Goal: Information Seeking & Learning: Find specific page/section

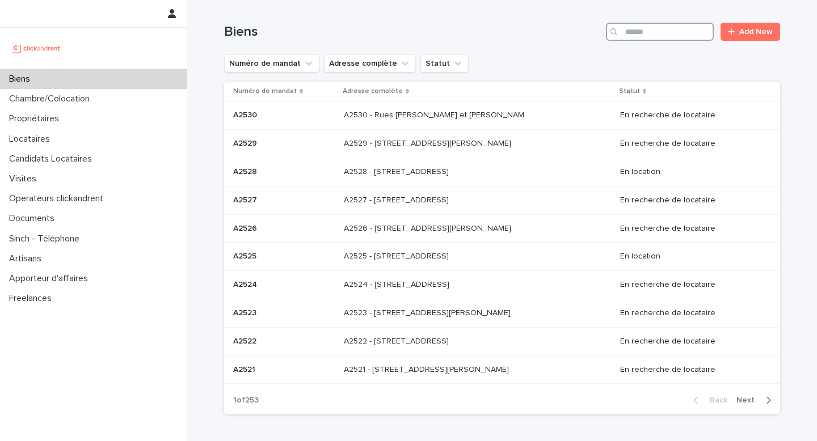
click at [670, 23] on input "Search" at bounding box center [660, 32] width 108 height 18
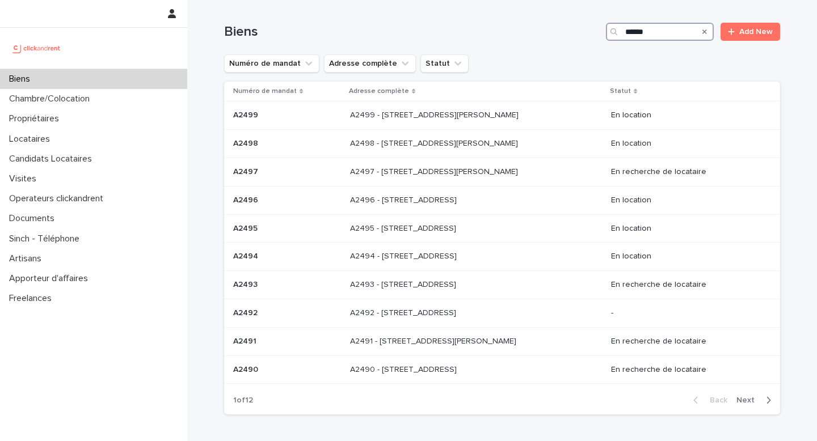
type input "*****"
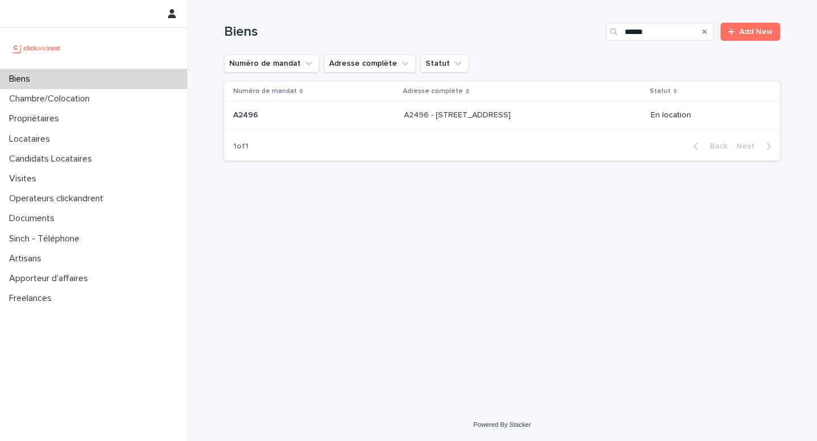
click at [533, 115] on p at bounding box center [498, 116] width 189 height 10
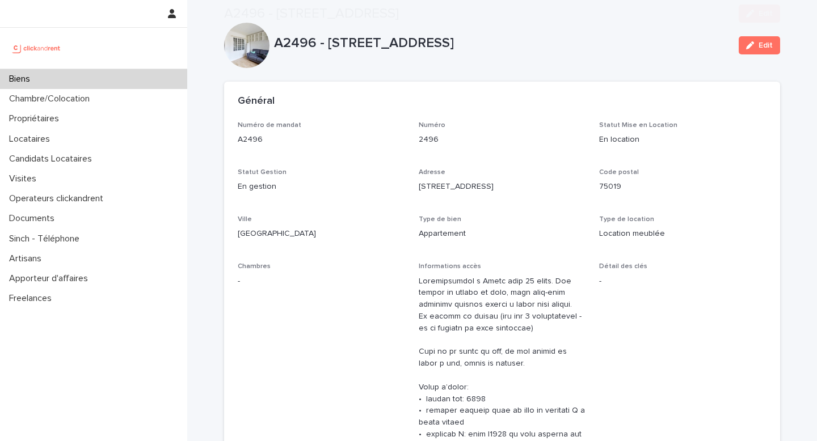
scroll to position [788, 0]
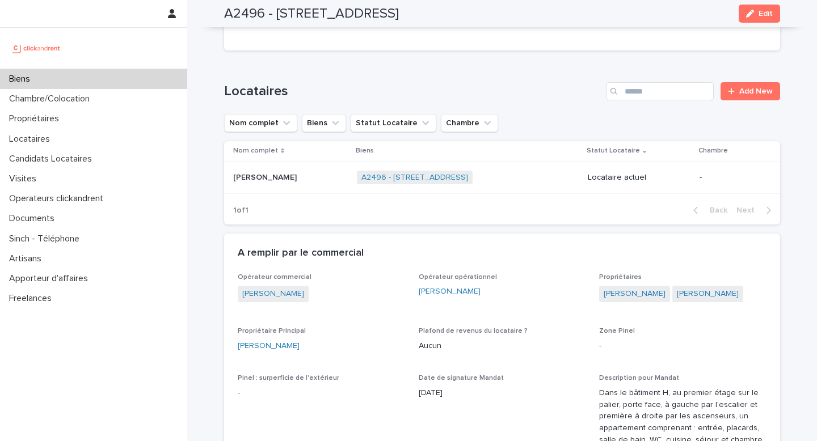
click at [277, 171] on p "Mohamed Qaffou" at bounding box center [266, 177] width 66 height 12
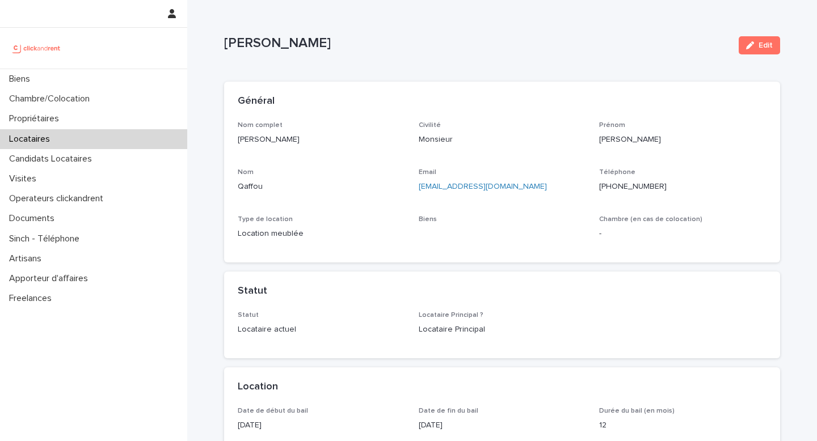
click at [629, 189] on ringoverc2c-number-84e06f14122c "+33664905690" at bounding box center [633, 187] width 68 height 8
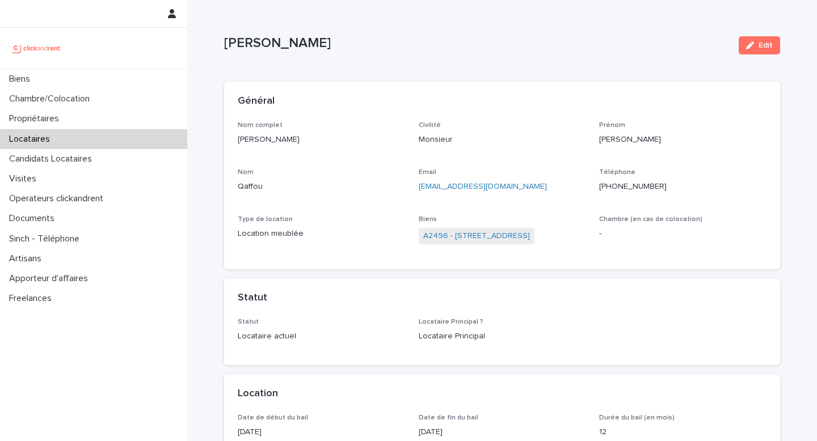
click at [634, 185] on ringoverc2c-number-84e06f14122c "+33664905690" at bounding box center [633, 187] width 68 height 8
click at [478, 239] on link "A2496 - 85 rue de l'Ourcq, Paris 75019" at bounding box center [476, 236] width 107 height 12
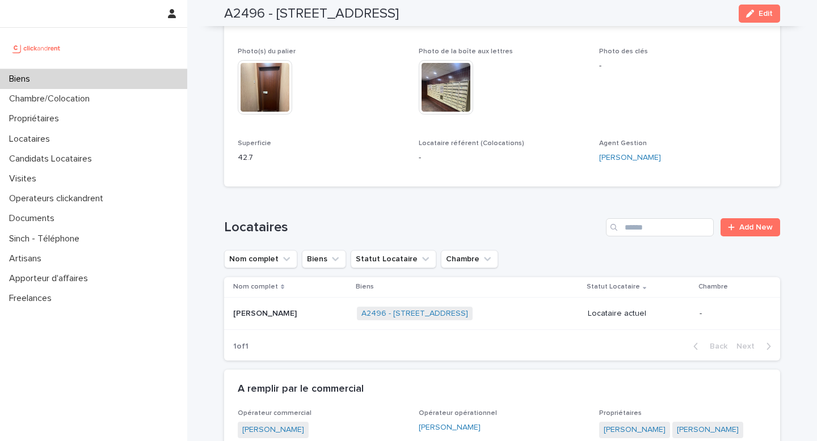
scroll to position [710, 0]
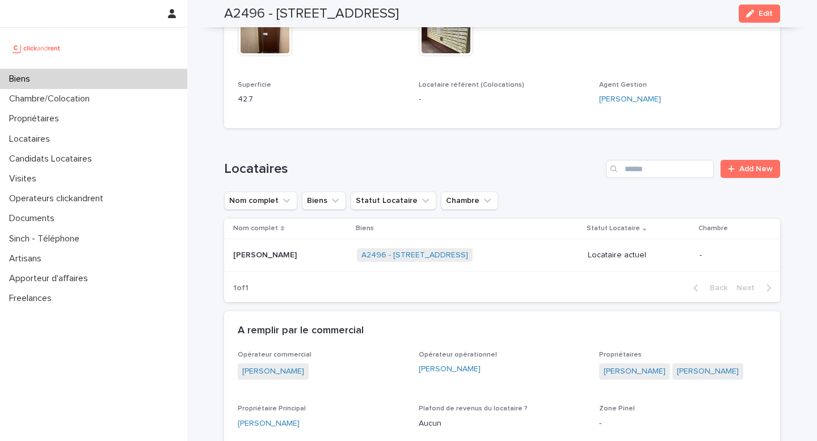
click at [309, 250] on div "Mohamed Qaffou Mohamed Qaffou" at bounding box center [290, 255] width 115 height 19
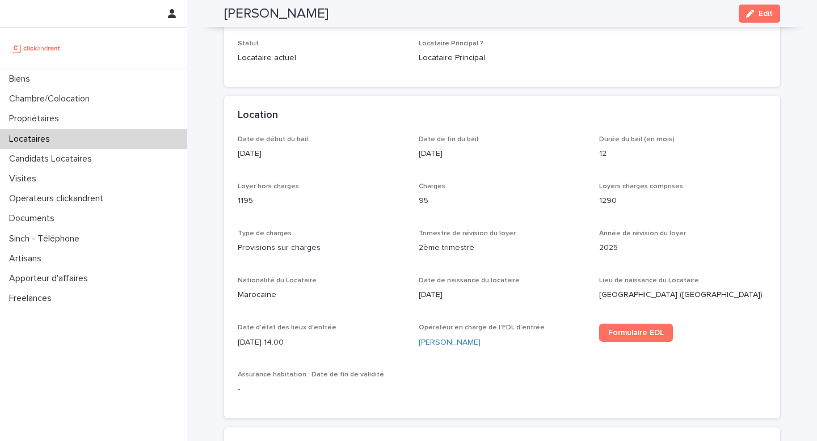
scroll to position [268, 0]
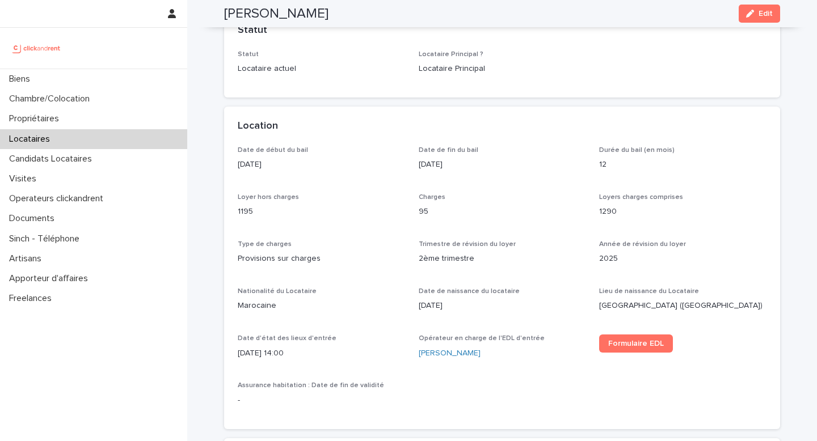
click at [713, 115] on div "Location" at bounding box center [502, 127] width 556 height 40
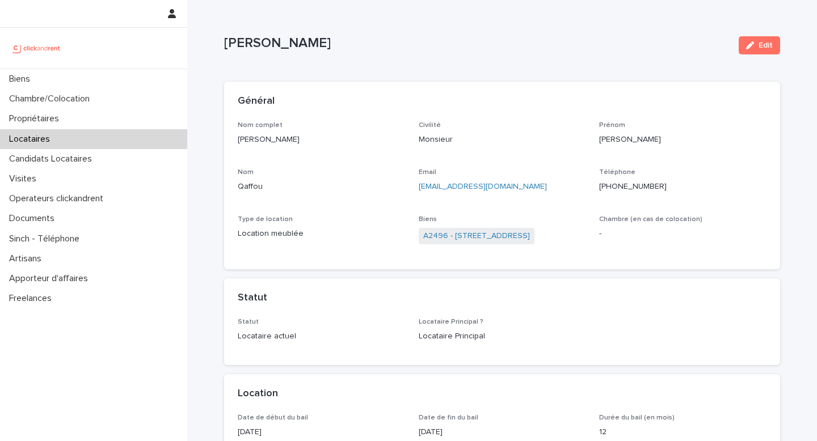
click at [521, 188] on p "moh.qaffou96@gmail.com" at bounding box center [502, 187] width 167 height 12
drag, startPoint x: 539, startPoint y: 188, endPoint x: 416, endPoint y: 189, distance: 122.6
click at [416, 188] on div "Nom complet Mohamed Qaffou Civilité Monsieur Prénom Mohamed Nom Qaffou Email mo…" at bounding box center [502, 188] width 529 height 135
copy link "moh.qaffou96@gmail.com"
click at [766, 107] on div "Général" at bounding box center [502, 101] width 529 height 12
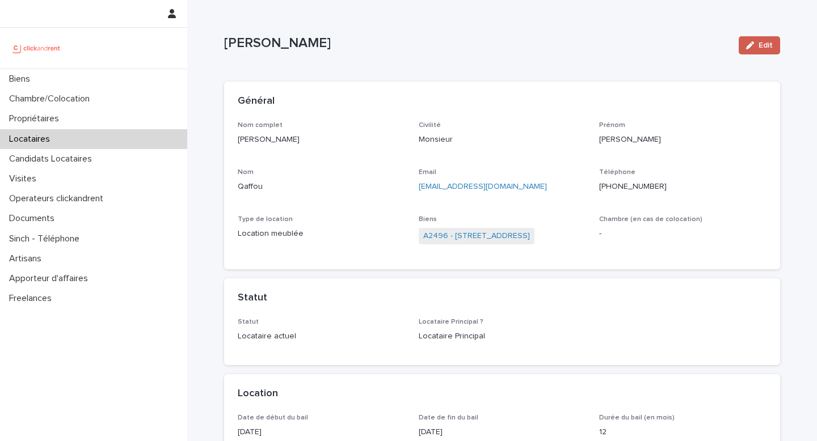
click at [765, 51] on button "Edit" at bounding box center [759, 45] width 41 height 18
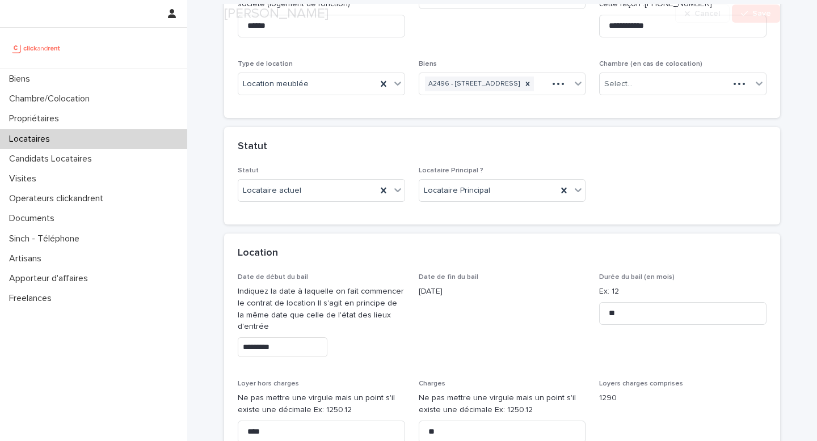
scroll to position [250, 0]
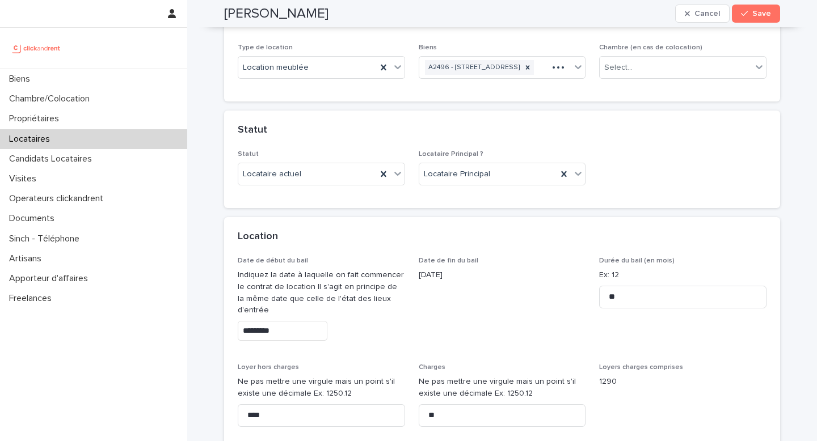
click at [298, 350] on div "Date de début du bail Indiquez la date à laquelle on fait commencer le contrat …" at bounding box center [321, 303] width 167 height 93
click at [293, 341] on input "*********" at bounding box center [283, 331] width 90 height 20
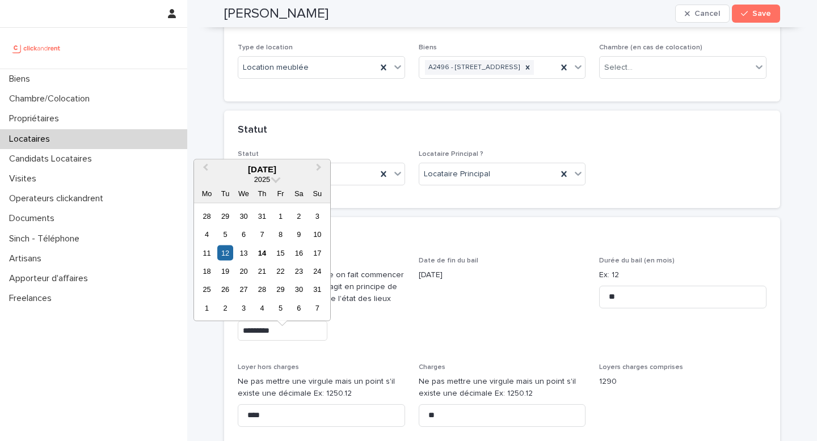
click at [244, 269] on div "20" at bounding box center [243, 271] width 15 height 15
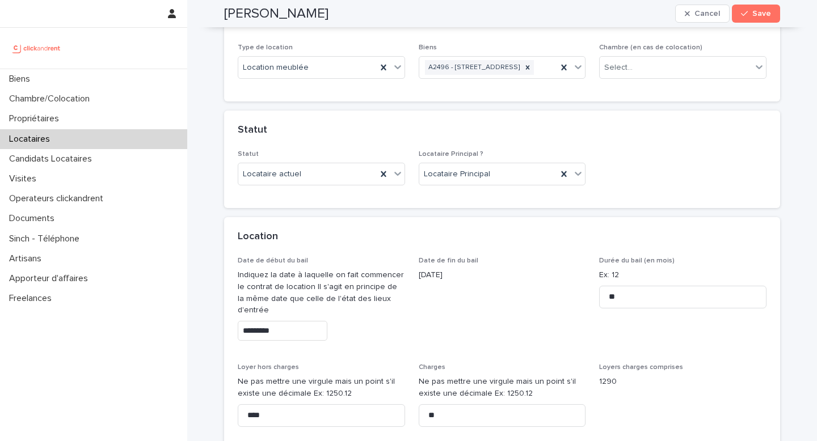
type input "*********"
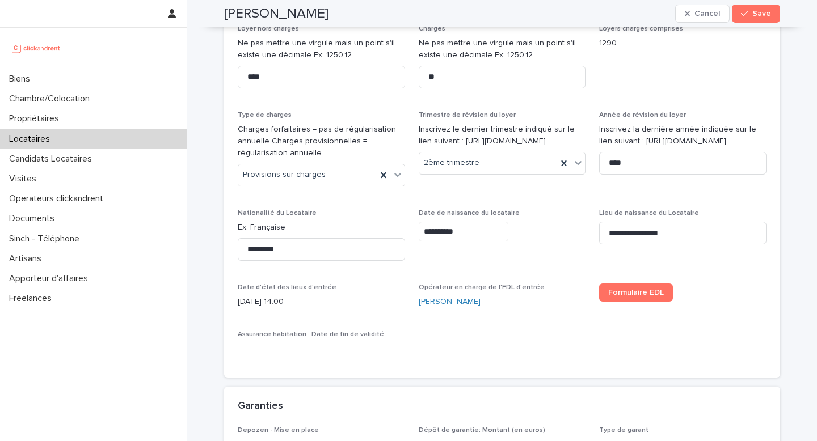
scroll to position [672, 0]
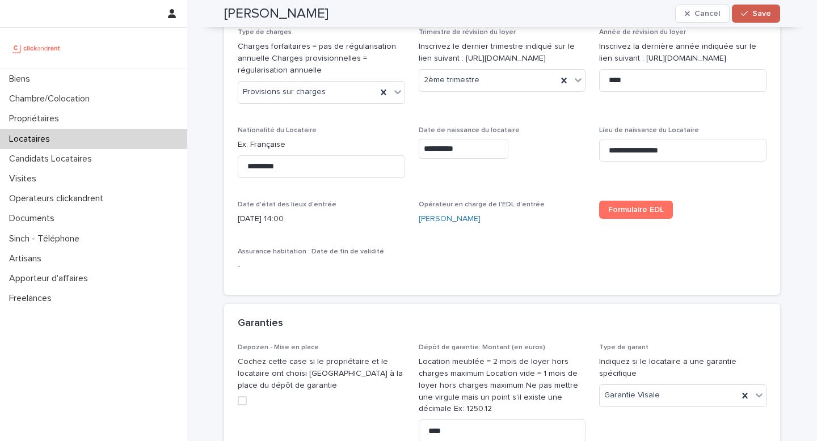
click at [746, 10] on icon "button" at bounding box center [744, 14] width 7 height 8
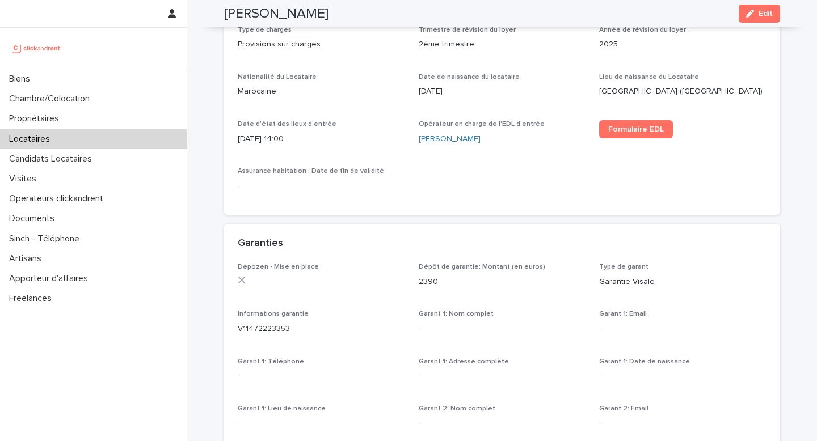
scroll to position [389, 0]
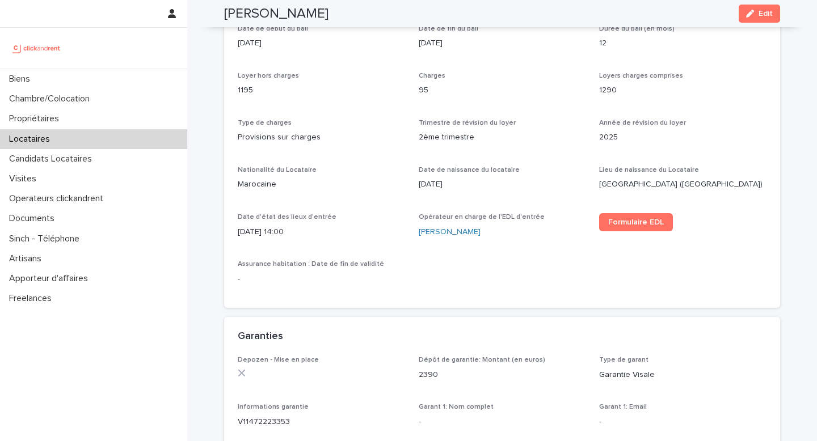
click at [641, 235] on div "Formulaire EDL" at bounding box center [682, 226] width 167 height 27
click at [639, 229] on link "Formulaire EDL" at bounding box center [636, 222] width 74 height 18
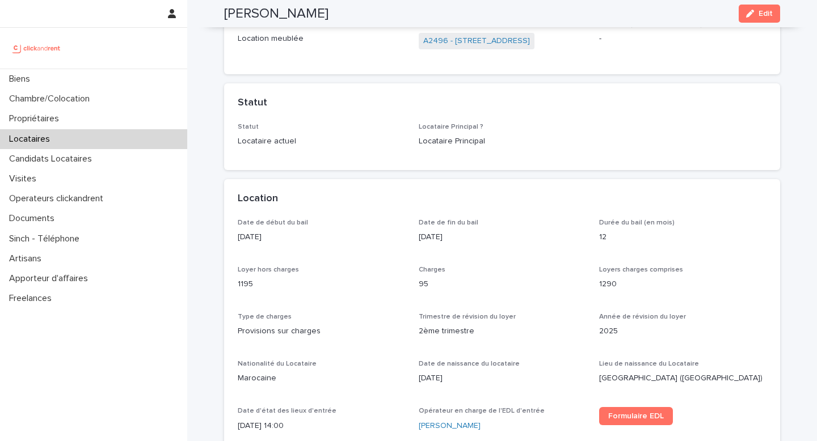
scroll to position [0, 0]
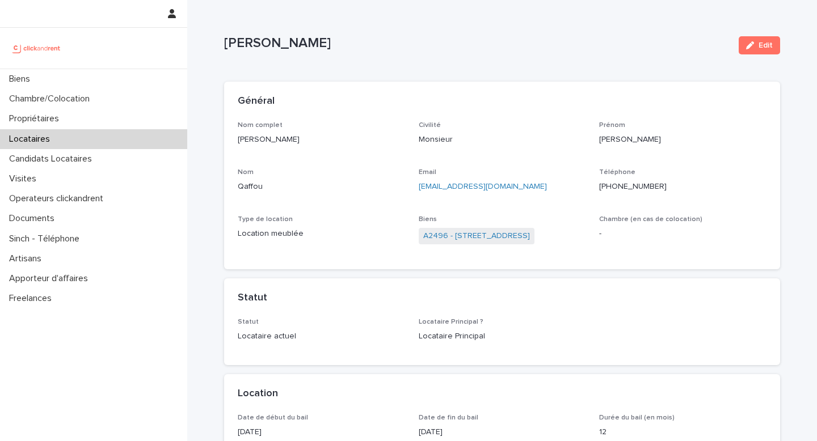
click at [647, 186] on ringoverc2c-number-84e06f14122c "+33664905690" at bounding box center [633, 187] width 68 height 8
click at [766, 50] on button "Edit" at bounding box center [759, 45] width 41 height 18
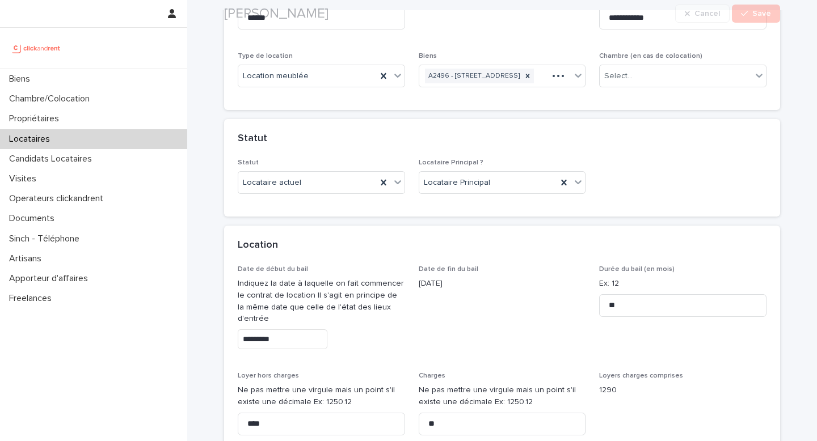
scroll to position [262, 0]
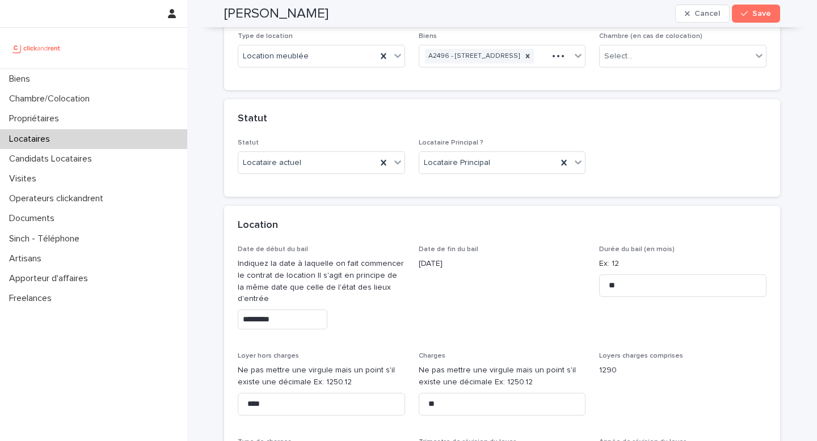
click at [304, 329] on input "*********" at bounding box center [283, 320] width 90 height 20
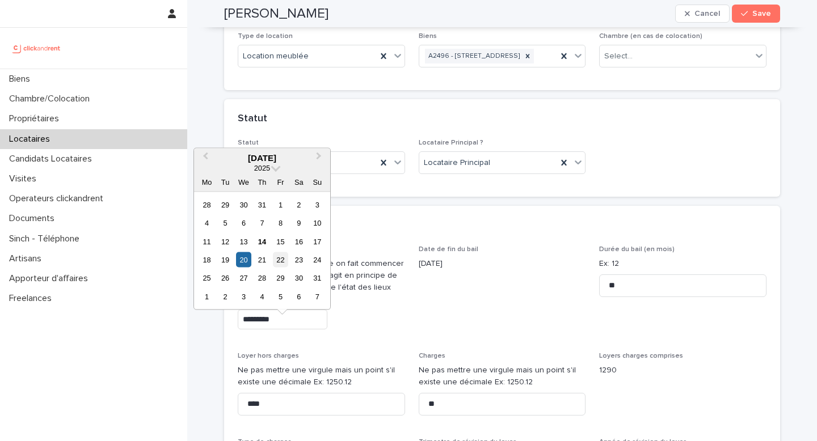
click at [284, 262] on div "22" at bounding box center [280, 260] width 15 height 15
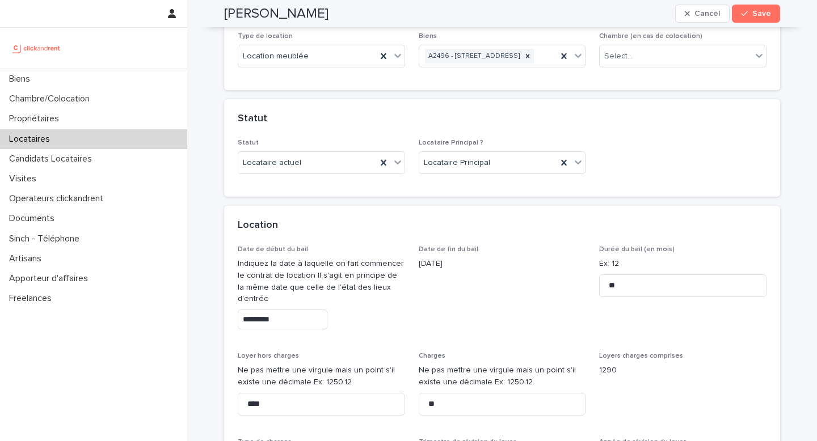
type input "*********"
click at [755, 18] on button "Save" at bounding box center [756, 14] width 48 height 18
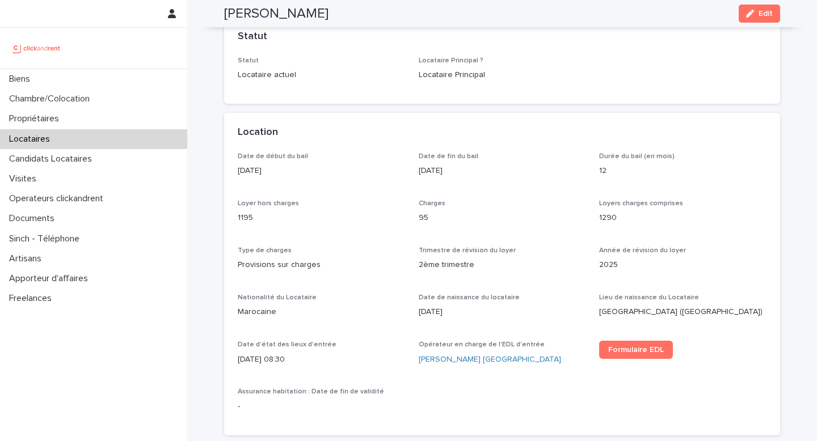
scroll to position [46, 0]
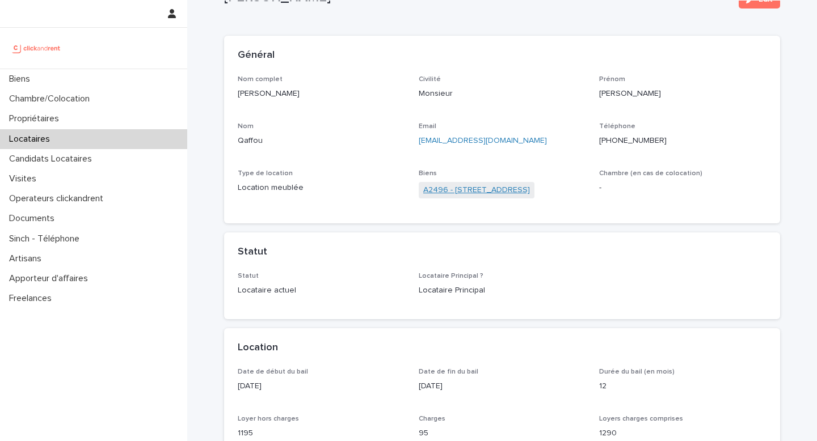
click at [468, 191] on link "A2496 - 85 rue de l'Ourcq, Paris 75019" at bounding box center [476, 190] width 107 height 12
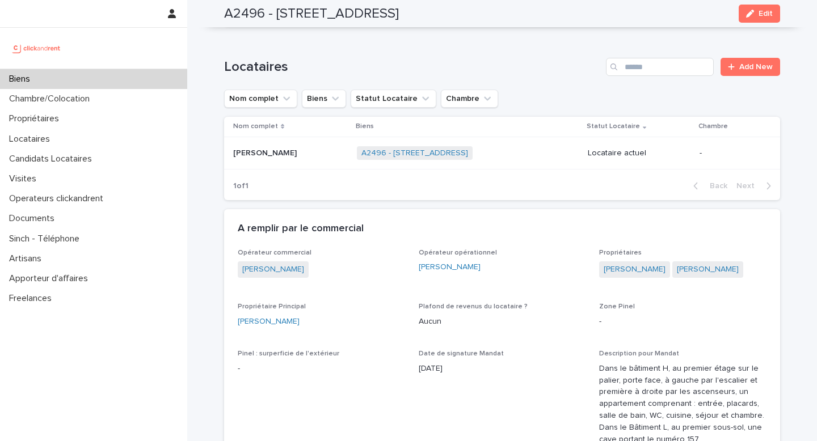
scroll to position [824, 0]
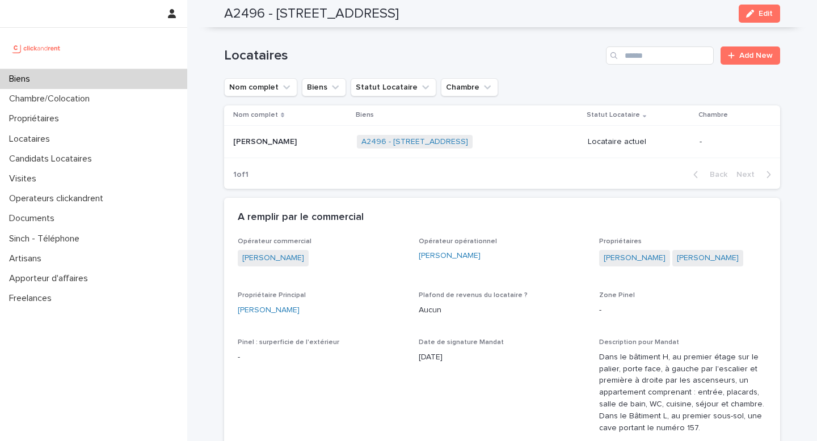
click at [171, 78] on div "Biens" at bounding box center [93, 79] width 187 height 20
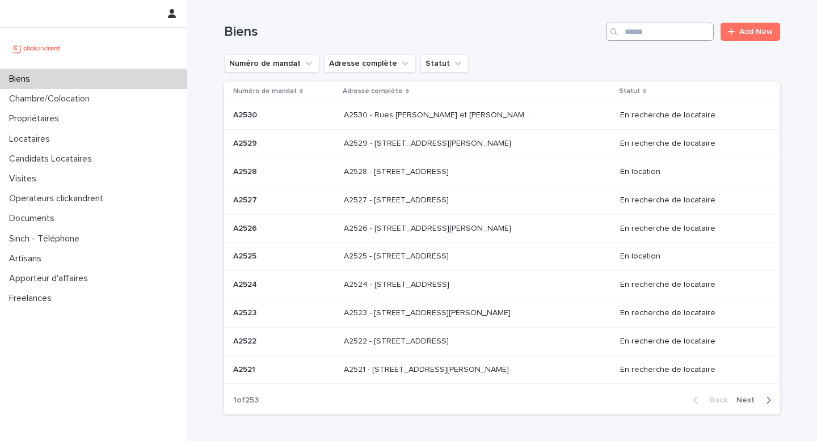
click at [647, 39] on input "Search" at bounding box center [660, 32] width 108 height 18
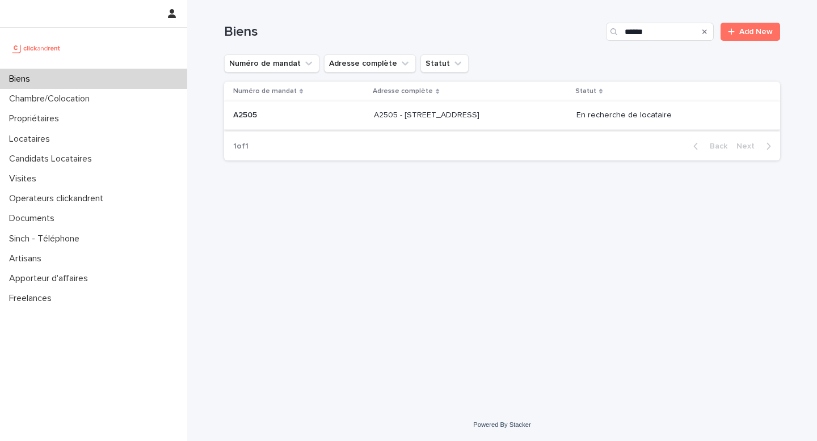
type input "*****"
click at [496, 123] on div "A2505 - 6 impasse Tourneux, Paris 75012 A2505 - 6 impasse Tourneux, Paris 75012" at bounding box center [470, 115] width 193 height 19
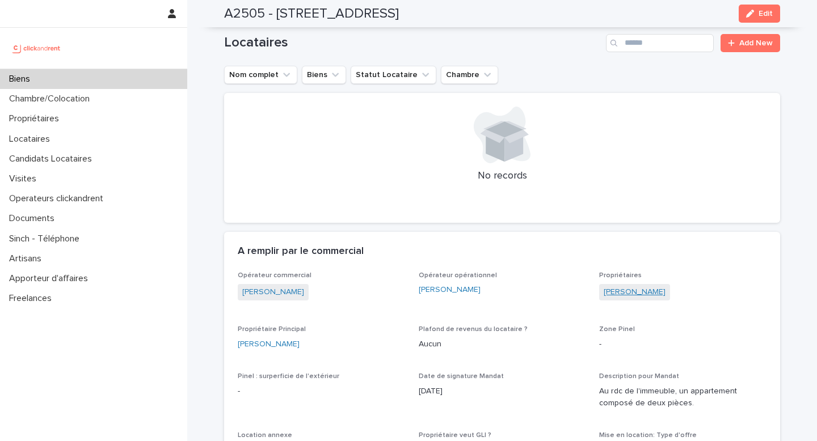
scroll to position [580, 0]
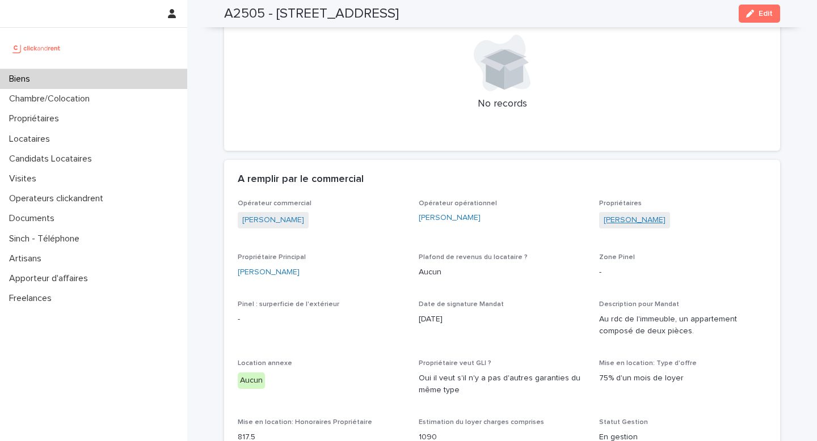
click at [628, 214] on link "Laurent Le Borgne" at bounding box center [635, 220] width 62 height 12
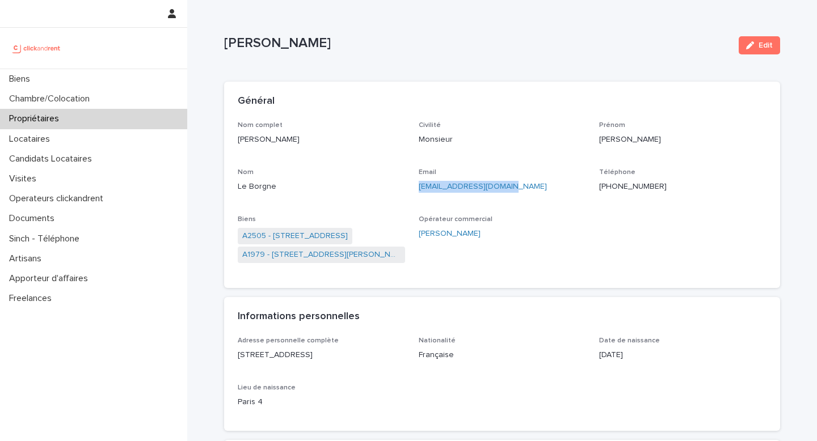
drag, startPoint x: 526, startPoint y: 192, endPoint x: 415, endPoint y: 190, distance: 111.2
click at [415, 190] on div "Nom complet Laurent Le Borgne Civilité Monsieur Prénom Laurent Nom Le Borgne Em…" at bounding box center [502, 197] width 529 height 153
copy link "leborgne_l@hotmail.com"
click at [106, 83] on div "Biens" at bounding box center [93, 79] width 187 height 20
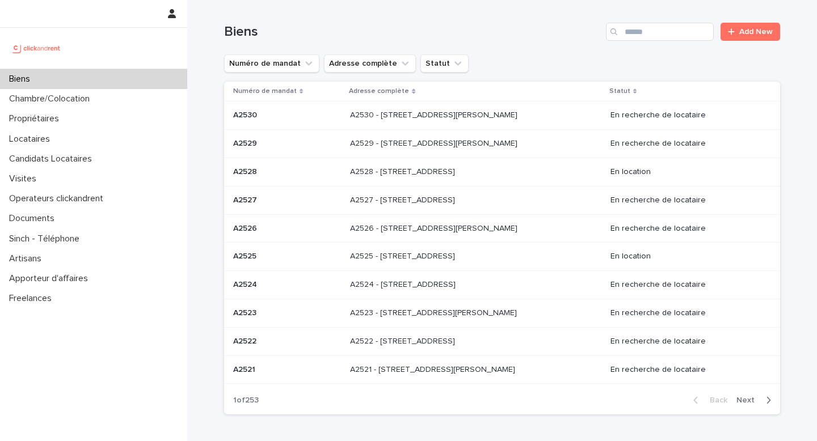
click at [650, 43] on div "Biens Add New" at bounding box center [502, 27] width 556 height 54
click at [649, 34] on input "Search" at bounding box center [660, 32] width 108 height 18
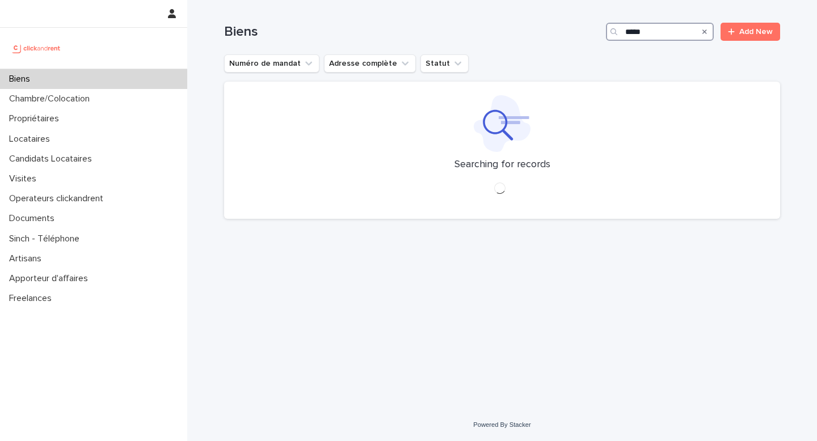
type input "*****"
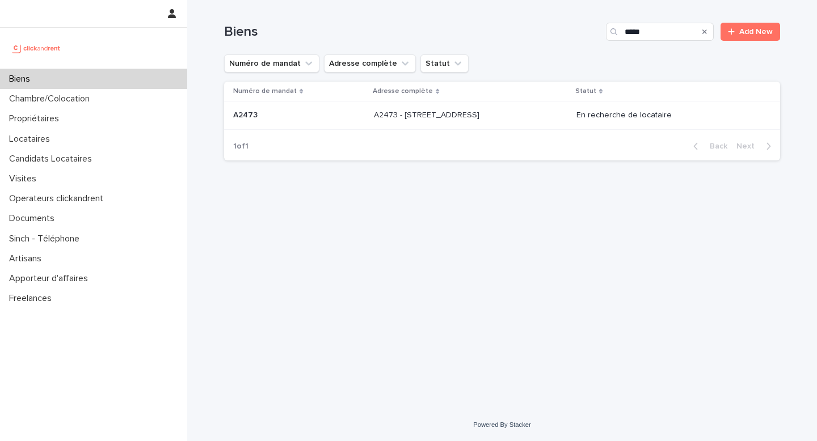
click at [482, 111] on p "A2473 - 2 Rue De L'Abbé Cochet, Rouen 76000" at bounding box center [428, 114] width 108 height 12
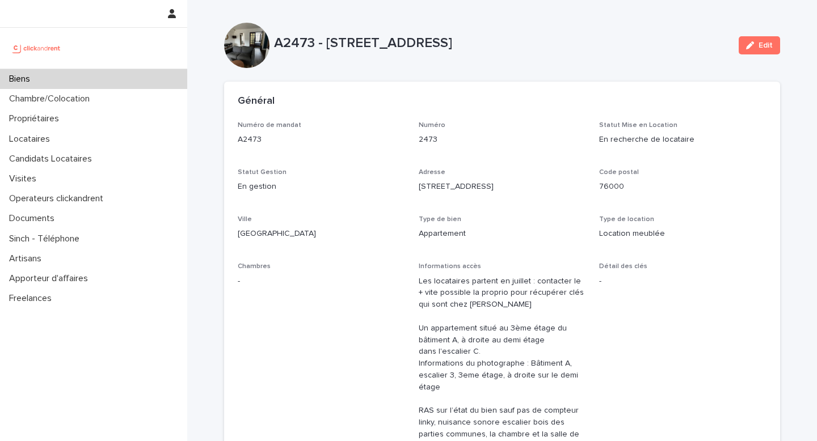
drag, startPoint x: 356, startPoint y: 49, endPoint x: 275, endPoint y: 47, distance: 81.2
click at [274, 47] on p "A2473 - 2 Rue De L'Abbé Cochet, Rouen 76000" at bounding box center [502, 43] width 456 height 16
click at [102, 89] on div "Biens" at bounding box center [93, 79] width 187 height 20
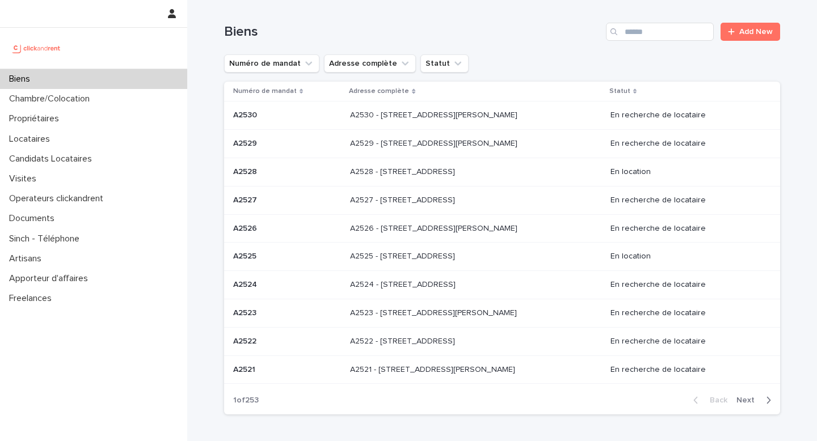
click at [643, 43] on div "Biens Add New" at bounding box center [502, 27] width 556 height 54
click at [643, 37] on input "Search" at bounding box center [660, 32] width 108 height 18
type input "*****"
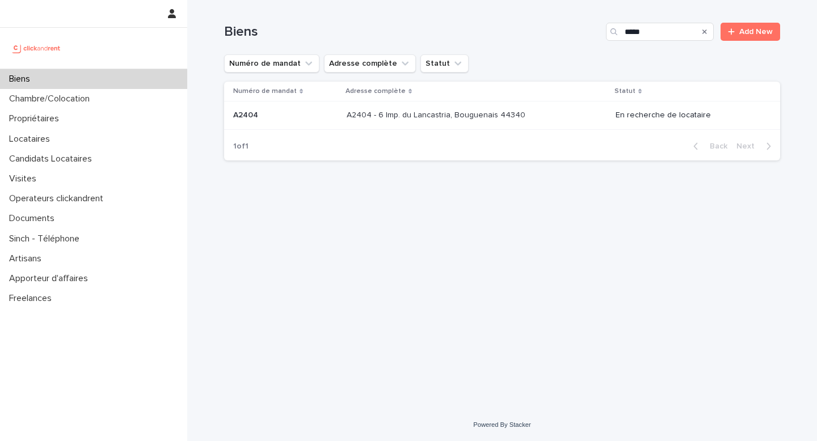
click at [511, 113] on p "A2404 - 6 Imp. du Lancastria, Bouguenais 44340" at bounding box center [437, 114] width 181 height 12
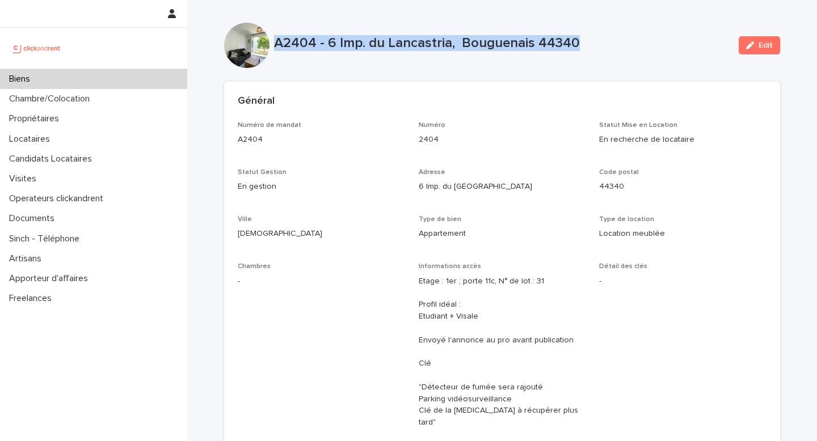
drag, startPoint x: 274, startPoint y: 43, endPoint x: 636, endPoint y: 44, distance: 361.4
click at [636, 44] on p "A2404 - 6 Imp. du Lancastria, Bouguenais 44340" at bounding box center [502, 43] width 456 height 16
copy p "A2404 - 6 Imp. du Lancastria, Bouguenais 44340"
click at [97, 126] on div "Propriétaires" at bounding box center [93, 119] width 187 height 20
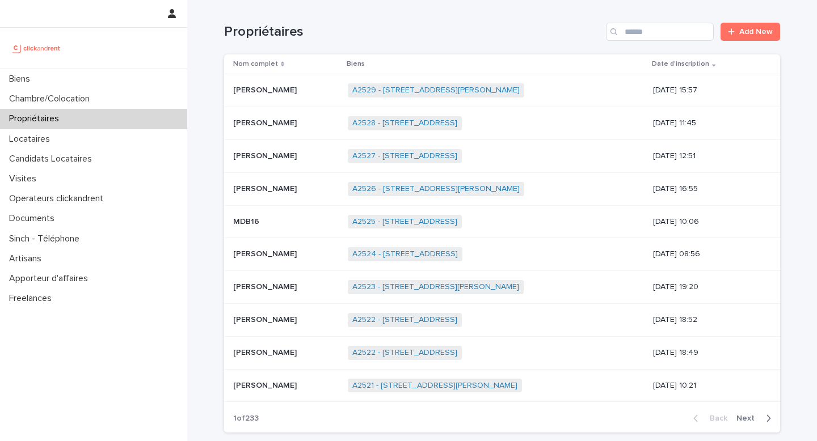
click at [658, 40] on input "Search" at bounding box center [660, 32] width 108 height 18
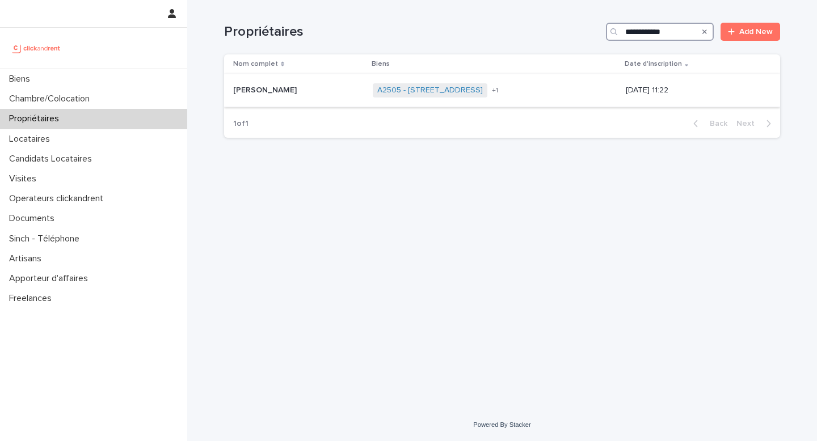
type input "**********"
click at [289, 103] on td "Laurent Le Borgne Laurent Le Borgne" at bounding box center [296, 90] width 144 height 33
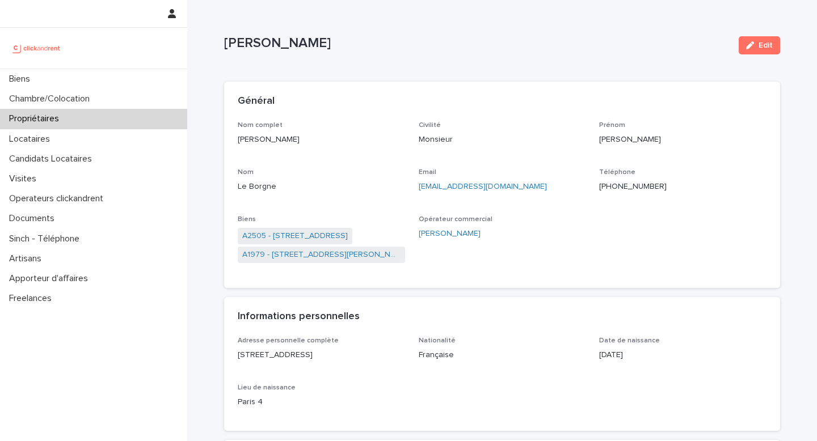
click at [647, 186] on ringoverc2c-number-84e06f14122c "+33663019137" at bounding box center [633, 187] width 68 height 8
click at [348, 237] on link "A2505 - 6 impasse Tourneux, Paris 75012" at bounding box center [295, 236] width 106 height 12
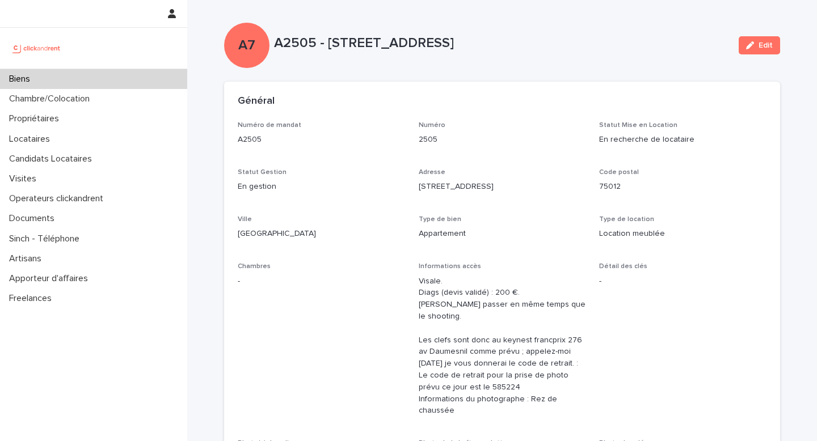
scroll to position [517, 0]
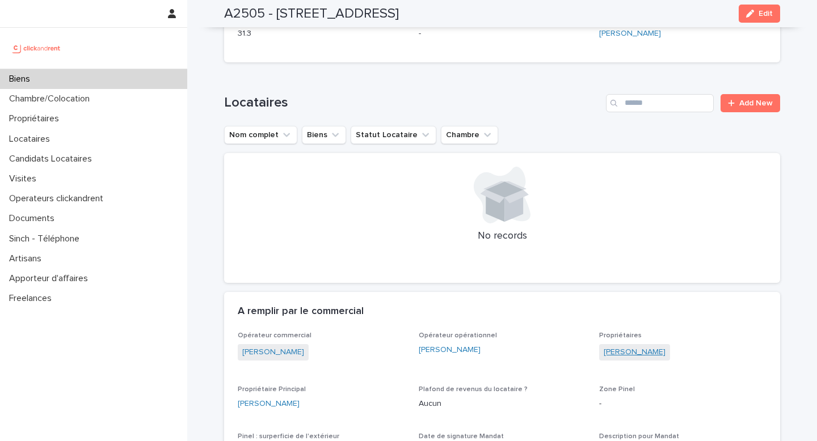
click at [620, 347] on link "Laurent Le Borgne" at bounding box center [635, 353] width 62 height 12
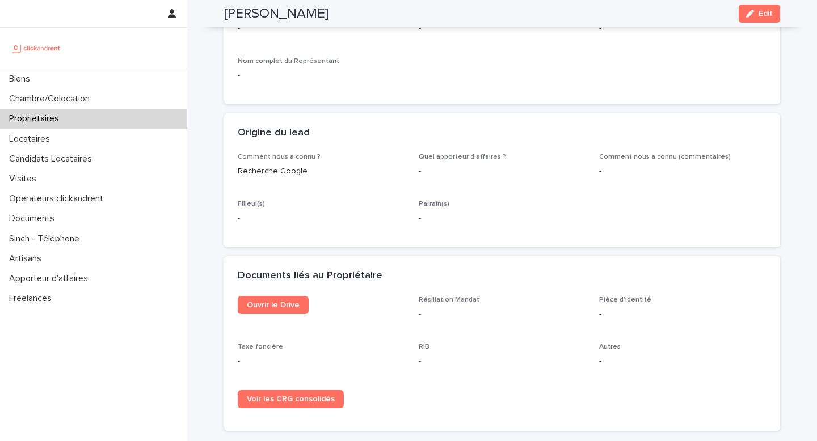
scroll to position [106, 0]
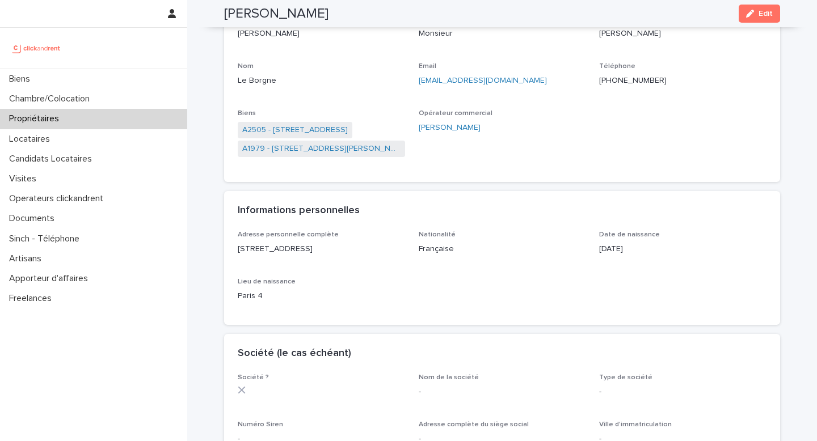
click at [629, 82] on ringoverc2c-number-84e06f14122c "+33663019137" at bounding box center [633, 81] width 68 height 8
click at [636, 78] on ringoverc2c-number-84e06f14122c "+33663019137" at bounding box center [633, 81] width 68 height 8
click at [326, 133] on link "A2505 - 6 impasse Tourneux, Paris 75012" at bounding box center [295, 130] width 106 height 12
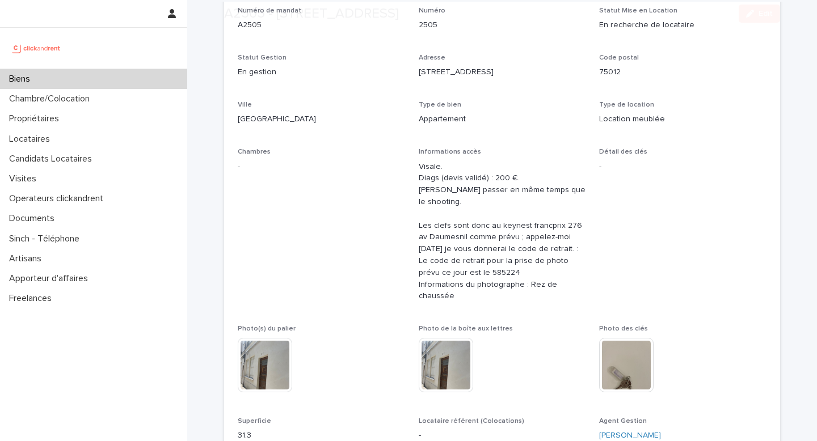
scroll to position [130, 0]
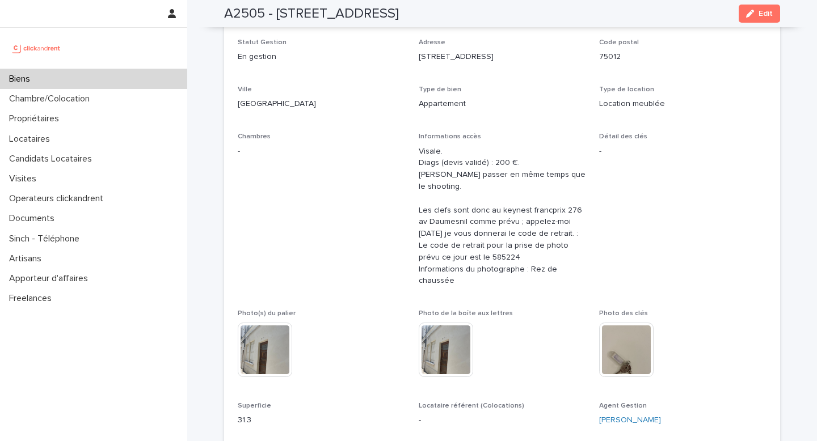
click at [775, 83] on div "Numéro de mandat A2505 Numéro 2505 Statut Mise en Location En recherche de loca…" at bounding box center [502, 220] width 556 height 458
drag, startPoint x: 768, startPoint y: 11, endPoint x: 577, endPoint y: 251, distance: 306.4
click at [768, 11] on span "Edit" at bounding box center [766, 14] width 14 height 8
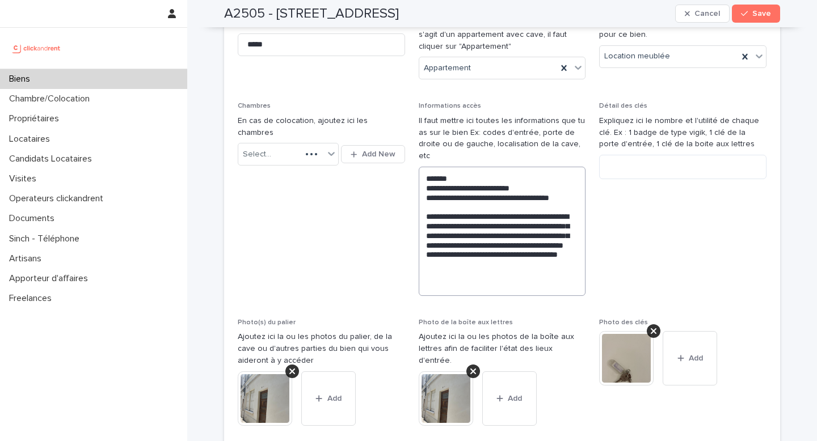
scroll to position [299, 0]
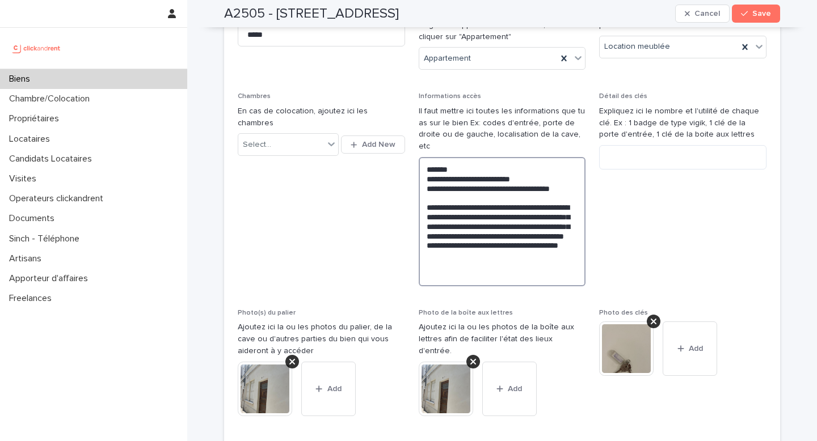
click at [469, 188] on textarea "**********" at bounding box center [502, 221] width 167 height 129
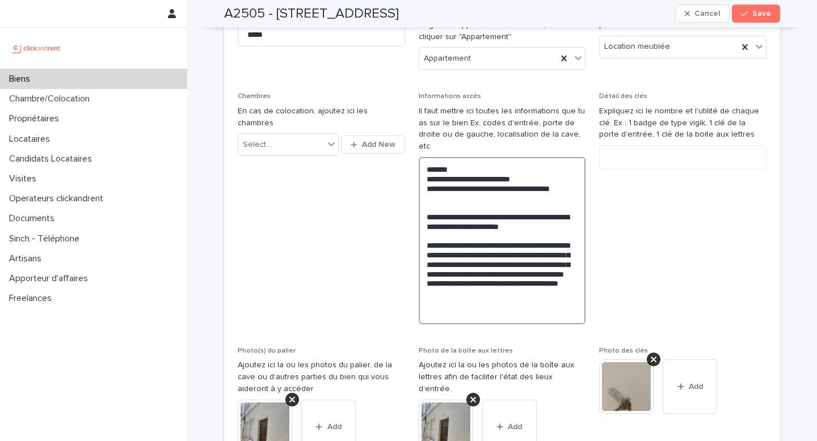
click at [486, 201] on textarea "**********" at bounding box center [502, 240] width 167 height 167
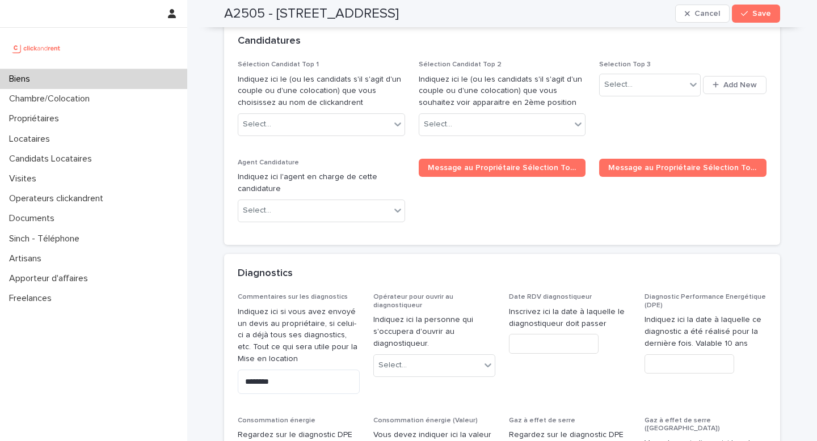
scroll to position [4978, 0]
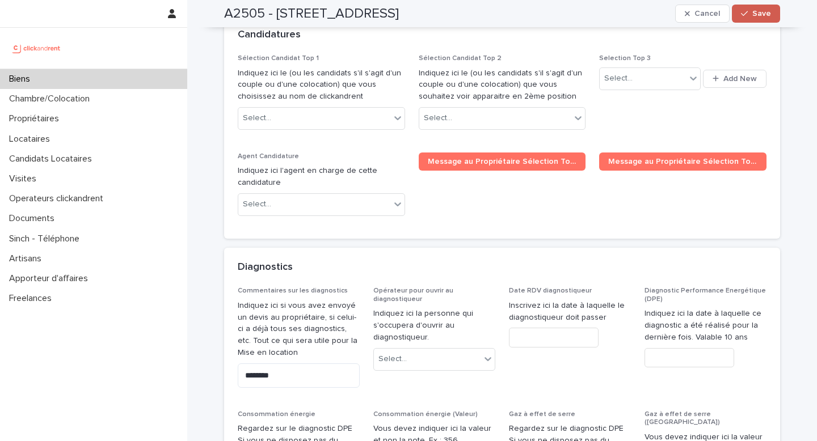
type textarea "**********"
click at [764, 11] on span "Save" at bounding box center [761, 14] width 19 height 8
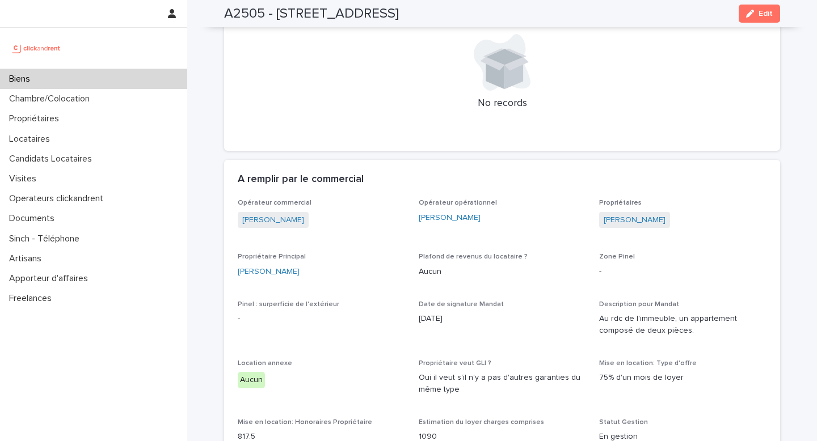
scroll to position [653, 0]
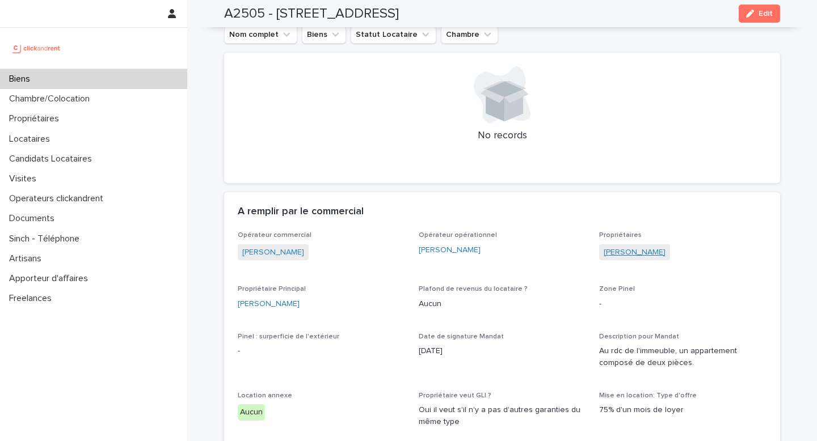
click at [650, 247] on link "Laurent Le Borgne" at bounding box center [635, 253] width 62 height 12
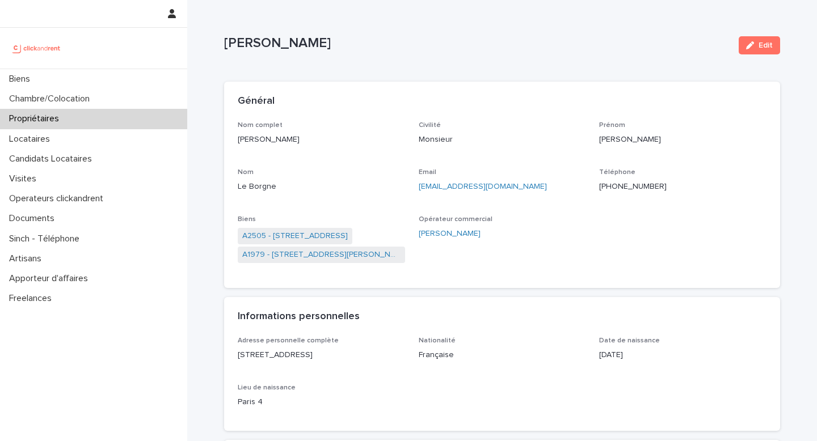
click at [515, 197] on div "Email leborgne_l@hotmail.com" at bounding box center [502, 185] width 167 height 33
drag, startPoint x: 522, startPoint y: 187, endPoint x: 418, endPoint y: 190, distance: 103.9
click at [417, 190] on div "Nom complet Laurent Le Borgne Civilité Monsieur Prénom Laurent Nom Le Borgne Em…" at bounding box center [502, 197] width 529 height 153
copy link "leborgne_l@hotmail.com"
click at [348, 235] on link "A2505 - 6 impasse Tourneux, Paris 75012" at bounding box center [295, 236] width 106 height 12
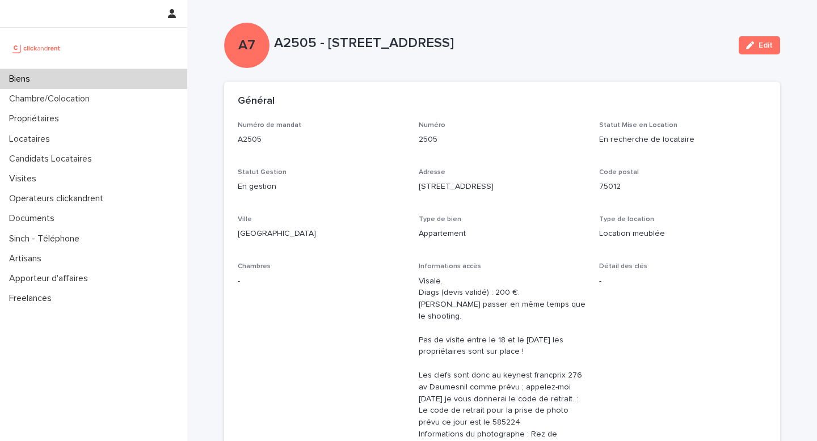
click at [142, 81] on div "Biens" at bounding box center [93, 79] width 187 height 20
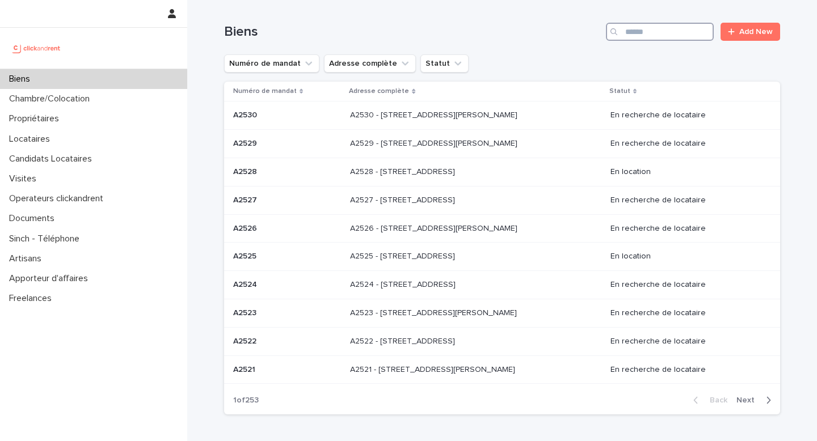
click at [664, 32] on input "Search" at bounding box center [660, 32] width 108 height 18
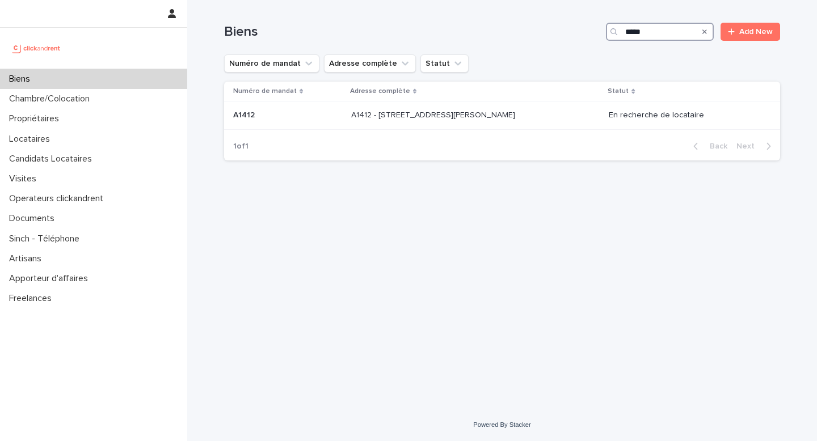
type input "*****"
click at [507, 113] on p "A1412 - 11 rue Camille Desmoulins, Levallois-Perret 92300" at bounding box center [434, 114] width 166 height 12
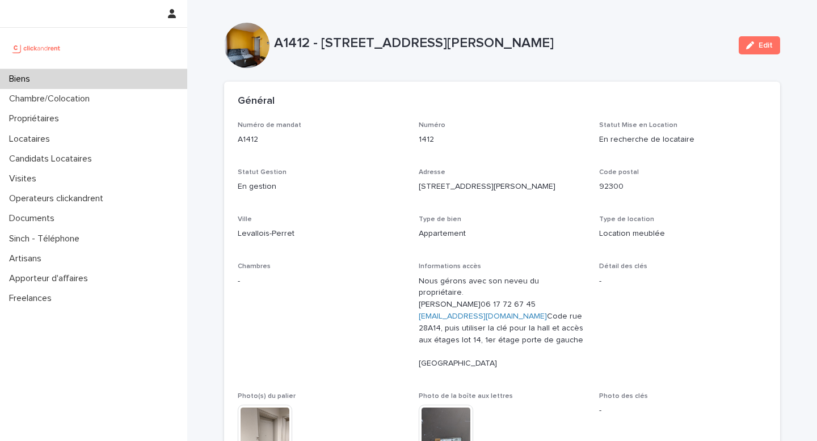
drag, startPoint x: 275, startPoint y: 43, endPoint x: 635, endPoint y: 48, distance: 360.3
click at [635, 48] on p "A1412 - 11 rue Camille Desmoulins, Levallois-Perret 92300" at bounding box center [502, 43] width 456 height 16
click at [162, 78] on div "Biens" at bounding box center [93, 79] width 187 height 20
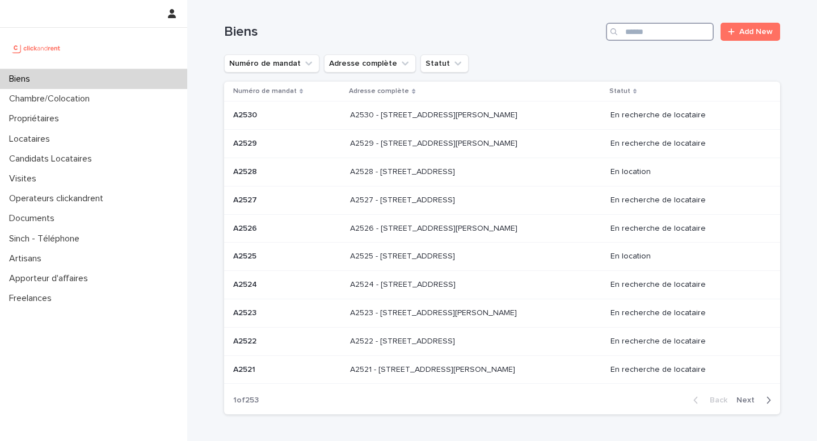
click at [659, 33] on input "Search" at bounding box center [660, 32] width 108 height 18
type input "*****"
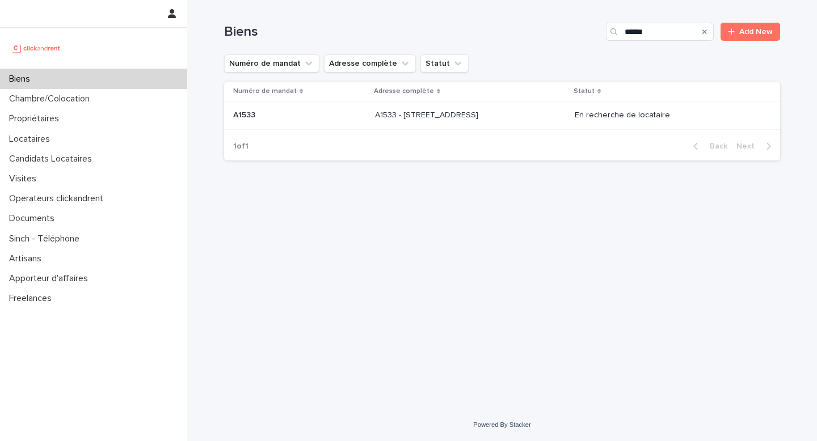
click at [481, 113] on p "A1533 - 34 Avenue du Maréchal Juin, Merignac 33700" at bounding box center [428, 114] width 106 height 12
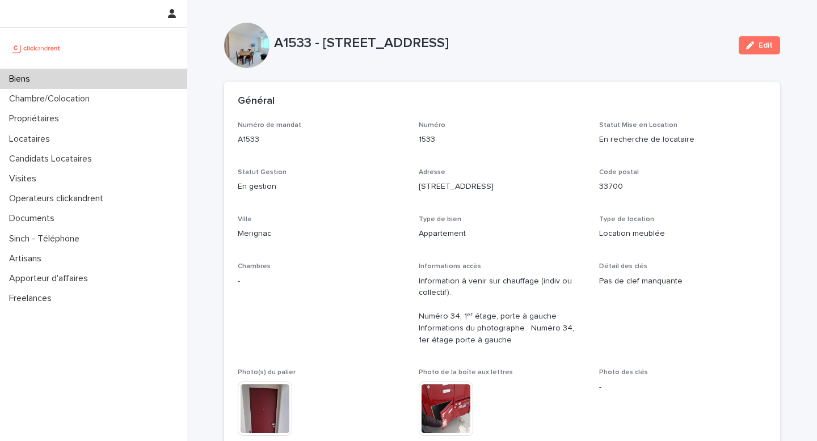
drag, startPoint x: 276, startPoint y: 42, endPoint x: 646, endPoint y: 45, distance: 370.5
click at [646, 45] on p "A1533 - 34 Avenue du Maréchal Juin, Merignac 33700" at bounding box center [502, 43] width 456 height 16
copy p "A1533 - 34 Avenue du Maréchal Juin, Merignac 33700"
click at [145, 85] on div "Biens" at bounding box center [93, 79] width 187 height 20
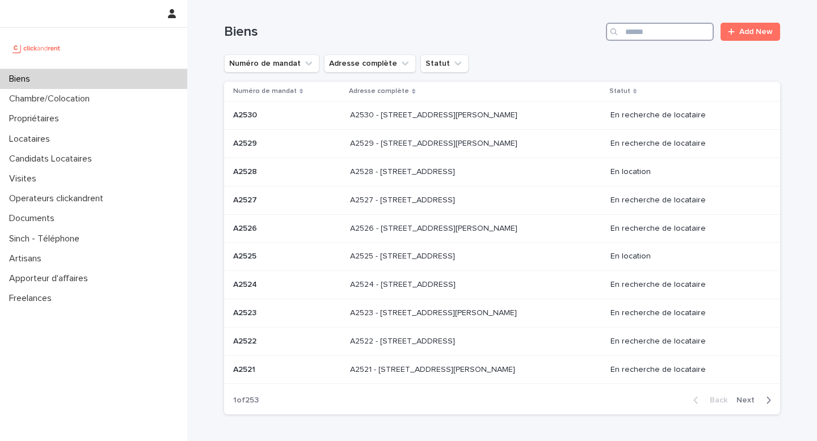
click at [692, 29] on input "Search" at bounding box center [660, 32] width 108 height 18
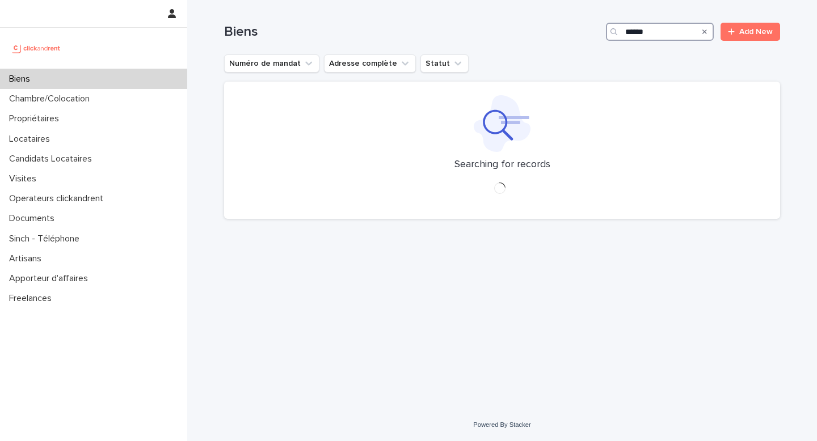
type input "*****"
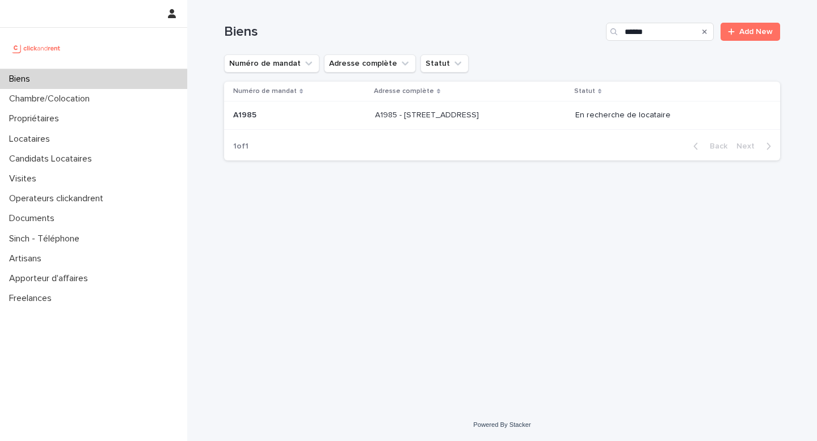
click at [486, 106] on td "A1985 - 25 Boulevard Amiral Mouchez, Le Havre 76600 A1985 - 25 Boulevard Amiral…" at bounding box center [471, 116] width 200 height 28
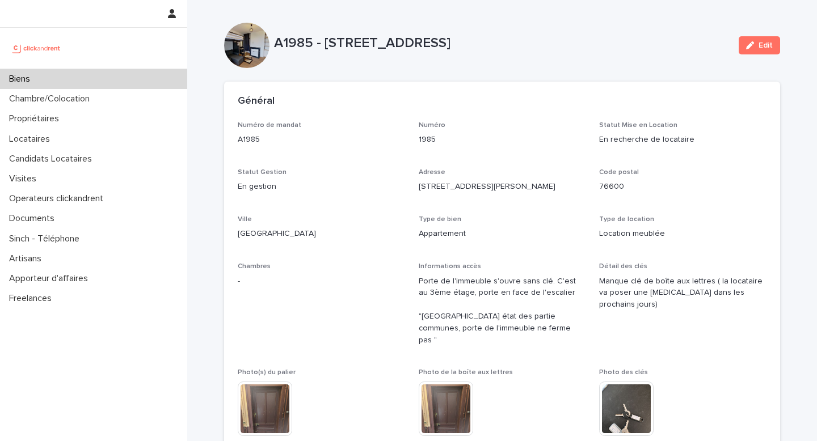
drag, startPoint x: 275, startPoint y: 42, endPoint x: 661, endPoint y: 43, distance: 385.8
click at [661, 43] on p "A1985 - 25 Boulevard Amiral Mouchez, Le Havre 76600" at bounding box center [502, 43] width 456 height 16
copy p "A1985 - 25 Boulevard Amiral Mouchez, Le Havre 76600"
click at [161, 83] on div "Biens" at bounding box center [93, 79] width 187 height 20
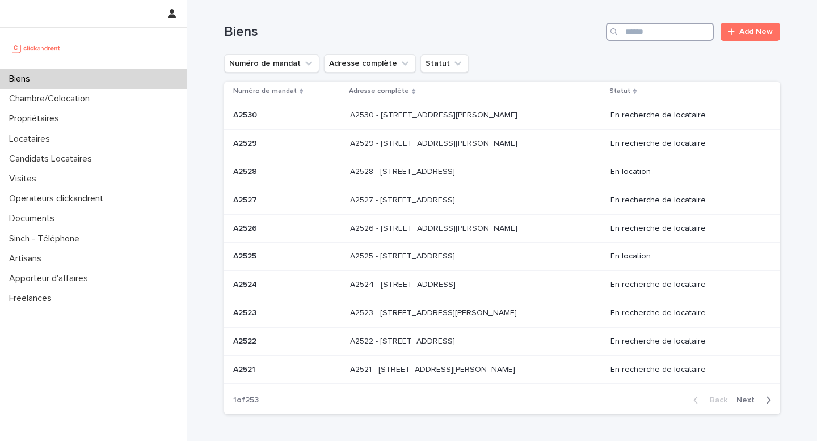
click at [663, 32] on input "Search" at bounding box center [660, 32] width 108 height 18
type input "*****"
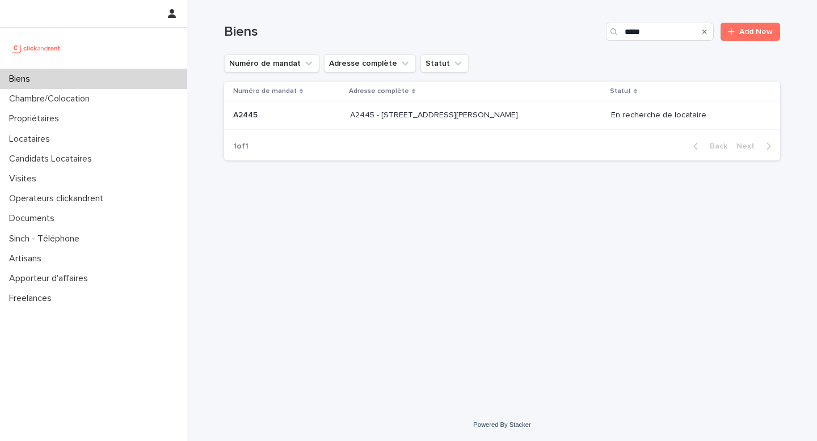
click at [485, 124] on div "A2445 - 90 avenue Raymond Poincaré, Paris 75016 A2445 - 90 avenue Raymond Poinc…" at bounding box center [476, 115] width 252 height 19
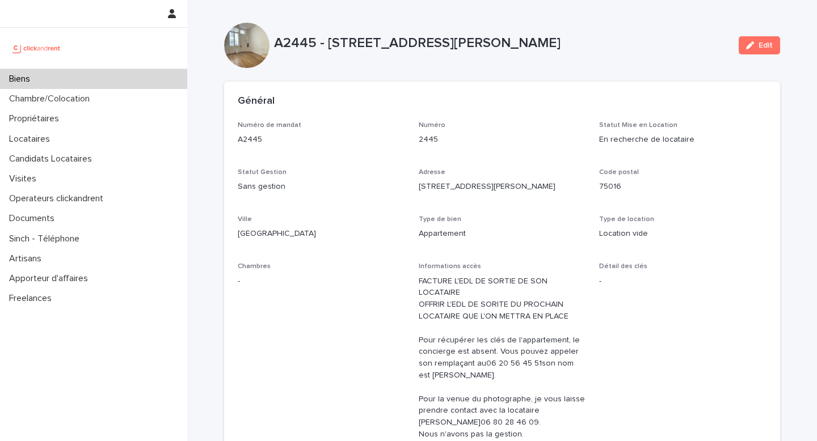
drag, startPoint x: 275, startPoint y: 44, endPoint x: 613, endPoint y: 51, distance: 338.2
click at [613, 51] on p "A2445 - 90 avenue Raymond Poincaré, Paris 75016" at bounding box center [502, 43] width 456 height 16
copy p "A2445 - 90 avenue Raymond Poincaré, Paris 75016"
click at [133, 78] on div "Biens" at bounding box center [93, 79] width 187 height 20
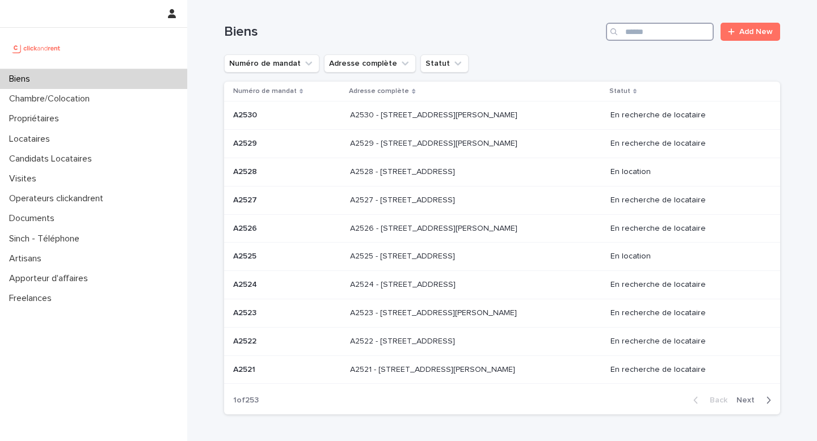
click at [641, 35] on input "Search" at bounding box center [660, 32] width 108 height 18
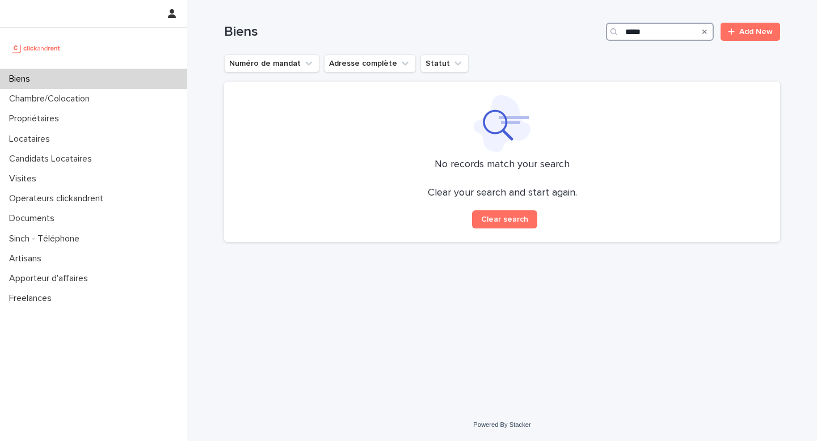
type input "****"
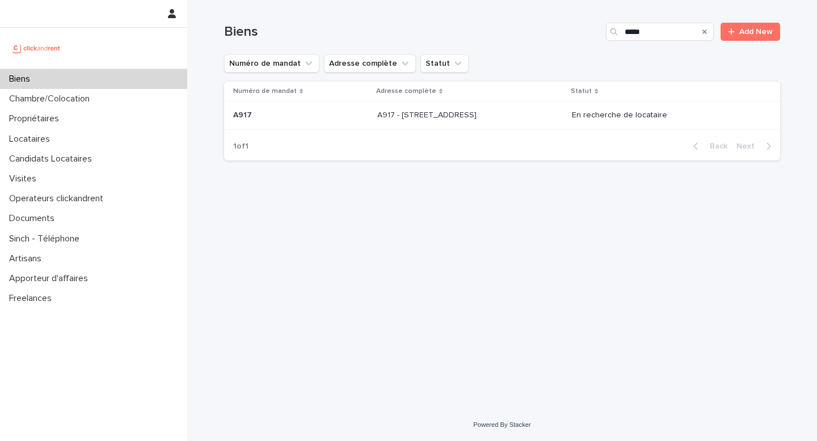
click at [479, 118] on p "A917 - 89 Rue de Crimée, Paris 75019" at bounding box center [428, 114] width 102 height 12
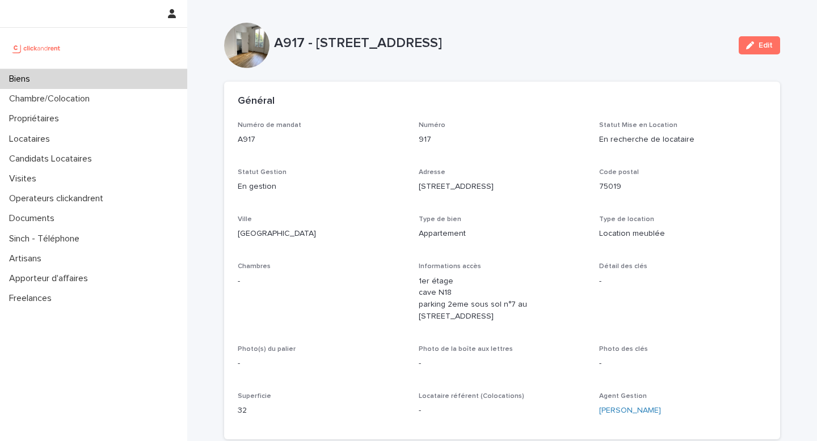
click at [559, 45] on p "A917 - 89 Rue de Crimée, Paris 75019" at bounding box center [502, 43] width 456 height 16
drag, startPoint x: 515, startPoint y: 40, endPoint x: 275, endPoint y: 41, distance: 240.6
click at [275, 41] on p "A917 - 89 Rue de Crimée, Paris 75019" at bounding box center [502, 43] width 456 height 16
copy p "A917 - 89 Rue de Crimée, Paris 75019"
click at [154, 75] on div "Biens" at bounding box center [93, 79] width 187 height 20
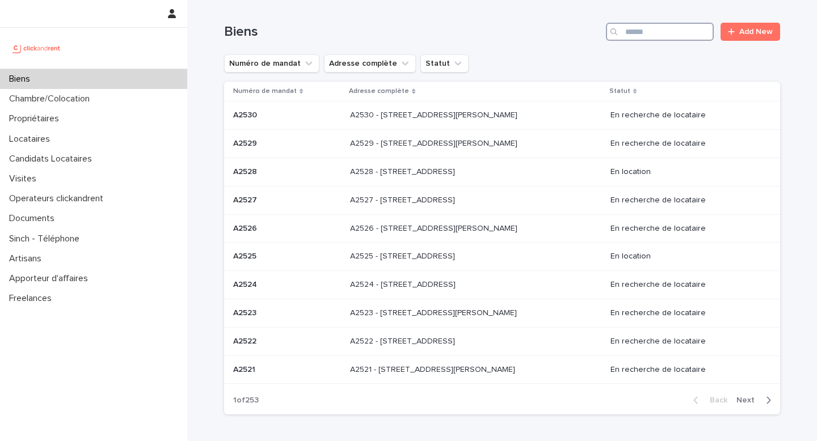
click at [635, 36] on input "Search" at bounding box center [660, 32] width 108 height 18
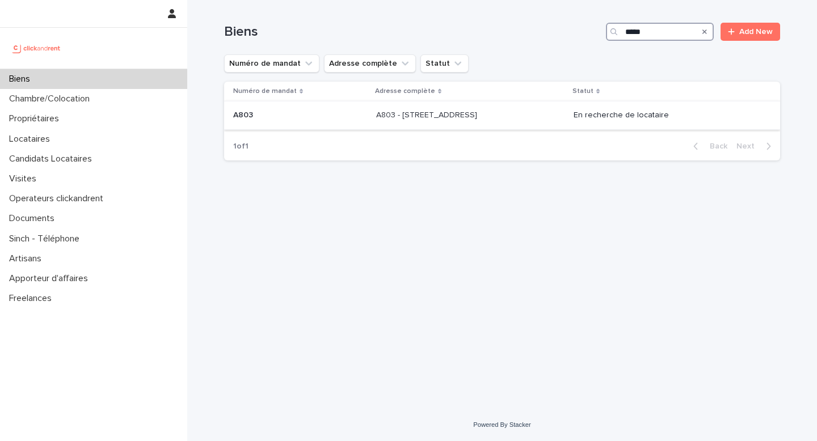
type input "****"
click at [442, 123] on div "A803 - 1 rue Château Payan, Marseille 13005 A803 - 1 rue Château Payan, Marseil…" at bounding box center [470, 115] width 188 height 19
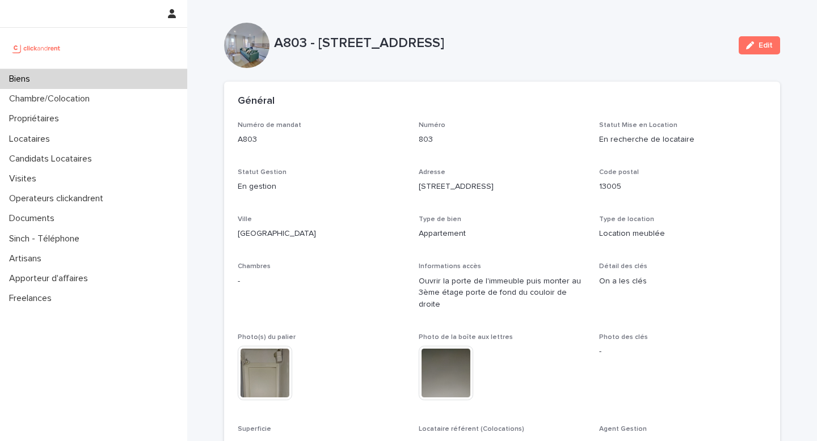
drag, startPoint x: 274, startPoint y: 44, endPoint x: 586, endPoint y: 48, distance: 311.5
click at [586, 48] on p "A803 - 1 rue Château Payan, Marseille 13005" at bounding box center [502, 43] width 456 height 16
copy p "A803 - 1 rue Château Payan, Marseille 13005"
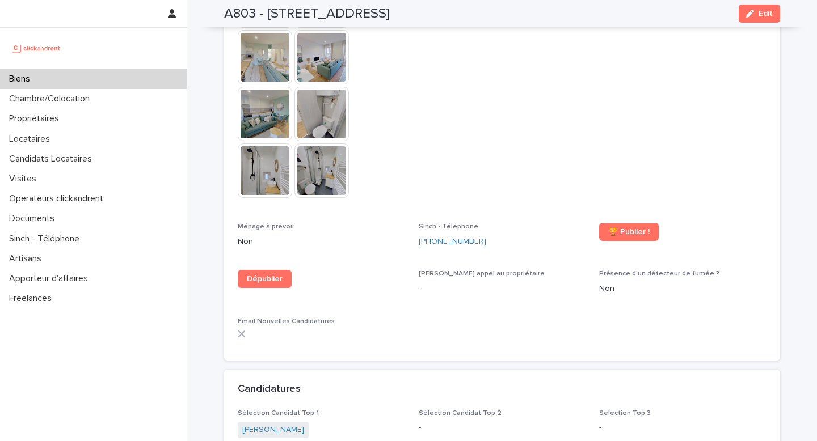
scroll to position [3050, 0]
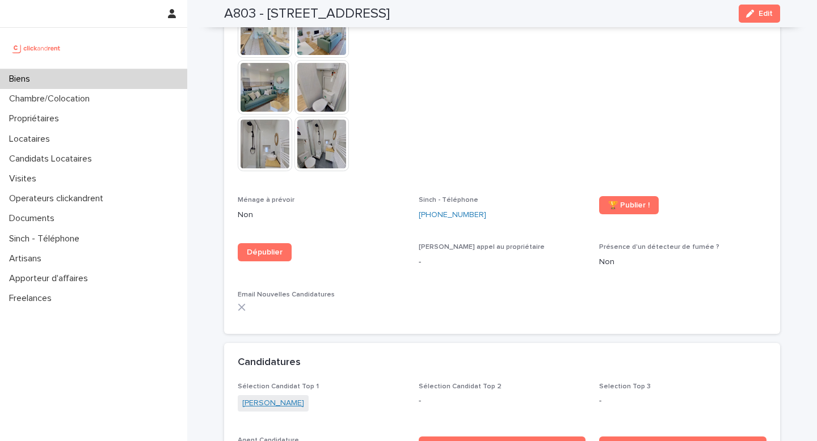
click at [300, 398] on link "Maria camila Lopez burbano" at bounding box center [273, 404] width 62 height 12
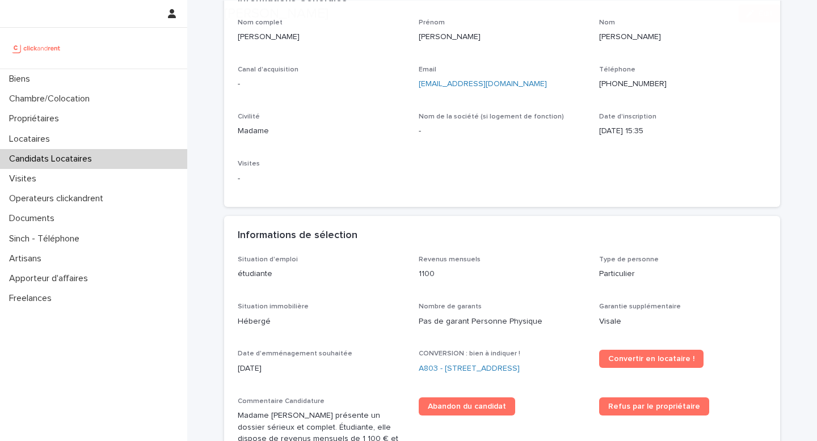
scroll to position [166, 0]
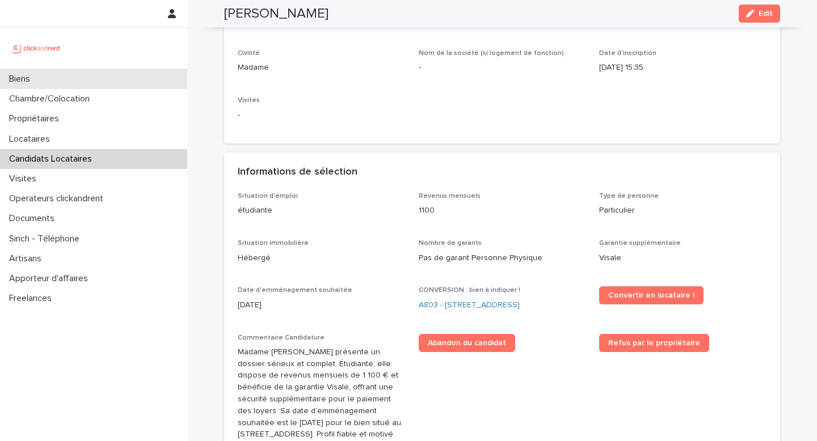
click at [158, 82] on div "Biens" at bounding box center [93, 79] width 187 height 20
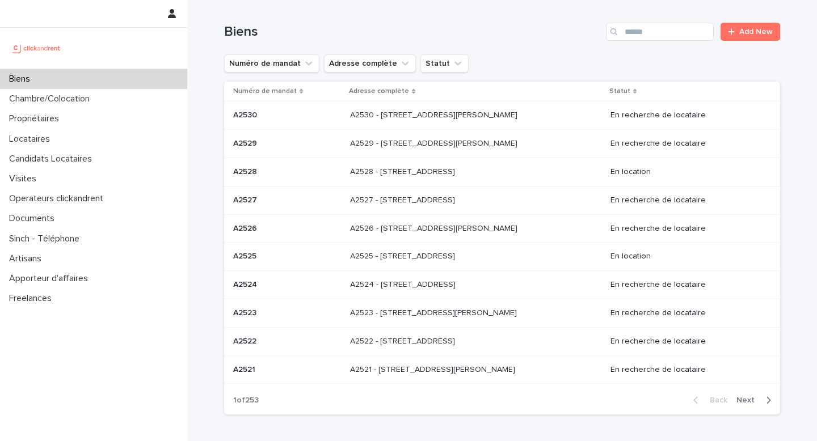
click at [647, 41] on div "Biens Add New" at bounding box center [502, 27] width 556 height 54
click at [647, 35] on input "Search" at bounding box center [660, 32] width 108 height 18
type input "*****"
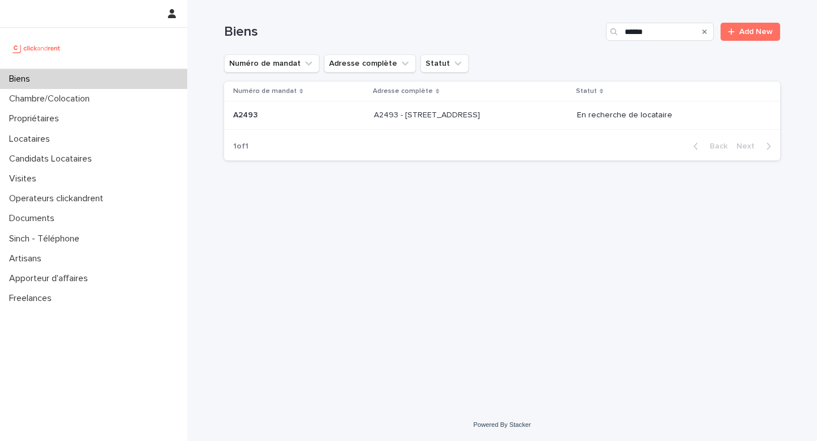
click at [482, 123] on div "A2493 - 26 rue de Poitou, Paris 75003 A2493 - 26 rue de Poitou, Paris 75003" at bounding box center [471, 115] width 194 height 19
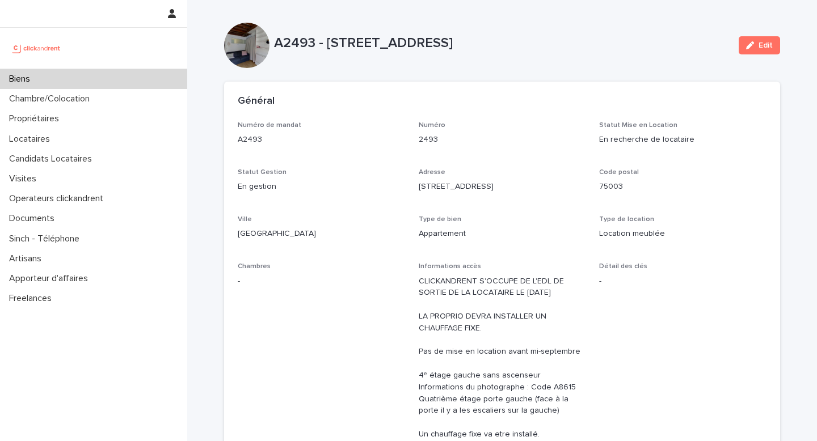
drag, startPoint x: 556, startPoint y: 53, endPoint x: 277, endPoint y: 45, distance: 278.2
click at [277, 45] on div "A2493 - 26 rue de Poitou, Paris 75003" at bounding box center [502, 45] width 456 height 21
copy p "A2493 - 26 rue de Poitou, Paris 75003"
click at [149, 81] on div "Biens" at bounding box center [93, 79] width 187 height 20
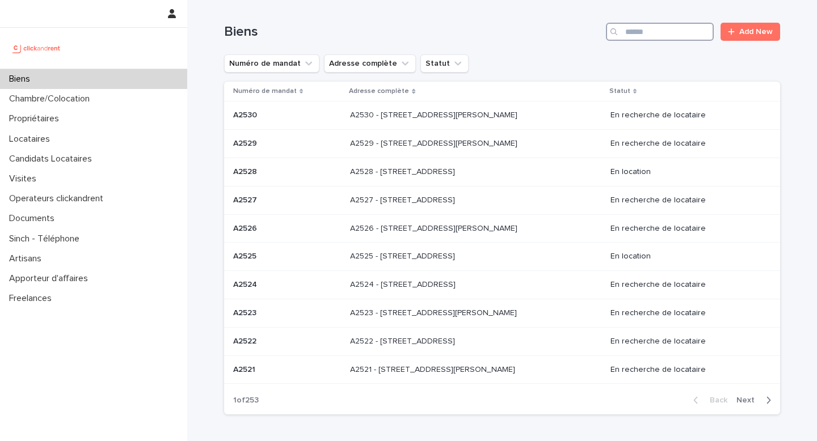
click at [650, 37] on input "Search" at bounding box center [660, 32] width 108 height 18
type input "****"
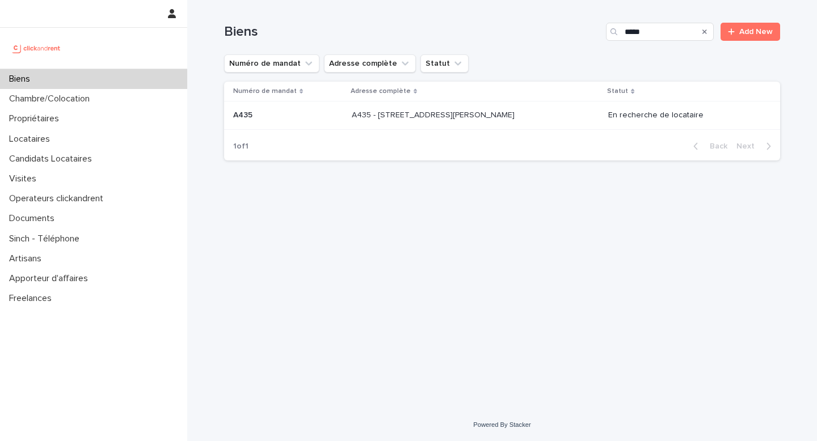
click at [463, 115] on p "A435 - 96 Avenue Paul Vaillant Couturier, Saint-Denis 93200" at bounding box center [434, 114] width 165 height 12
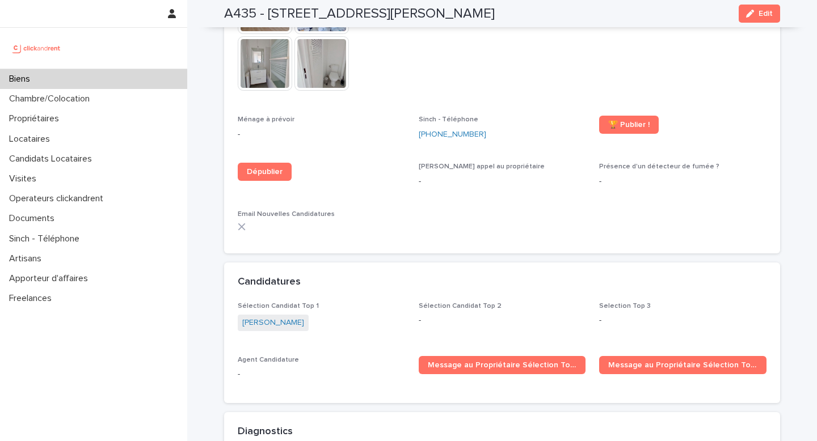
scroll to position [3292, 0]
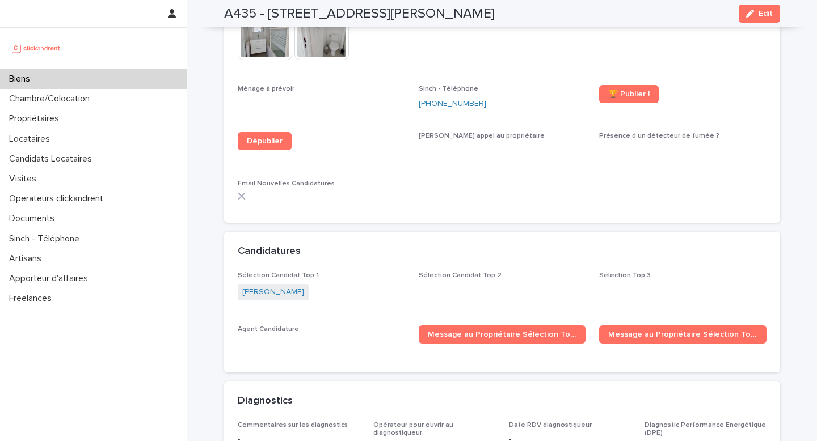
click at [278, 287] on link "Elhadji Wade" at bounding box center [273, 293] width 62 height 12
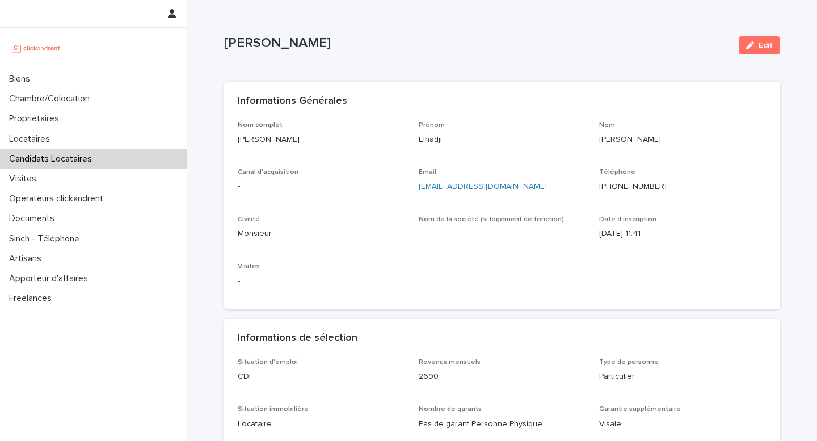
scroll to position [82, 0]
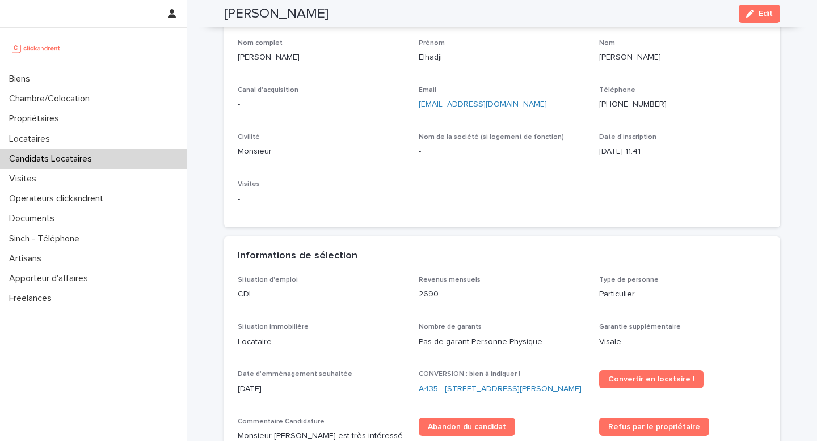
click at [446, 392] on link "A435 - 96 Avenue Paul Vaillant Couturier, Saint-Denis 93200" at bounding box center [500, 390] width 163 height 12
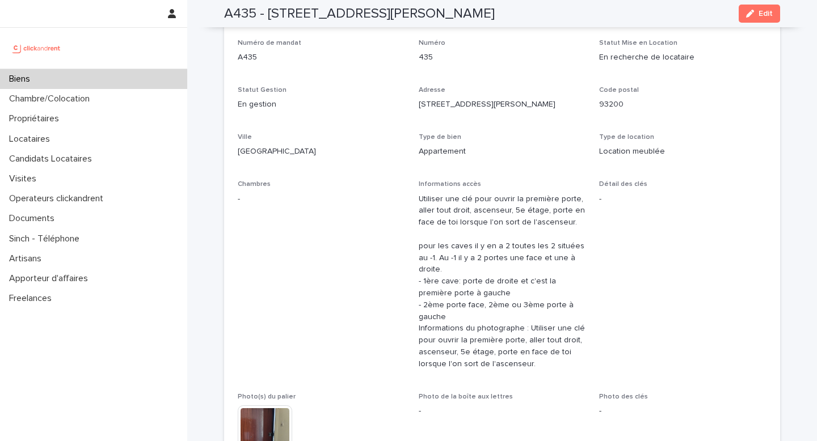
drag, startPoint x: 225, startPoint y: 15, endPoint x: 608, endPoint y: 19, distance: 382.5
click at [608, 20] on div "A435 - 96 Avenue Paul Vaillant Couturier, Saint-Denis 93200 Edit" at bounding box center [502, 13] width 556 height 27
click at [142, 81] on div "Biens" at bounding box center [93, 79] width 187 height 20
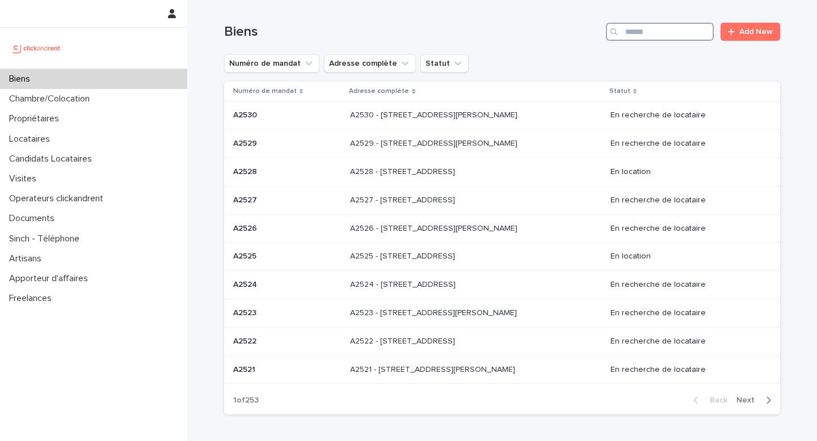
click at [672, 31] on input "Search" at bounding box center [660, 32] width 108 height 18
type input "*****"
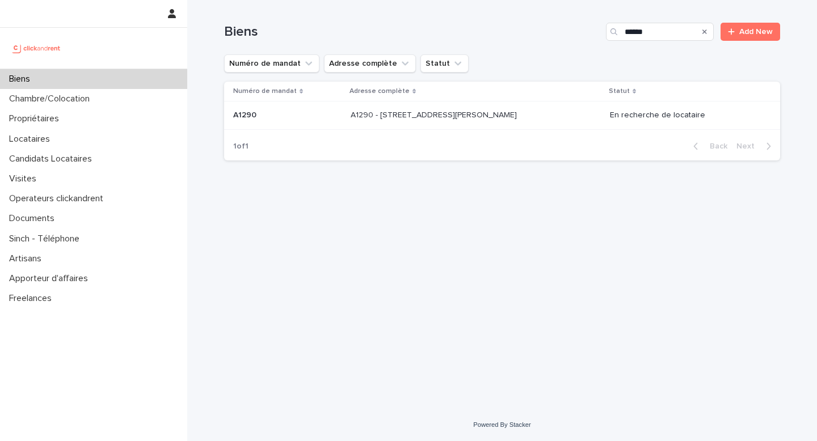
click at [498, 122] on div "A1290 - 55 avenue Barthélémy Buyer, Lyon 69005 A1290 - 55 avenue Barthélémy Buy…" at bounding box center [476, 115] width 250 height 19
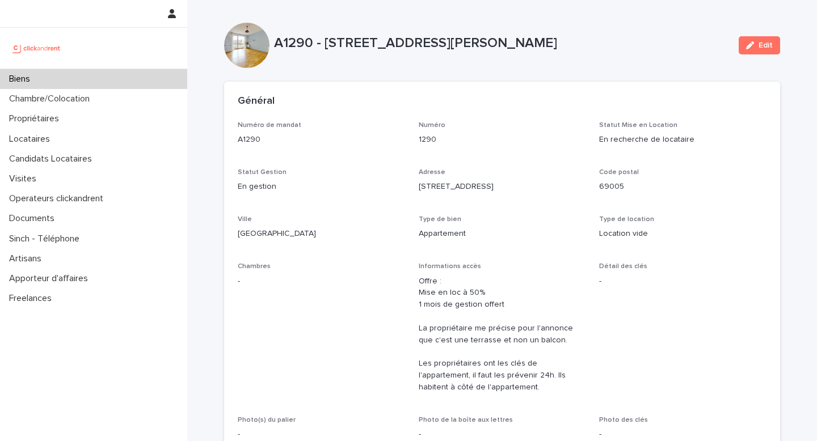
drag, startPoint x: 276, startPoint y: 44, endPoint x: 595, endPoint y: 55, distance: 319.6
click at [595, 55] on div "A1290 - 55 avenue Barthélémy Buyer, Lyon 69005" at bounding box center [502, 45] width 456 height 21
click at [133, 83] on div "Biens" at bounding box center [93, 79] width 187 height 20
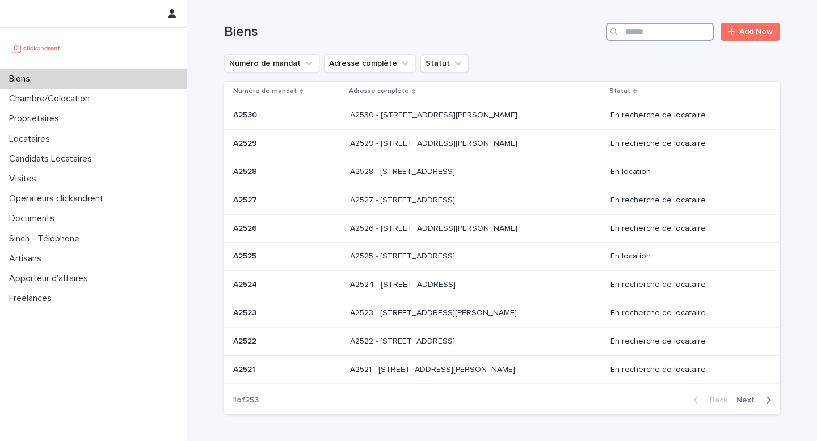
click at [667, 39] on input "Search" at bounding box center [660, 32] width 108 height 18
type input "*****"
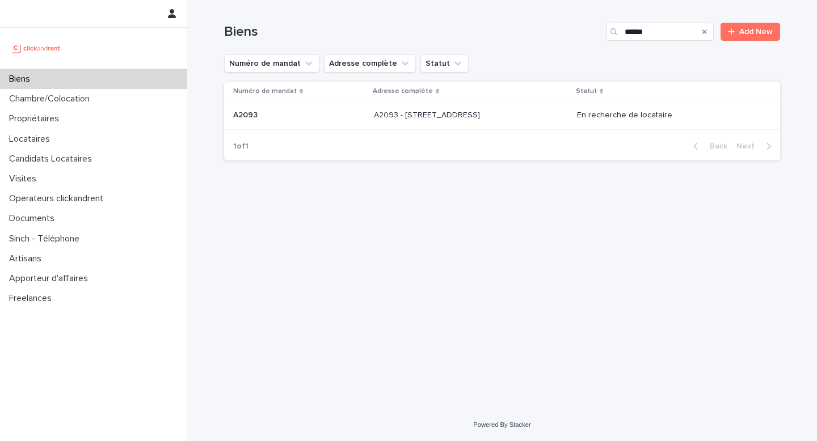
click at [506, 119] on p at bounding box center [468, 116] width 189 height 10
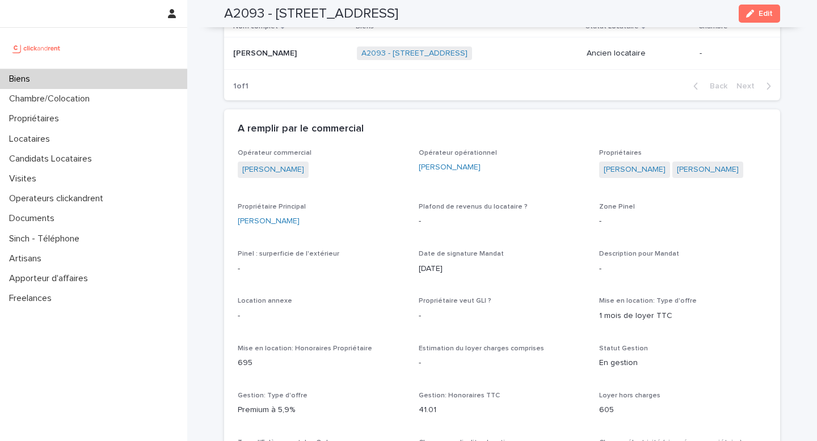
scroll to position [578, 0]
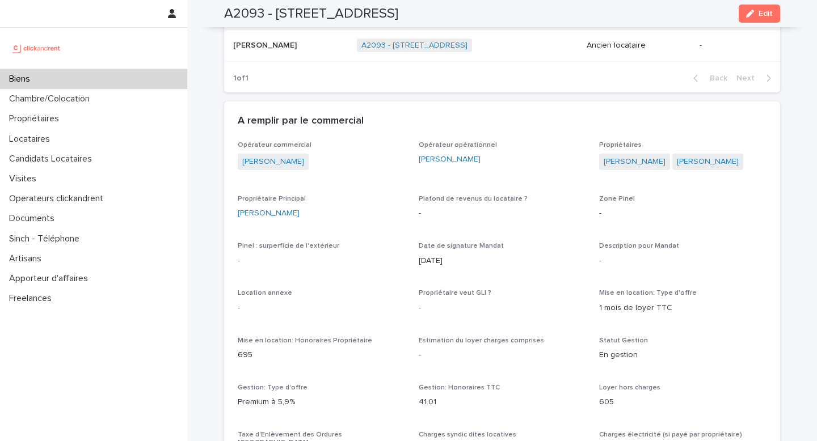
drag, startPoint x: 224, startPoint y: 12, endPoint x: 510, endPoint y: 14, distance: 286.0
click at [511, 14] on div "A2093 - 2 Rue De Berville, Amiens 80000 Edit" at bounding box center [502, 13] width 556 height 27
click at [146, 77] on div "Biens" at bounding box center [93, 79] width 187 height 20
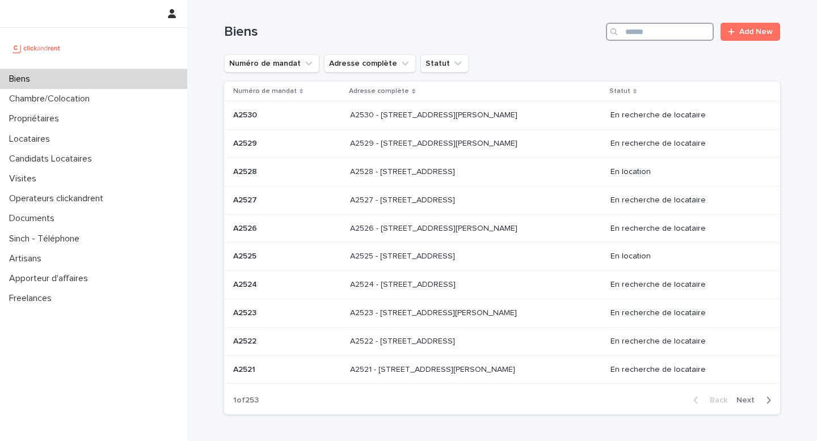
click at [638, 31] on input "Search" at bounding box center [660, 32] width 108 height 18
type input "****"
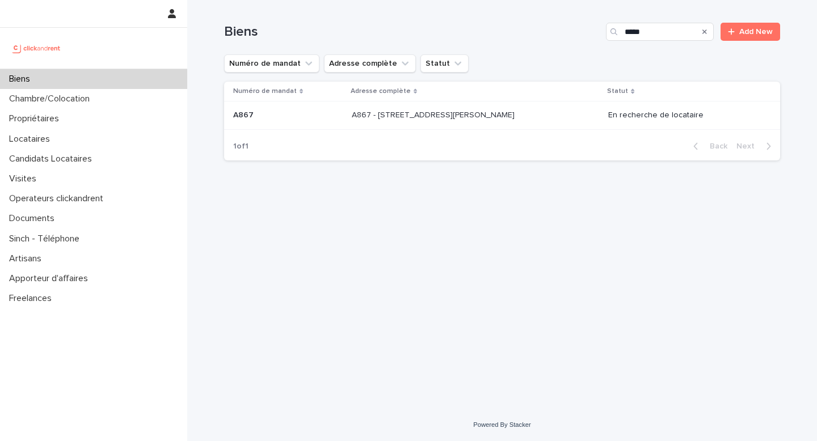
click at [474, 128] on td "A867 - 2 rue Odette Pain, Bondy 93140 A867 - 2 rue Odette Pain, Bondy 93140" at bounding box center [475, 116] width 256 height 28
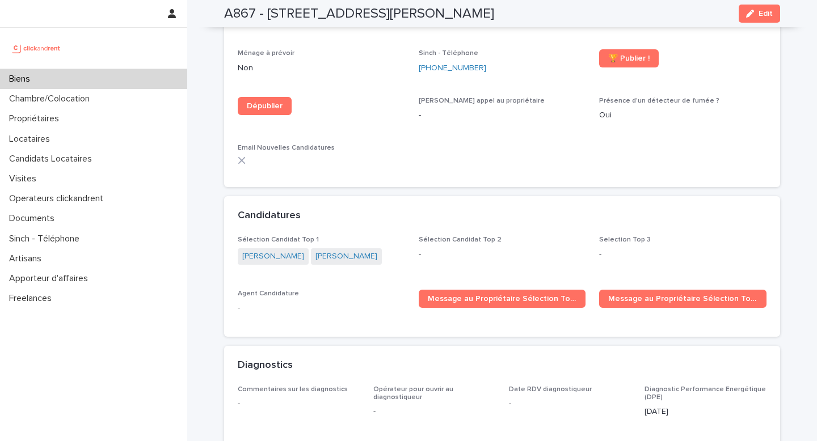
scroll to position [3243, 0]
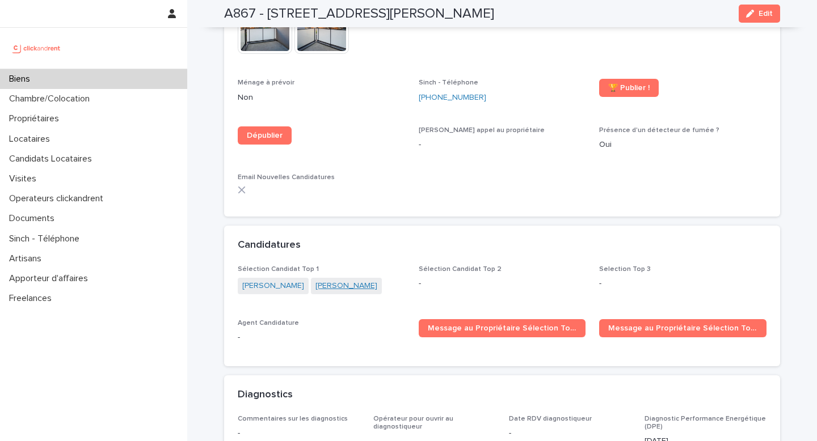
click at [338, 280] on link "Nadjib Bessou" at bounding box center [346, 286] width 62 height 12
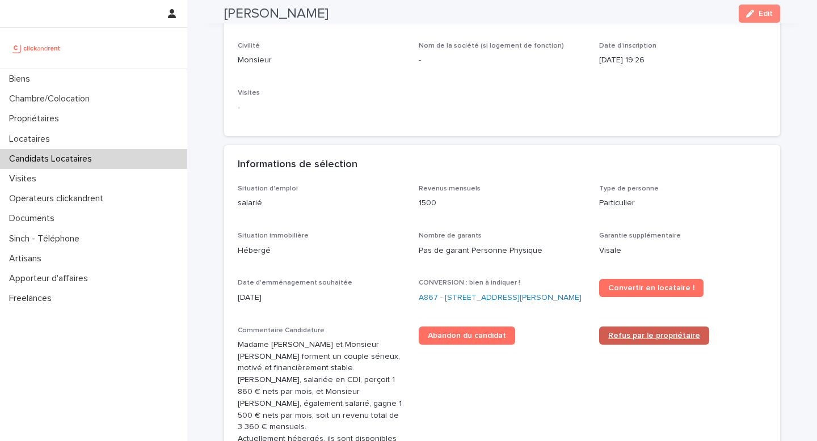
scroll to position [177, 0]
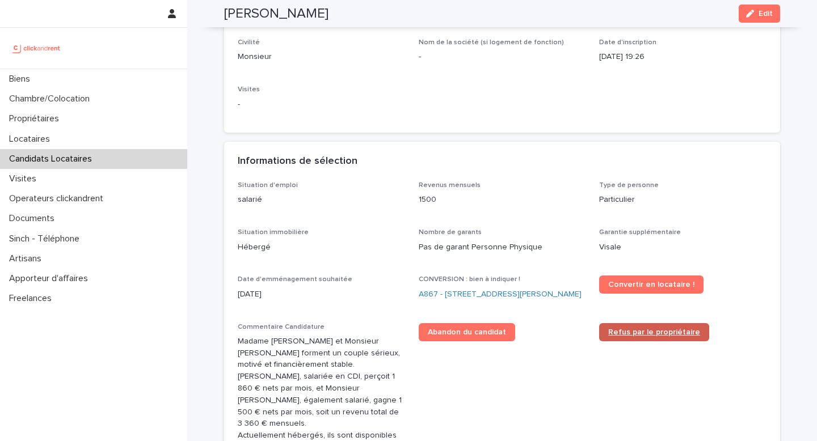
click at [647, 327] on link "Refus par le propriétaire" at bounding box center [654, 332] width 110 height 18
click at [461, 296] on link "A867 - 2 rue Odette Pain, Bondy 93140" at bounding box center [500, 295] width 163 height 12
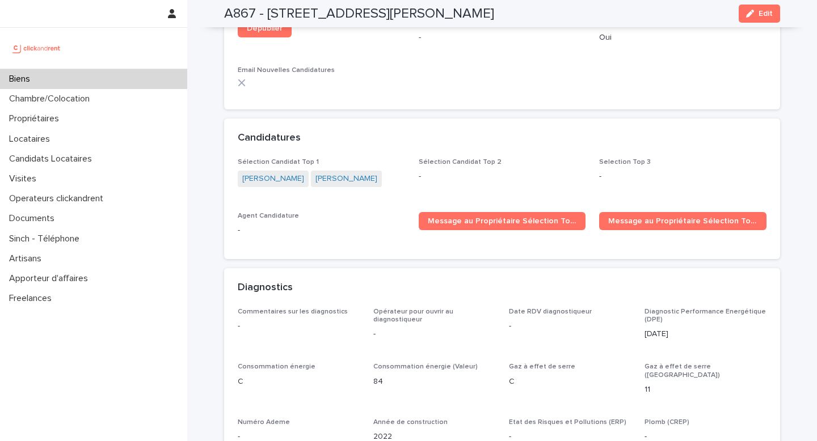
scroll to position [3338, 0]
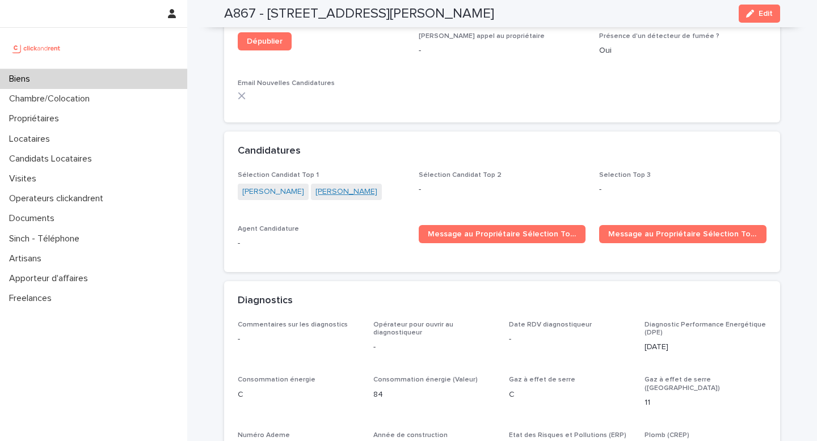
click at [316, 186] on link "Rachel Khouchane" at bounding box center [346, 192] width 62 height 12
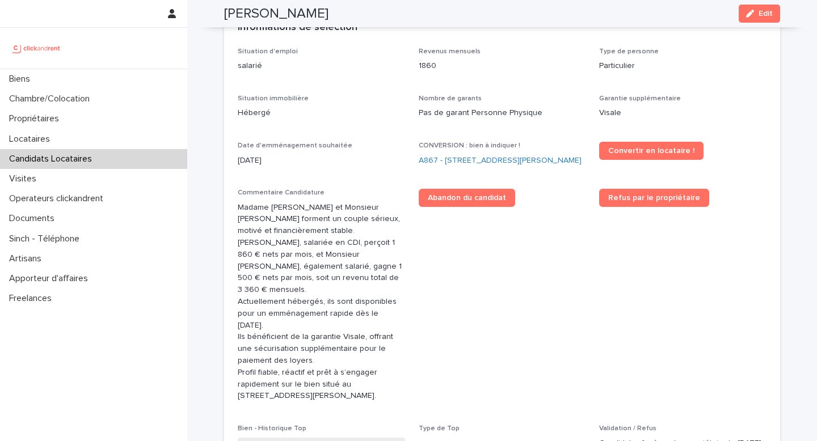
scroll to position [329, 0]
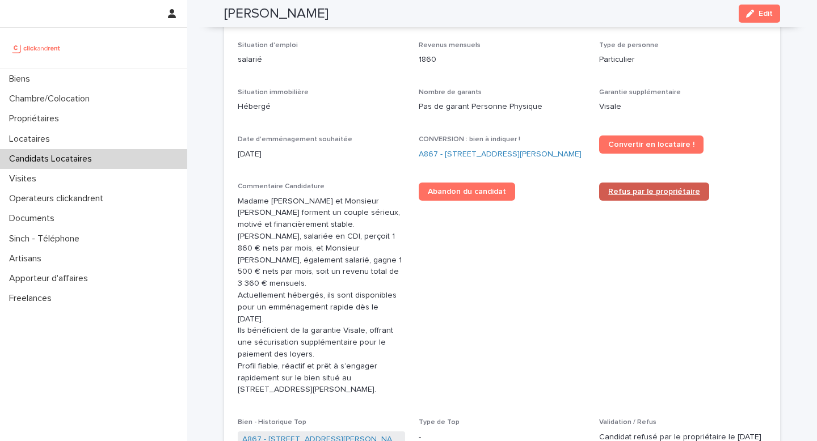
click at [654, 188] on span "Refus par le propriétaire" at bounding box center [654, 192] width 92 height 8
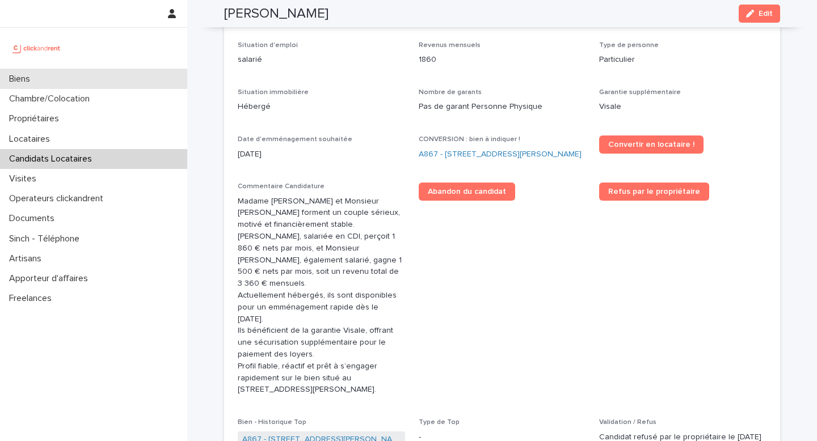
click at [132, 83] on div "Biens" at bounding box center [93, 79] width 187 height 20
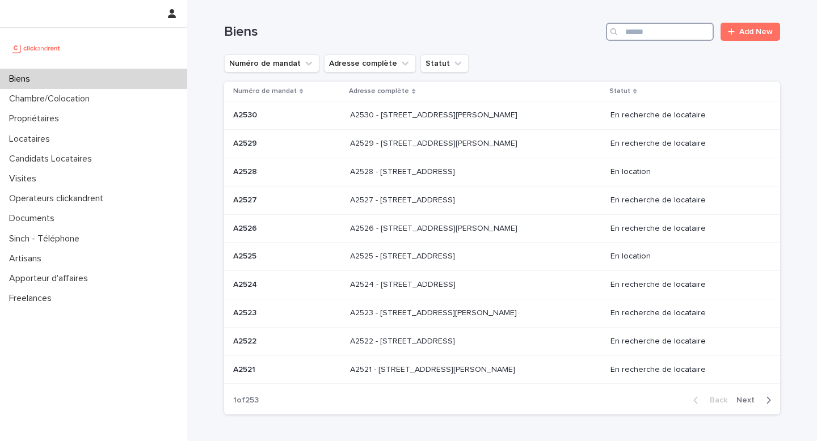
click at [638, 32] on input "Search" at bounding box center [660, 32] width 108 height 18
type input "*****"
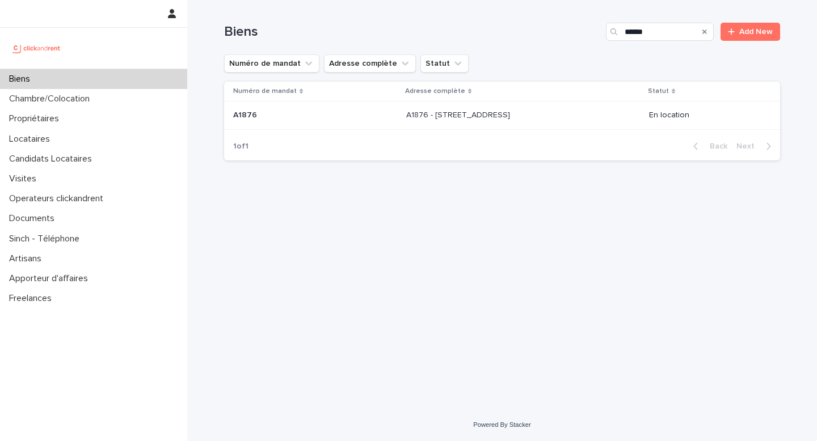
click at [507, 114] on p "A1876 - 4 rue Fourcade, Paris 75015" at bounding box center [459, 114] width 106 height 12
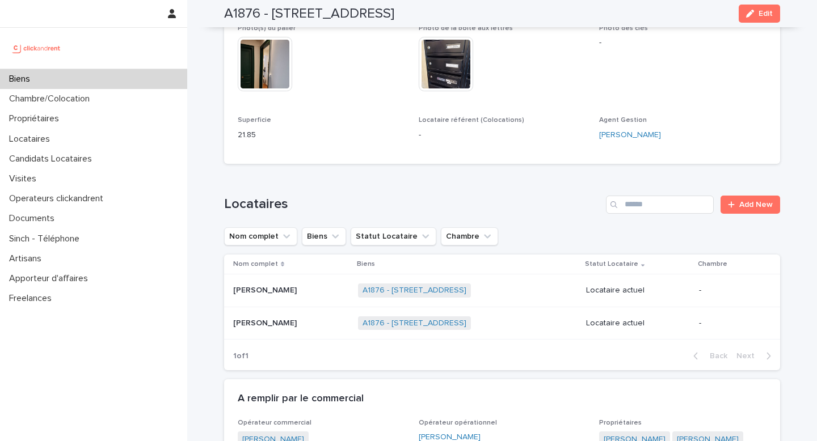
scroll to position [412, 0]
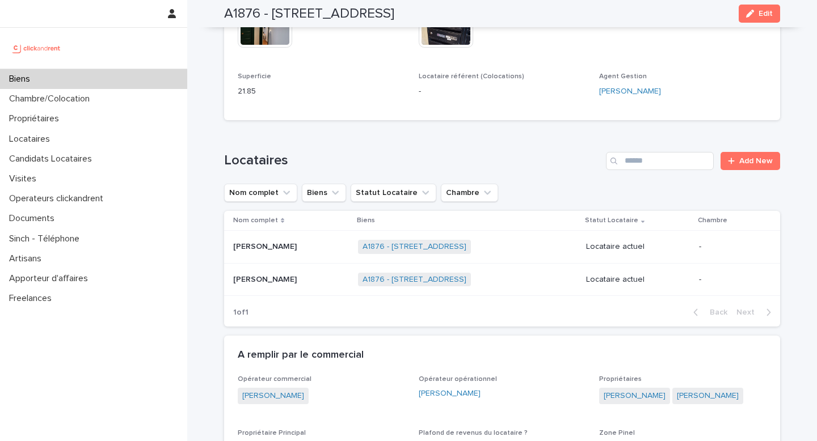
click at [306, 242] on div "Beatrice Nolin Beatrice Nolin" at bounding box center [291, 247] width 116 height 19
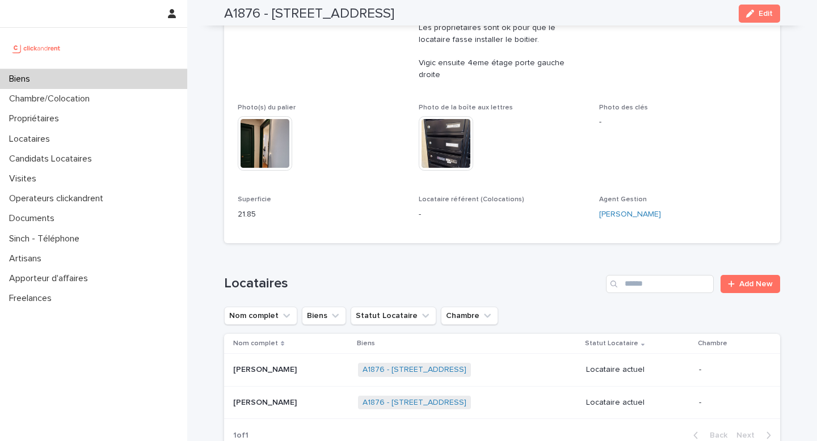
scroll to position [292, 0]
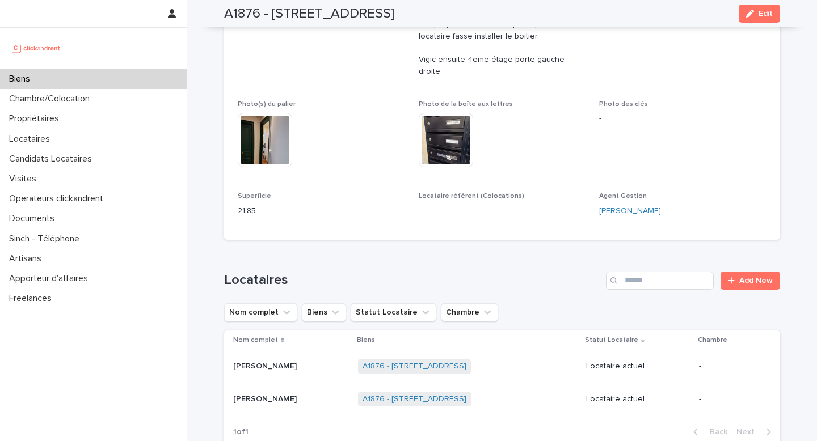
click at [297, 390] on div "Marie Debas Marie Debas" at bounding box center [291, 399] width 116 height 19
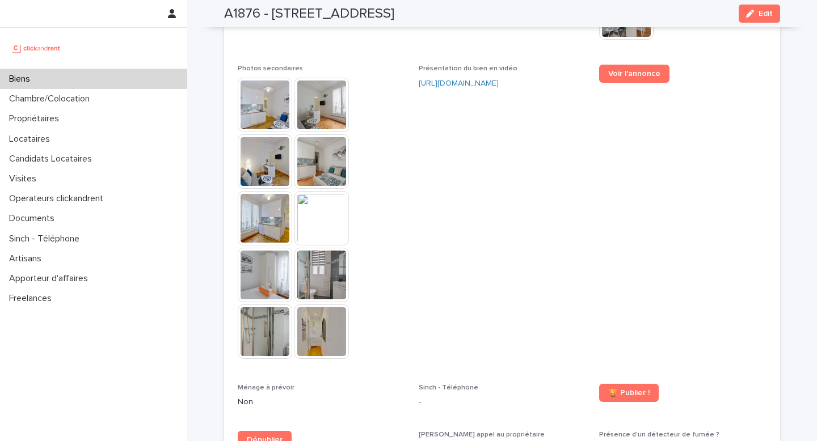
scroll to position [3176, 0]
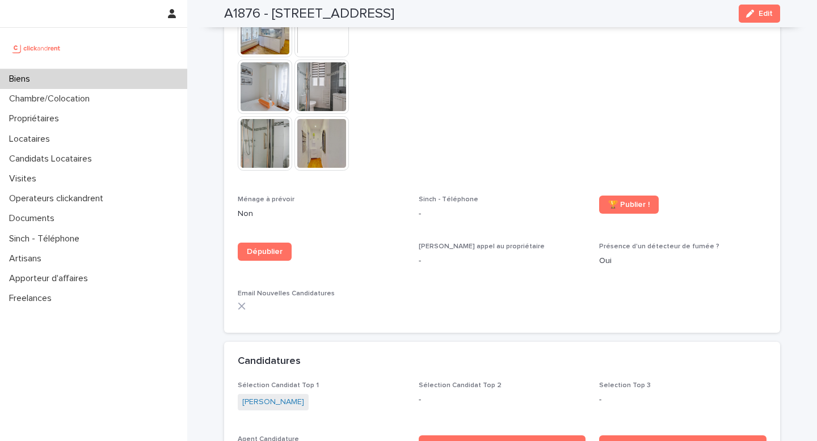
click at [279, 394] on span "Jeanne GARCIA" at bounding box center [273, 402] width 71 height 16
click at [287, 394] on div "Sélection Candidat Top 1 Jeanne GARCIA" at bounding box center [321, 402] width 167 height 40
click at [283, 397] on link "Jeanne GARCIA" at bounding box center [273, 403] width 62 height 12
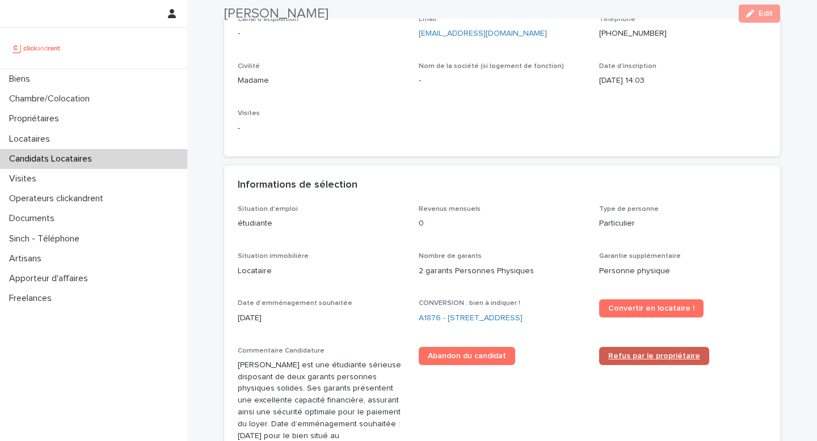
scroll to position [174, 0]
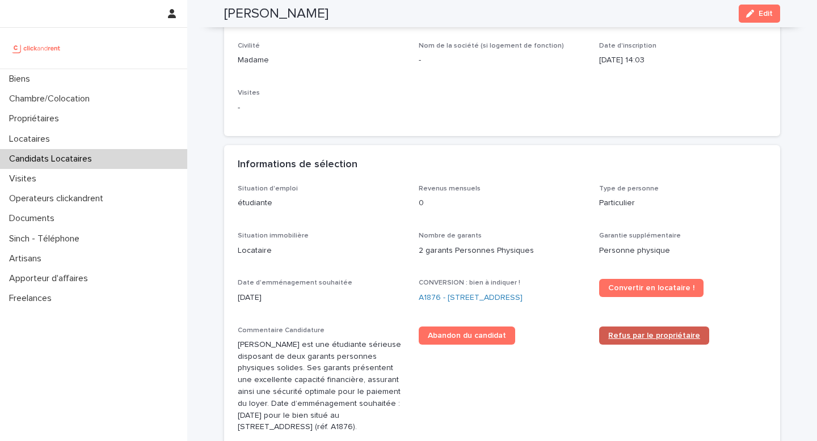
click at [650, 339] on span "Refus par le propriétaire" at bounding box center [654, 336] width 92 height 8
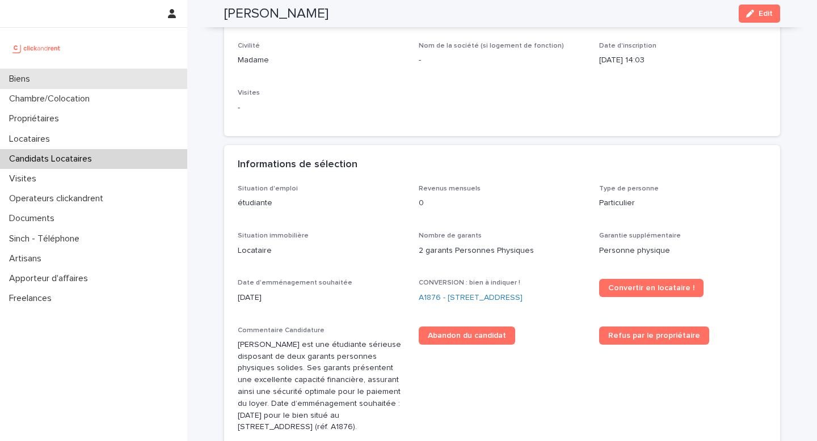
click at [154, 76] on div "Biens" at bounding box center [93, 79] width 187 height 20
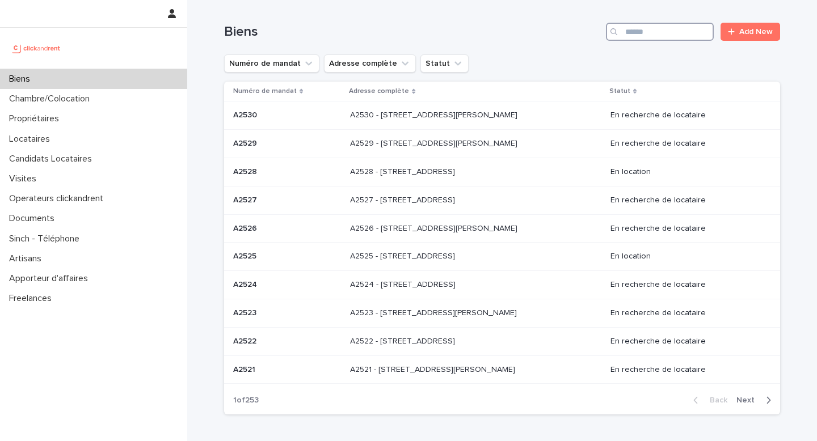
click at [656, 34] on input "Search" at bounding box center [660, 32] width 108 height 18
type input "*****"
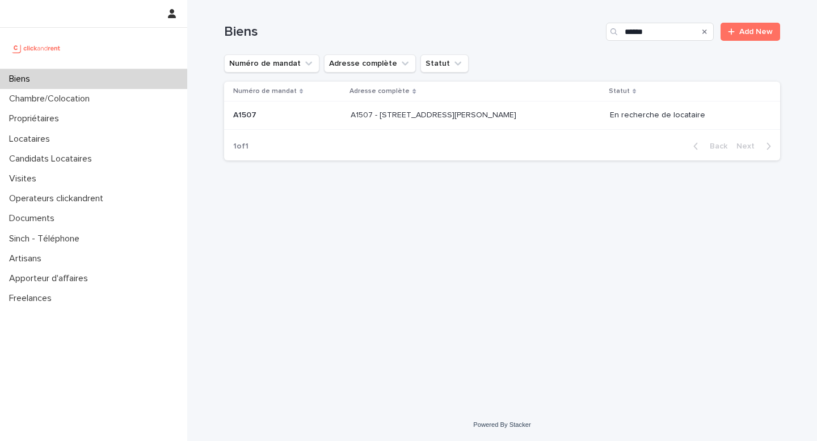
click at [469, 111] on p "A1507 - 44 Rue Camille Desmoulins, Choisy-le-Roi 94600" at bounding box center [435, 114] width 168 height 12
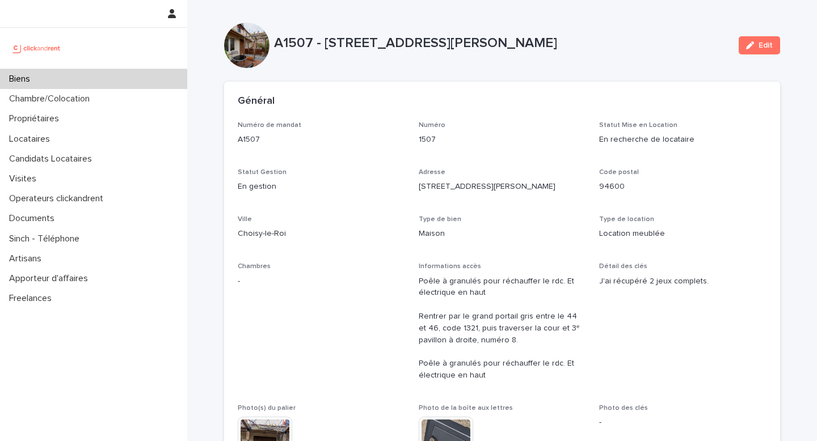
drag, startPoint x: 275, startPoint y: 44, endPoint x: 625, endPoint y: 51, distance: 350.7
click at [625, 51] on div "A1507 - 44 Rue Camille Desmoulins, Choisy-le-Roi 94600" at bounding box center [502, 45] width 456 height 21
click at [141, 75] on div "Biens" at bounding box center [93, 79] width 187 height 20
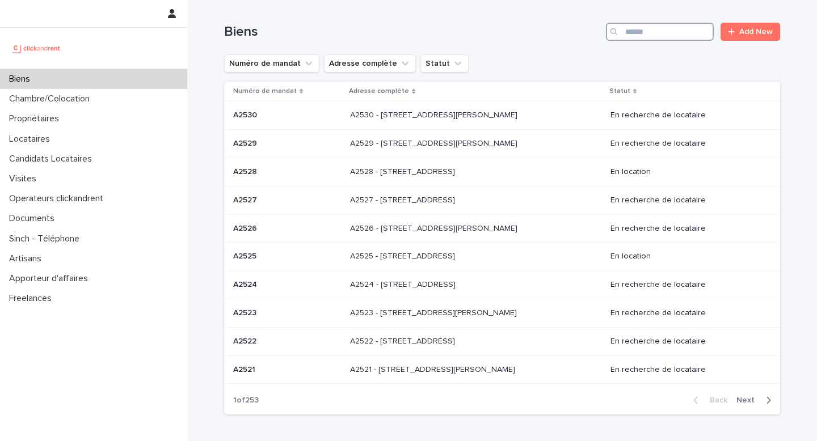
click at [662, 31] on input "Search" at bounding box center [660, 32] width 108 height 18
type input "*****"
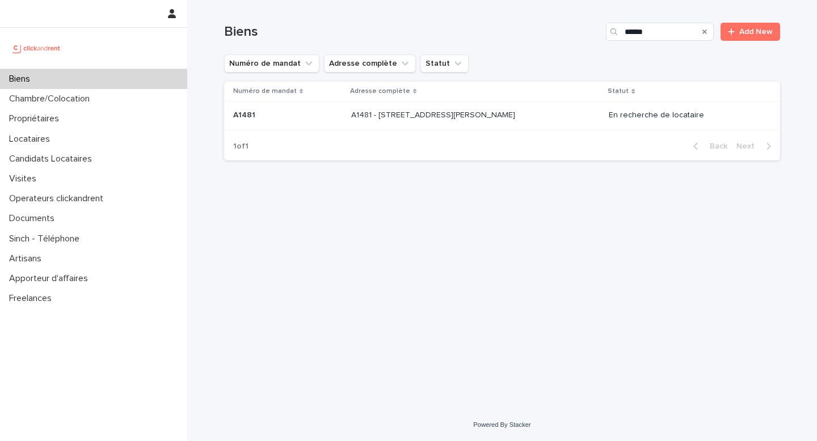
click at [507, 113] on p "A1481 - 5 allée Anatoli Vaisser, Asnières-sur-Seine 92600" at bounding box center [434, 114] width 166 height 12
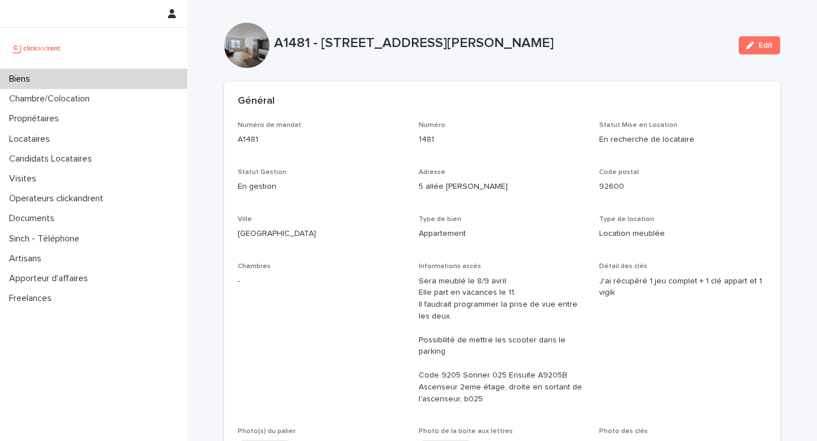
drag, startPoint x: 275, startPoint y: 45, endPoint x: 660, endPoint y: 47, distance: 385.8
click at [662, 47] on p "A1481 - 5 allée Anatoli Vaisser, Asnières-sur-Seine 92600" at bounding box center [502, 43] width 456 height 16
click at [159, 83] on div "Biens" at bounding box center [93, 79] width 187 height 20
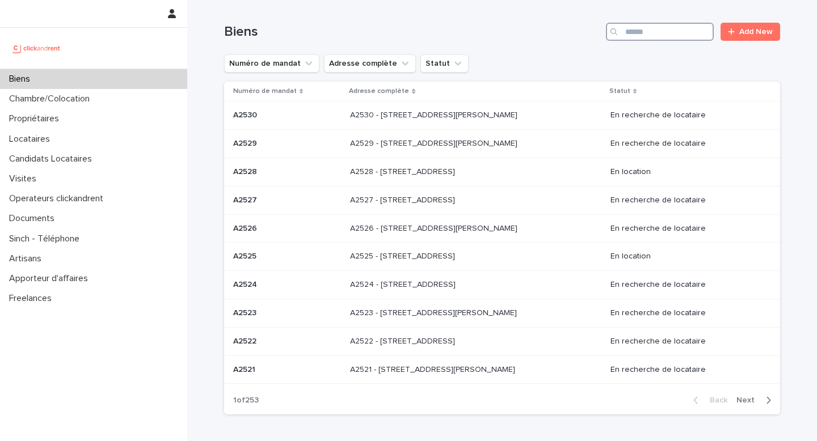
click at [677, 37] on input "Search" at bounding box center [660, 32] width 108 height 18
type input "*****"
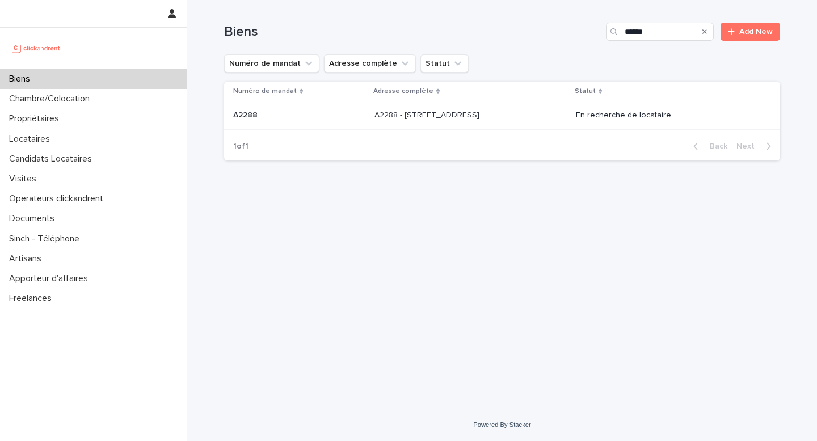
click at [478, 115] on p "A2288 - 65 Rue de Belleville, Paris 75019" at bounding box center [427, 114] width 107 height 12
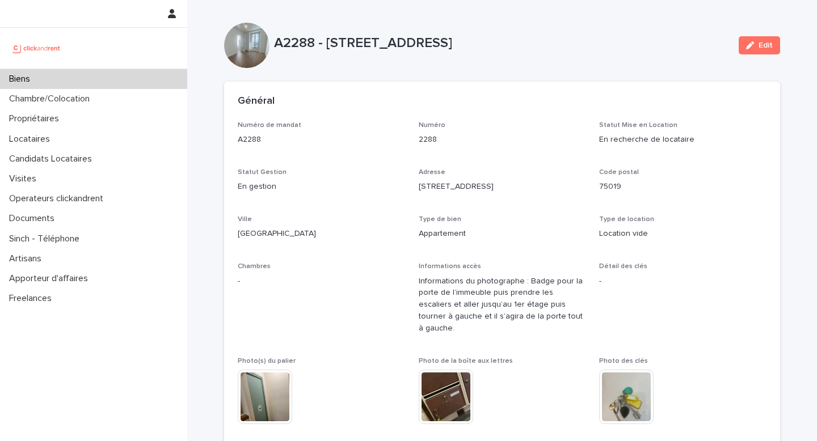
drag, startPoint x: 277, startPoint y: 43, endPoint x: 541, endPoint y: 49, distance: 264.5
click at [541, 49] on p "A2288 - 65 Rue de Belleville, Paris 75019" at bounding box center [502, 43] width 456 height 16
click at [138, 85] on div "Biens" at bounding box center [93, 79] width 187 height 20
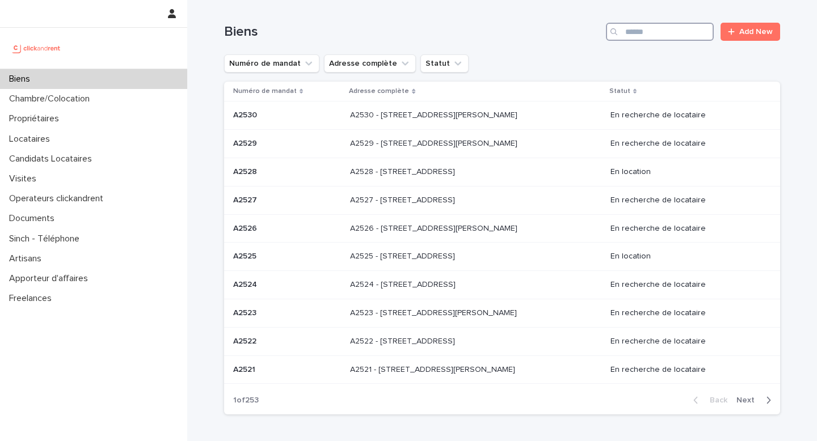
click at [665, 33] on input "Search" at bounding box center [660, 32] width 108 height 18
type input "*****"
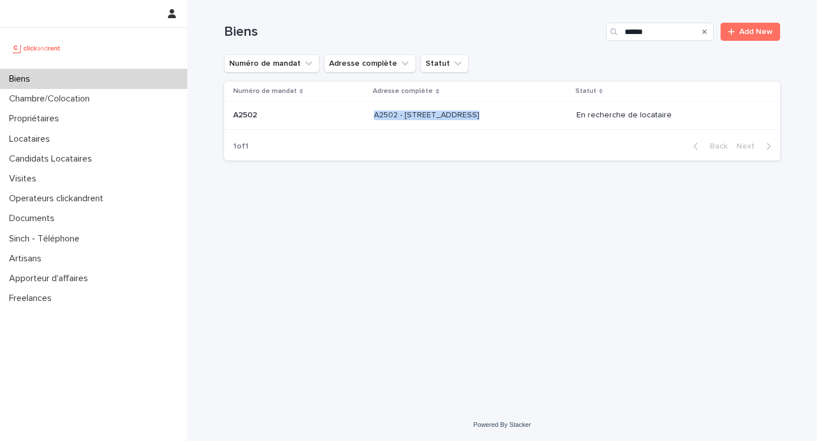
click at [446, 111] on p "A2502 - 5 rue Caplat, Paris 75018" at bounding box center [428, 114] width 108 height 12
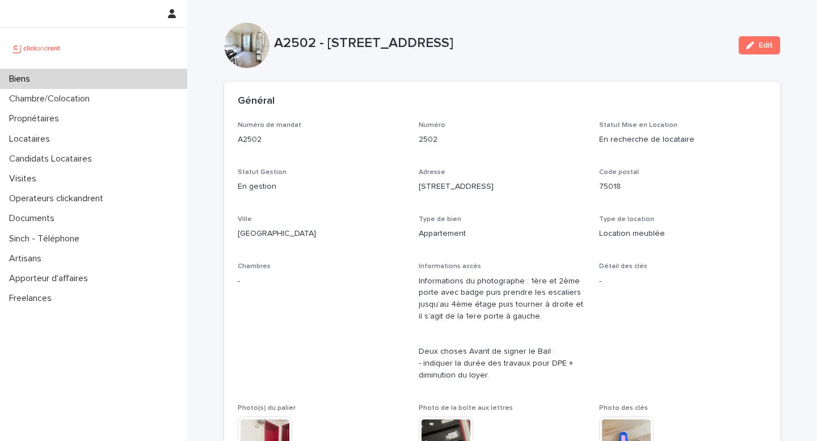
click at [304, 58] on div "A2502 - 5 rue Caplat, Paris 75018 Edit" at bounding box center [502, 45] width 556 height 45
drag, startPoint x: 277, startPoint y: 45, endPoint x: 542, endPoint y: 49, distance: 265.0
click at [542, 49] on p "A2502 - 5 rue Caplat, Paris 75018" at bounding box center [502, 43] width 456 height 16
click at [159, 77] on div "Biens" at bounding box center [93, 79] width 187 height 20
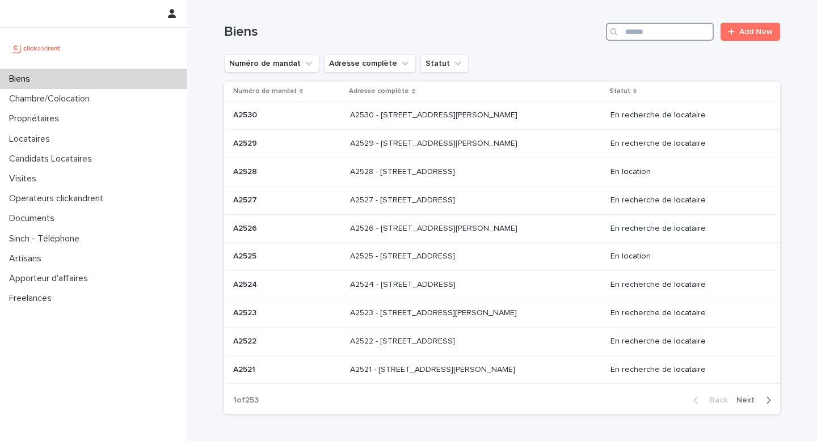
click at [672, 32] on input "Search" at bounding box center [660, 32] width 108 height 18
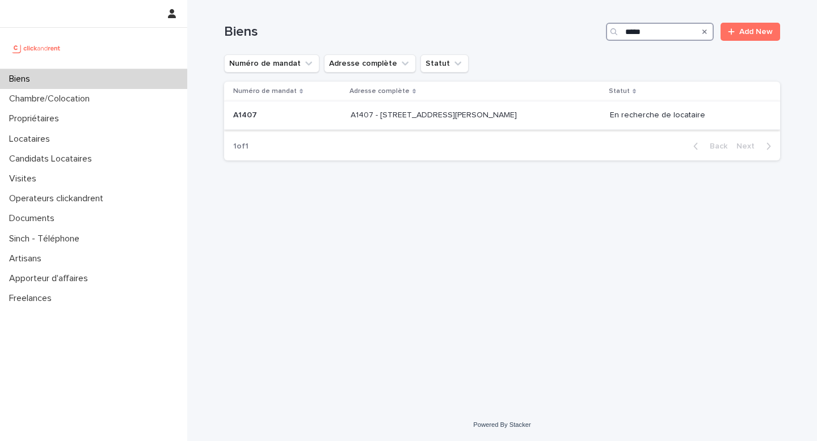
type input "*****"
click at [523, 121] on div "A1407 - 15 Rue du Docteur Fillioux, Villiers-sur-Marne 94350 A1407 - 15 Rue du …" at bounding box center [476, 115] width 250 height 19
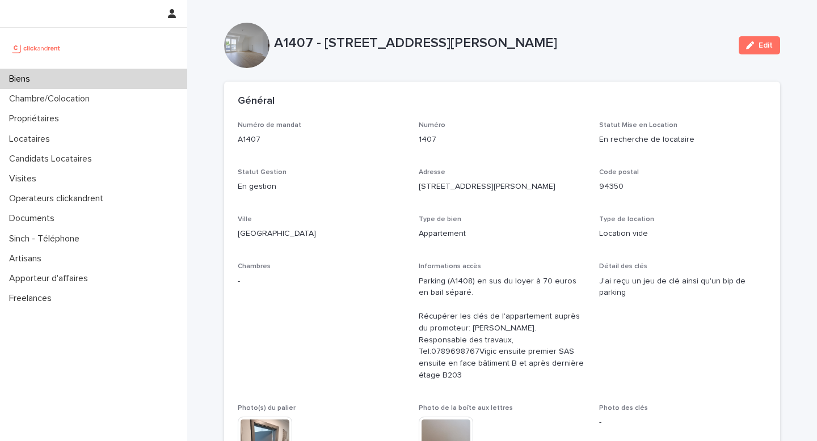
click at [148, 81] on div "Biens" at bounding box center [93, 79] width 187 height 20
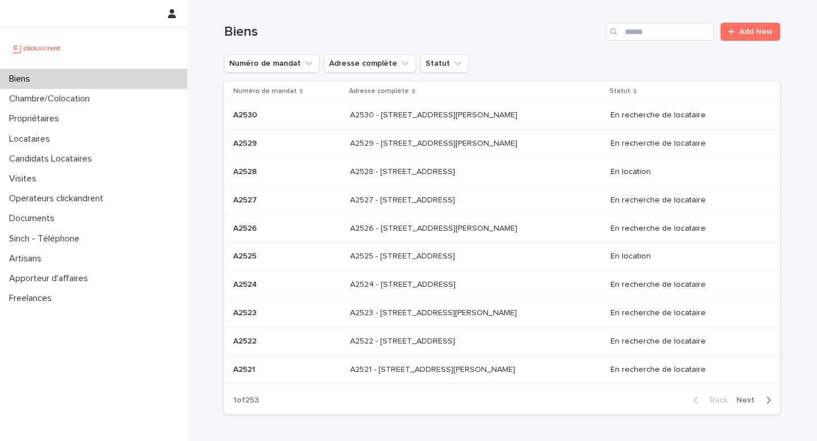
click at [677, 22] on div "Biens Add New" at bounding box center [502, 27] width 556 height 54
click at [677, 31] on input "Search" at bounding box center [660, 32] width 108 height 18
type input "***"
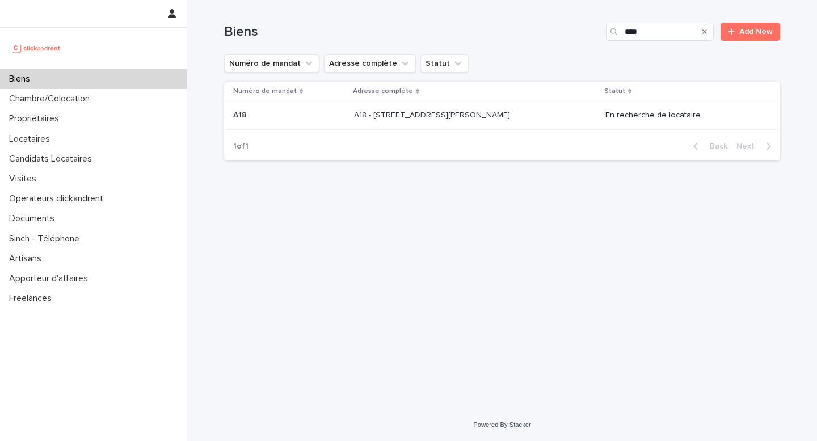
click at [520, 124] on div "A18 - 61 rue Édouard Vaillant, Levallois-Perret 92300 A18 - 61 rue Édouard Vail…" at bounding box center [475, 115] width 242 height 19
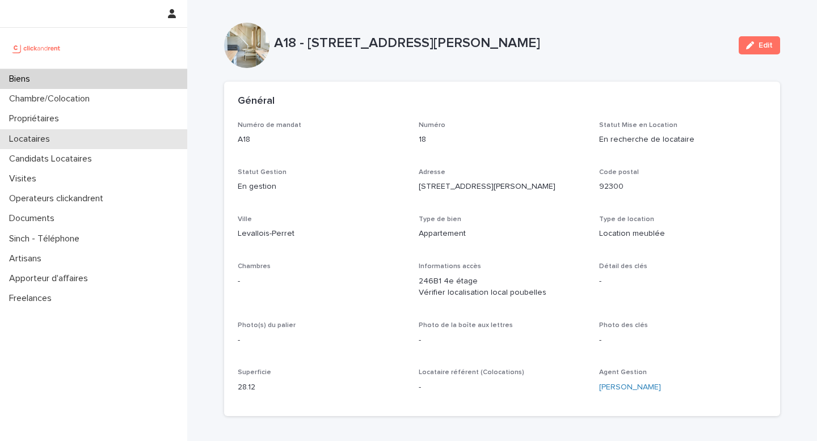
click at [96, 144] on div "Locataires" at bounding box center [93, 139] width 187 height 20
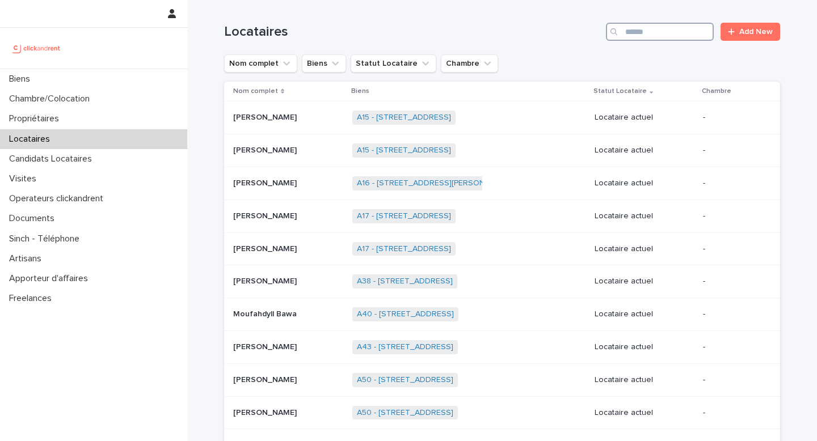
click at [672, 37] on input "Search" at bounding box center [660, 32] width 108 height 18
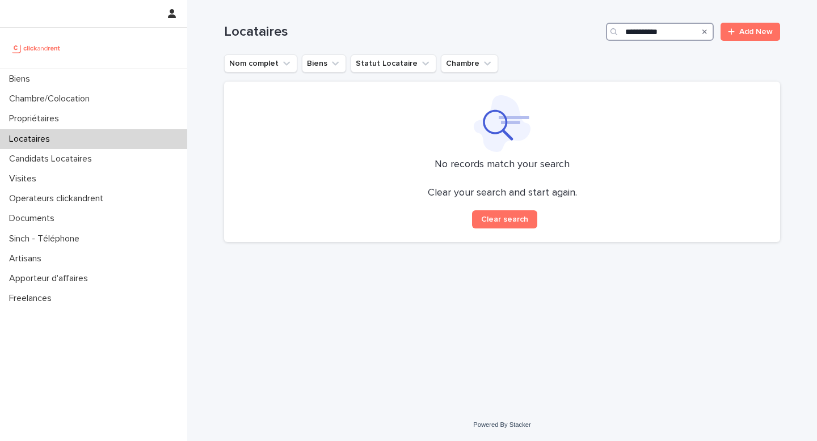
type input "**********"
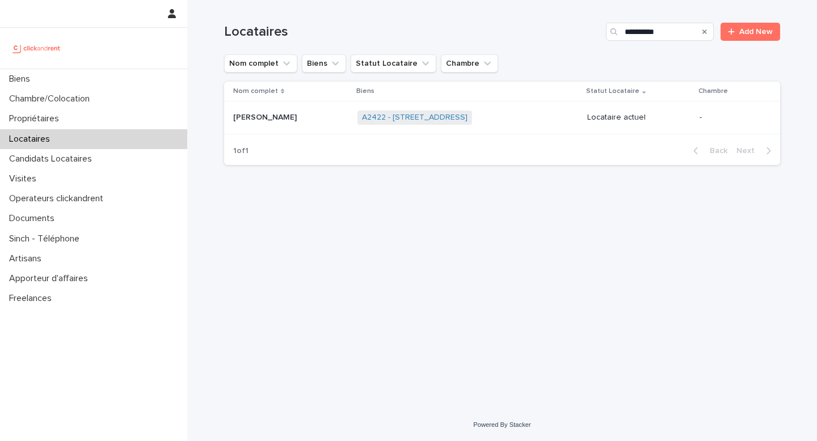
click at [301, 125] on div "Marion Cau Marion Cau" at bounding box center [290, 117] width 115 height 19
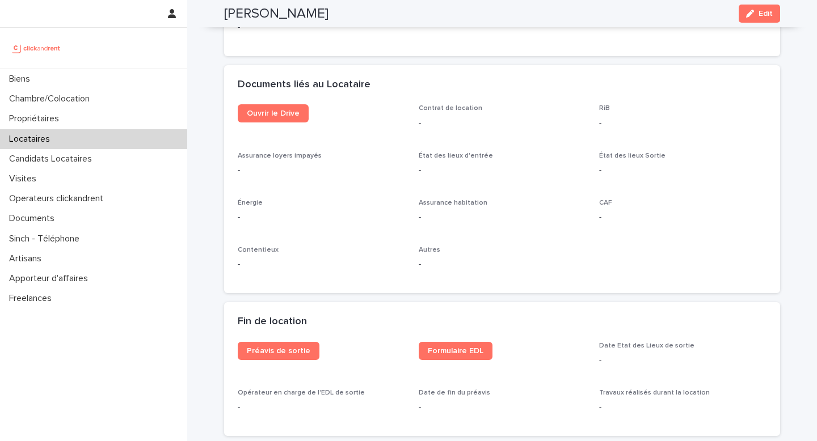
scroll to position [1185, 0]
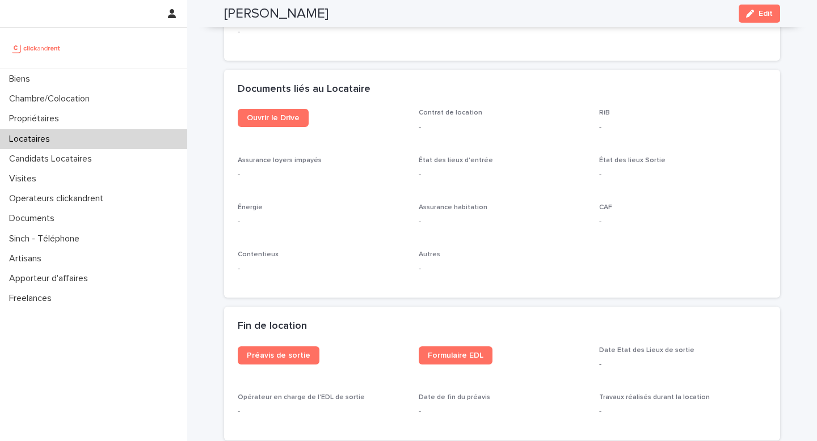
click at [764, 14] on span "Edit" at bounding box center [766, 14] width 14 height 8
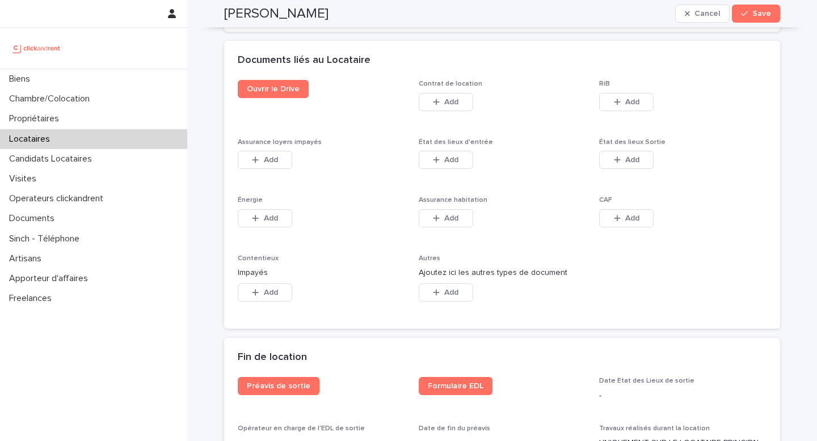
scroll to position [1876, 0]
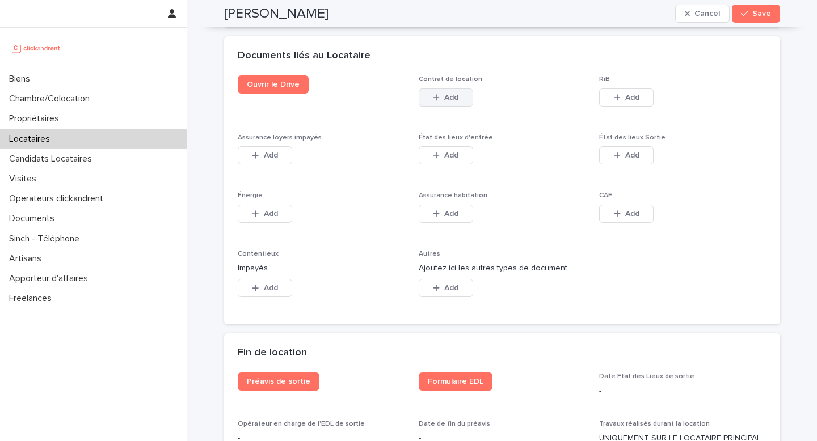
click at [462, 103] on button "Add" at bounding box center [446, 98] width 54 height 18
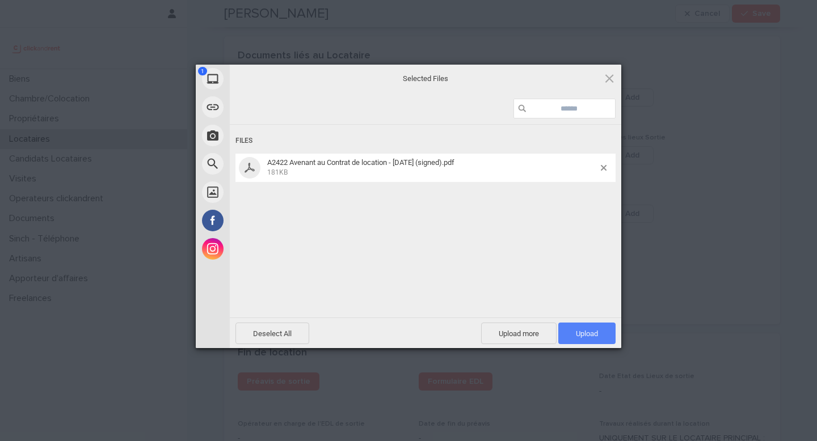
click at [593, 331] on span "Upload 1" at bounding box center [587, 334] width 22 height 9
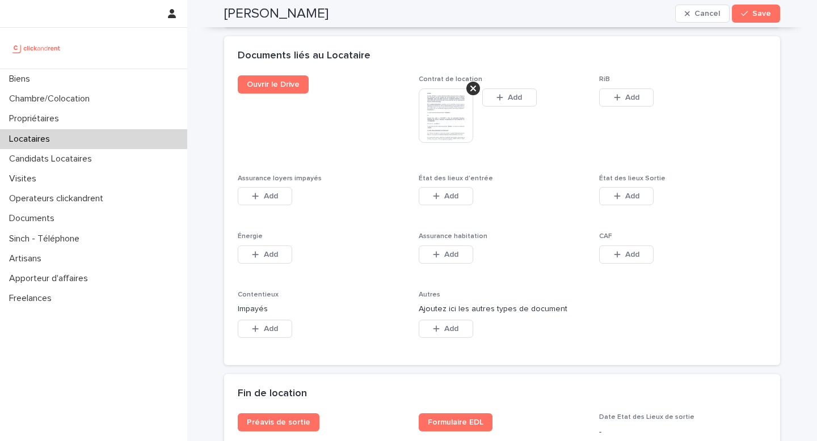
click at [767, 18] on button "Save" at bounding box center [756, 14] width 48 height 18
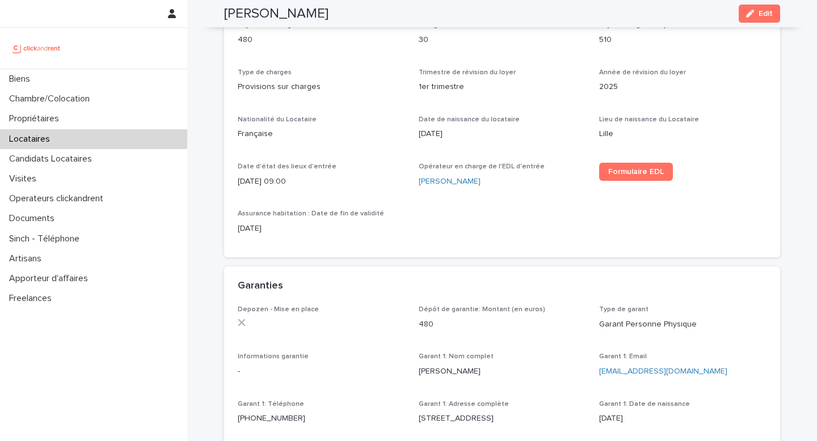
scroll to position [0, 0]
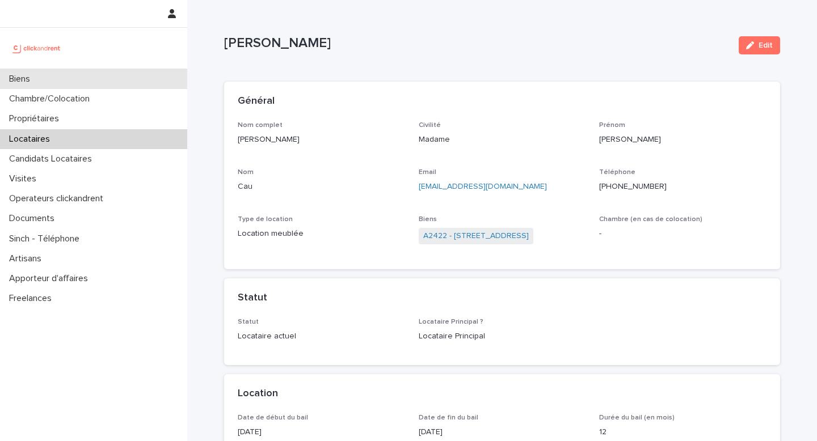
click at [99, 82] on div "Biens" at bounding box center [93, 79] width 187 height 20
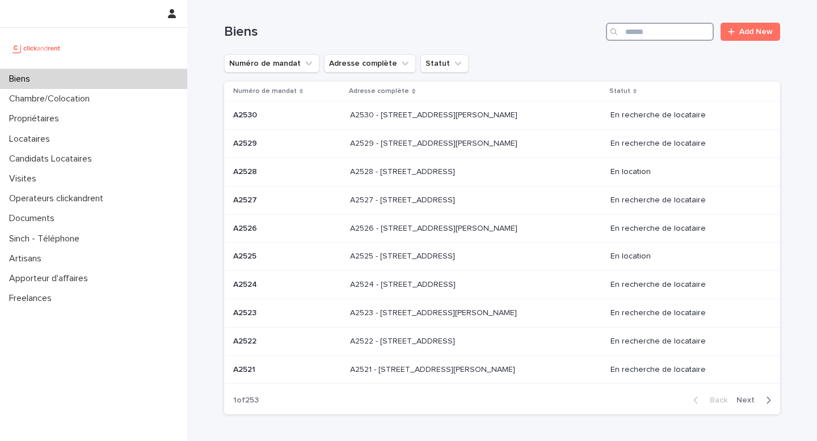
click at [683, 31] on input "Search" at bounding box center [660, 32] width 108 height 18
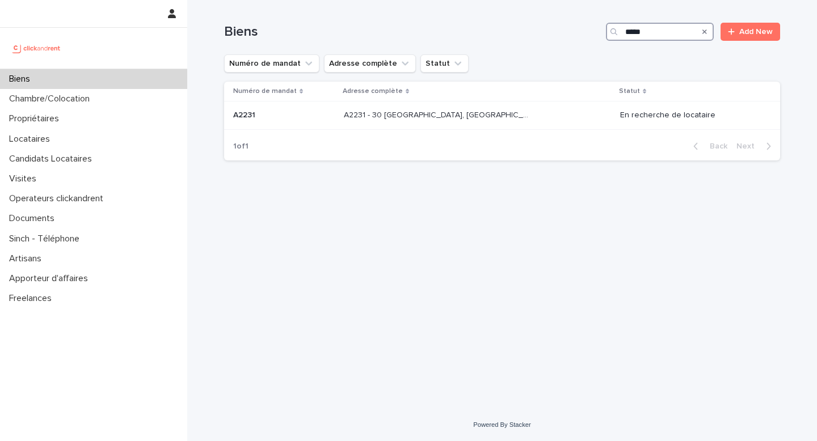
type input "*****"
click at [502, 130] on table "Numéro de mandat Adresse complète Statut A2231 A2231 A2231 - 30 Allée Madame de…" at bounding box center [502, 106] width 556 height 48
click at [489, 116] on p "A2231 - 30 [GEOGRAPHIC_DATA], [GEOGRAPHIC_DATA] 77600" at bounding box center [439, 114] width 191 height 12
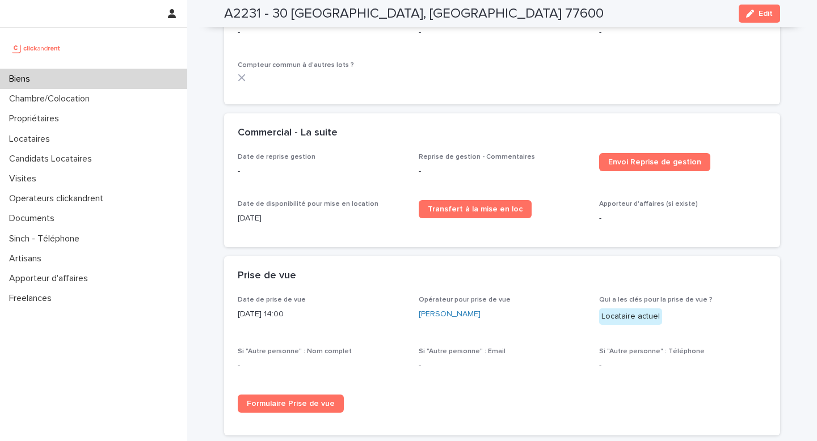
scroll to position [1476, 0]
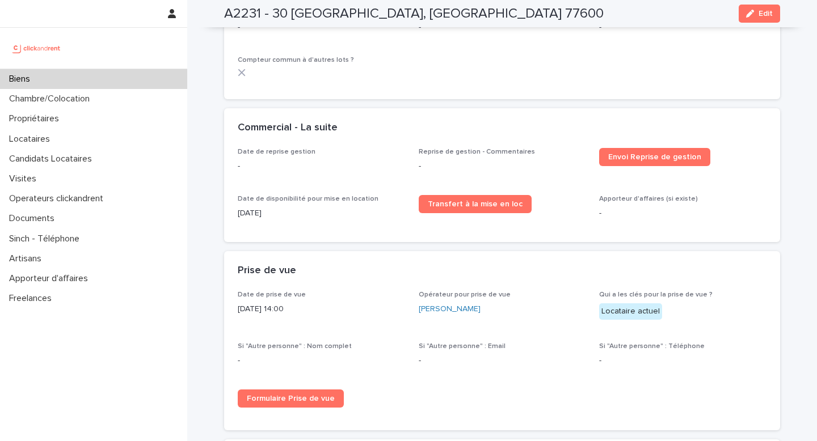
drag, startPoint x: 222, startPoint y: 14, endPoint x: 646, endPoint y: 18, distance: 423.9
click at [646, 19] on div "A2231 - 30 Allée Madame de Montespan, Bussy-Saint-Georges 77600 Edit" at bounding box center [502, 13] width 611 height 27
copy h2 "A2231 - 30 [GEOGRAPHIC_DATA], [GEOGRAPHIC_DATA] 77600"
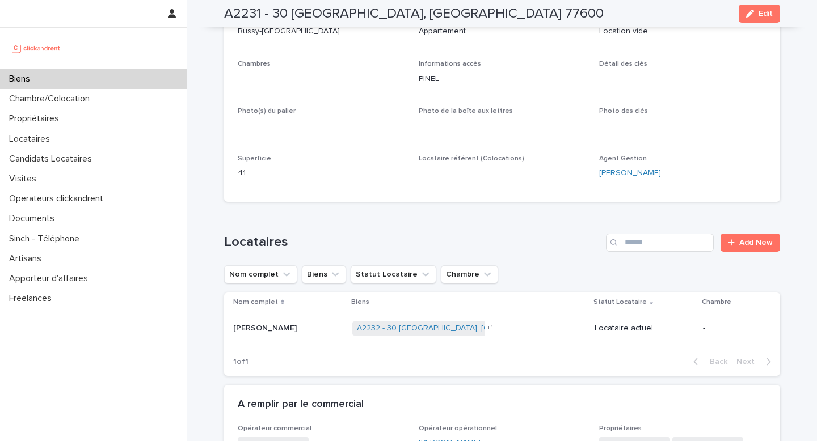
scroll to position [0, 0]
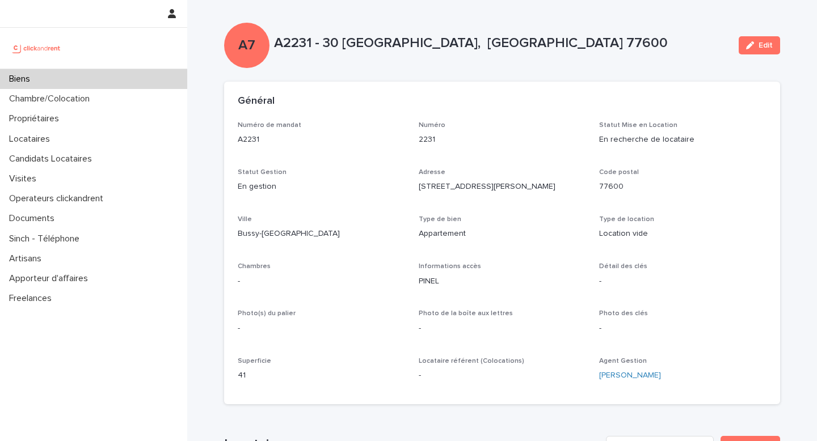
click at [138, 77] on div "Biens" at bounding box center [93, 79] width 187 height 20
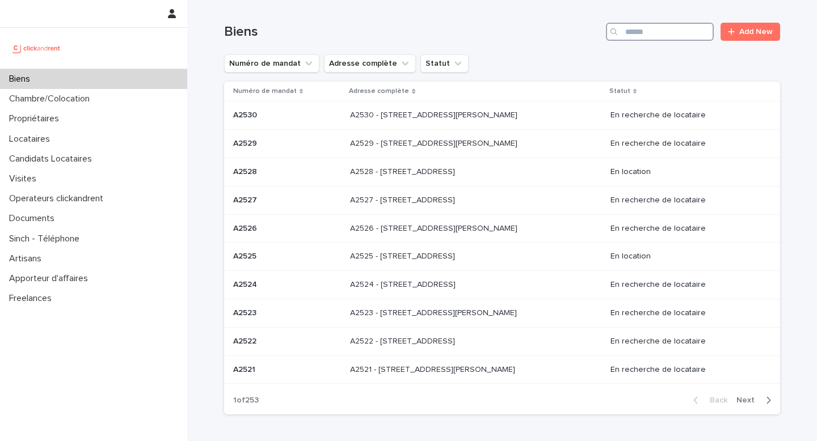
click at [674, 33] on input "Search" at bounding box center [660, 32] width 108 height 18
type input "*****"
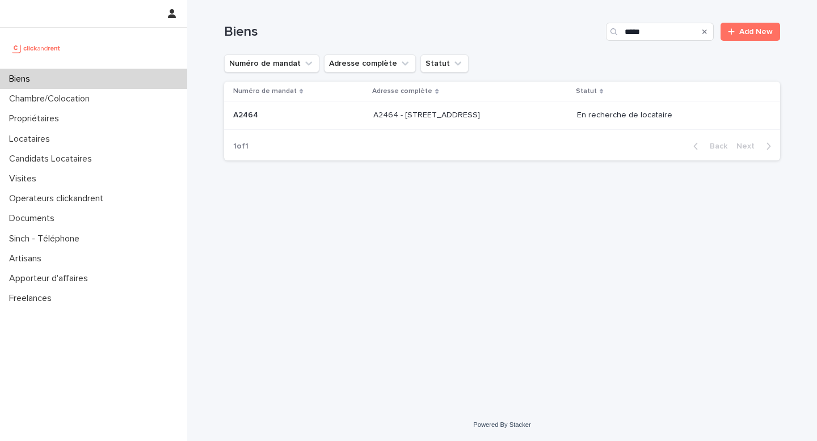
click at [510, 113] on p at bounding box center [467, 116] width 189 height 10
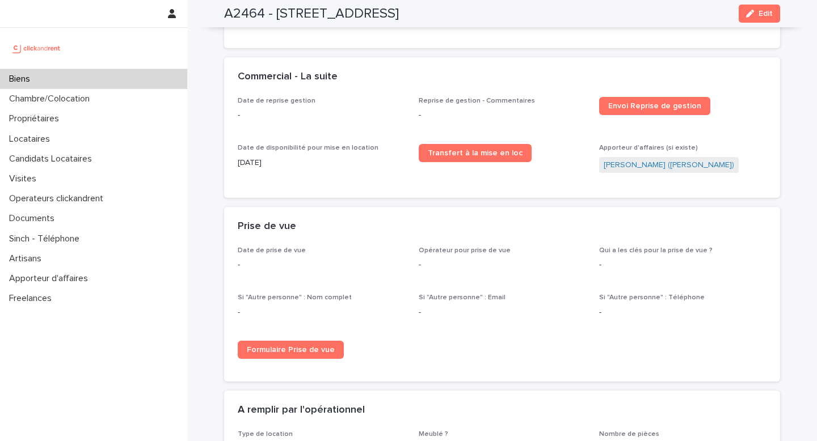
scroll to position [1573, 0]
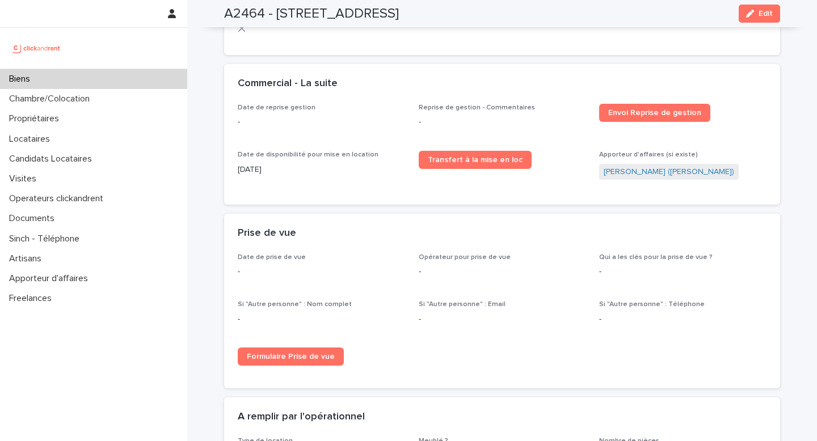
click at [125, 75] on div "Biens" at bounding box center [93, 79] width 187 height 20
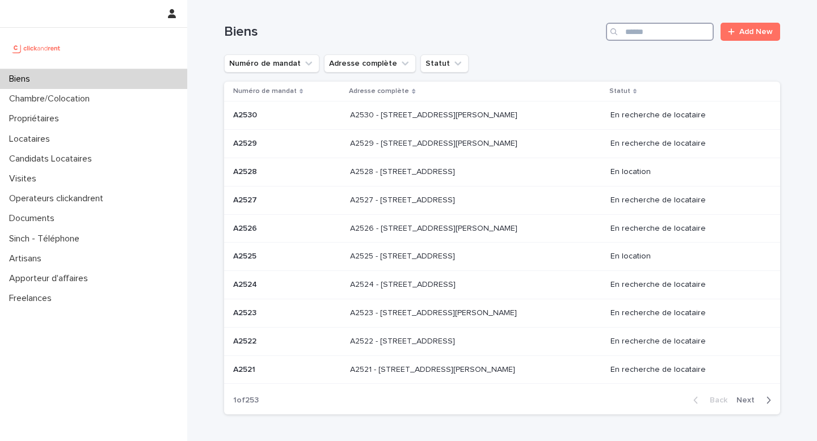
click at [680, 32] on input "Search" at bounding box center [660, 32] width 108 height 18
type input "*****"
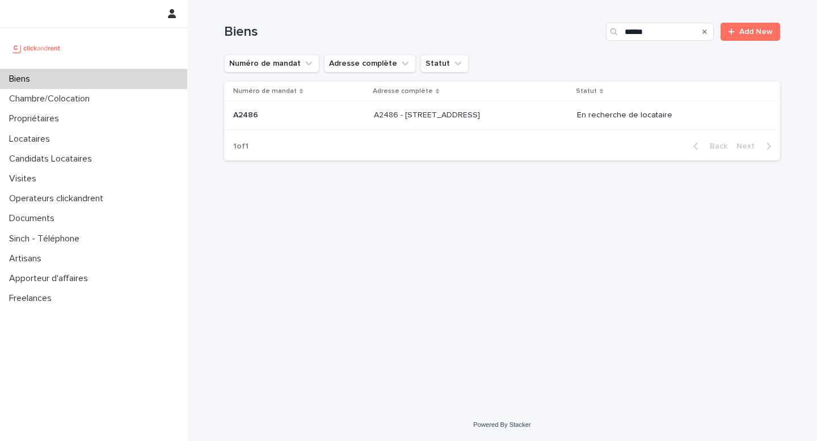
click at [489, 122] on div "A2486 - [STREET_ADDRESS] - [STREET_ADDRESS]" at bounding box center [471, 115] width 194 height 19
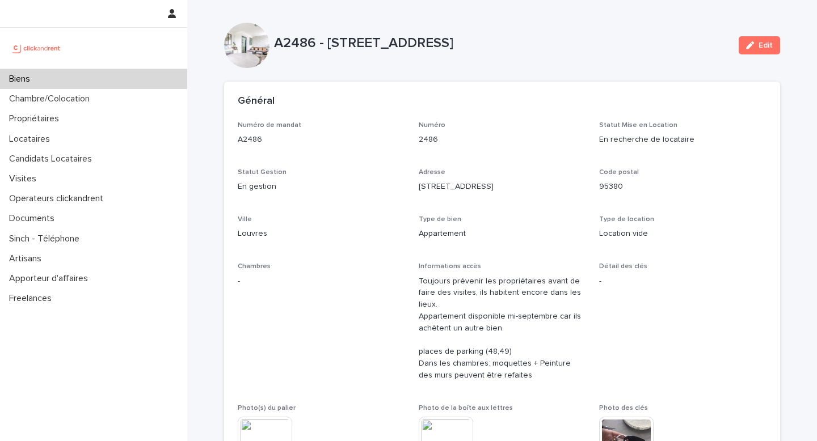
click at [96, 72] on div "Biens" at bounding box center [93, 79] width 187 height 20
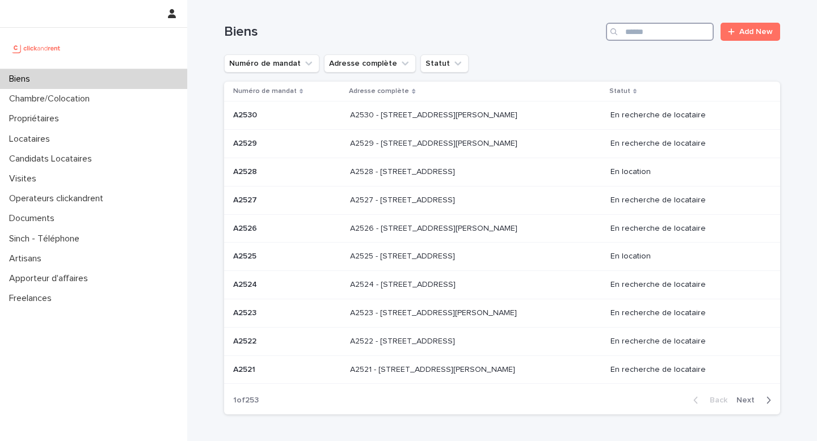
click at [663, 37] on input "Search" at bounding box center [660, 32] width 108 height 18
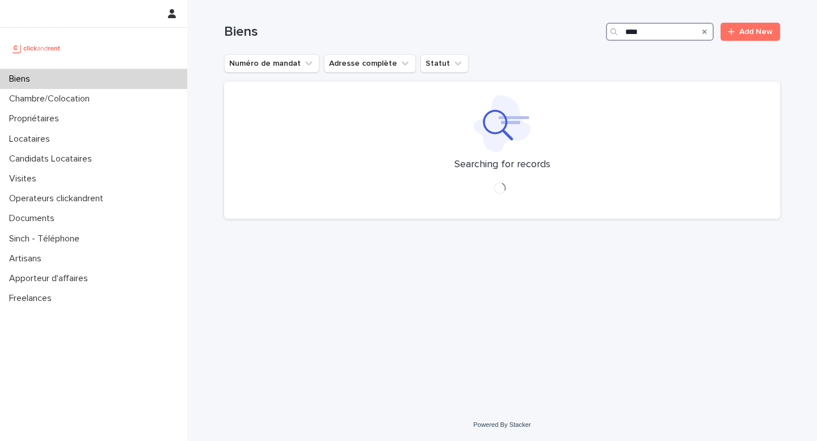
type input "****"
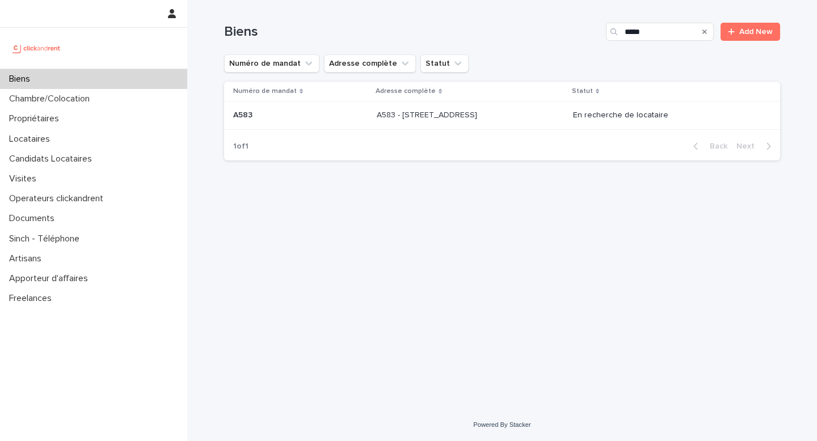
click at [422, 120] on p "A583 - [STREET_ADDRESS]" at bounding box center [428, 114] width 103 height 12
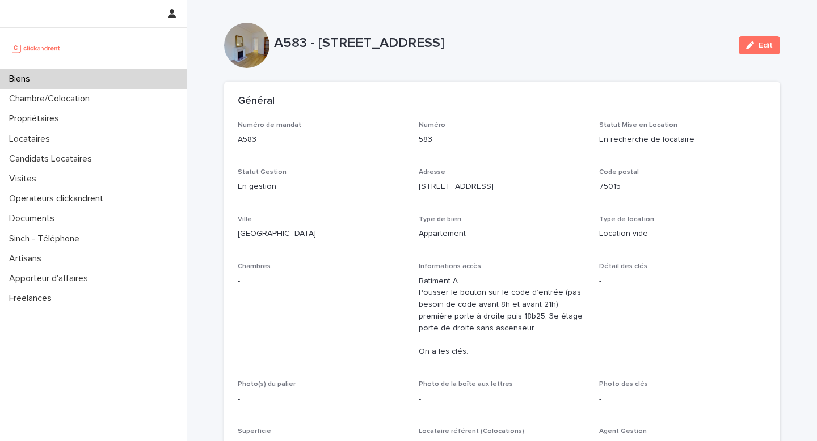
click at [129, 86] on div "Biens" at bounding box center [93, 79] width 187 height 20
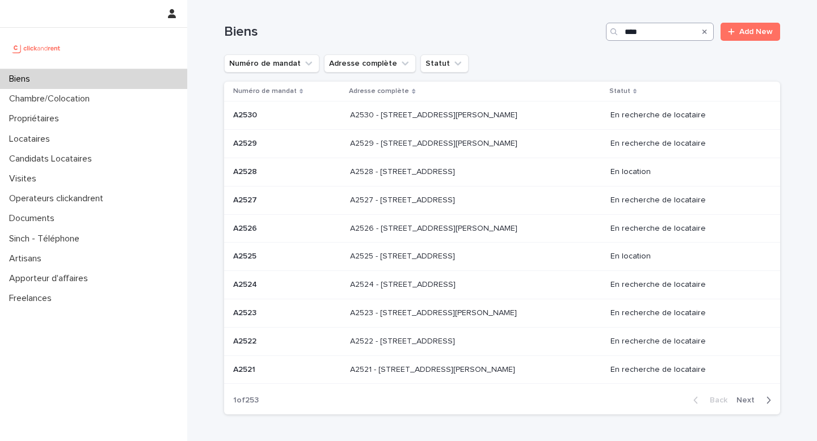
click at [652, 32] on input "****" at bounding box center [660, 32] width 108 height 18
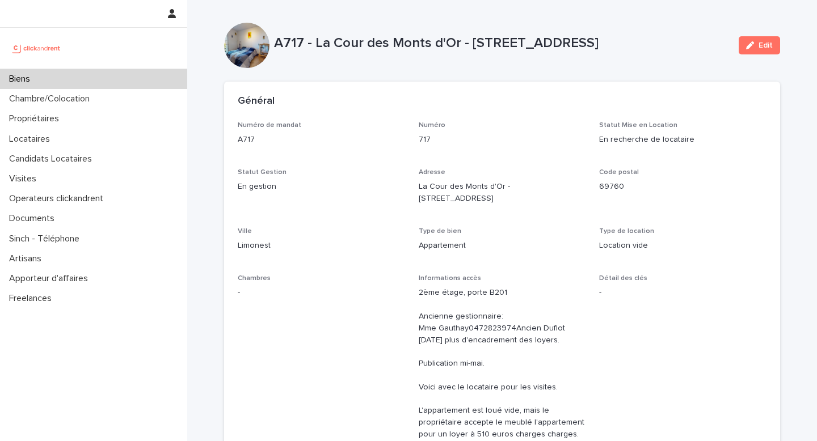
click at [140, 71] on div "Biens" at bounding box center [93, 79] width 187 height 20
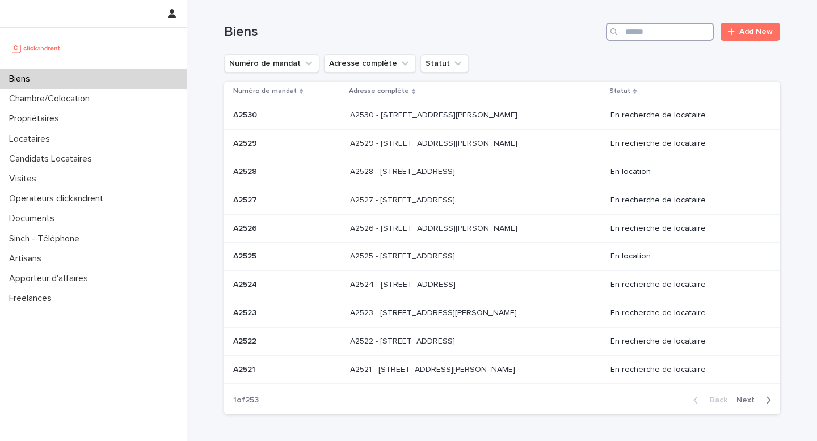
click at [681, 26] on input "Search" at bounding box center [660, 32] width 108 height 18
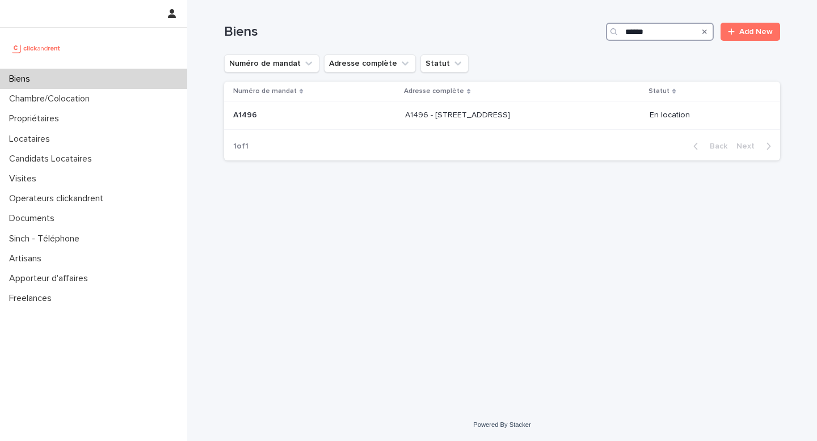
click at [634, 32] on input "*****" at bounding box center [660, 32] width 108 height 18
type input "*****"
click at [521, 125] on div "A2496 - 85 rue de l'Ourcq, Paris 75019 A2496 - 85 rue de l'Ourcq, Paris 75019" at bounding box center [522, 115] width 237 height 19
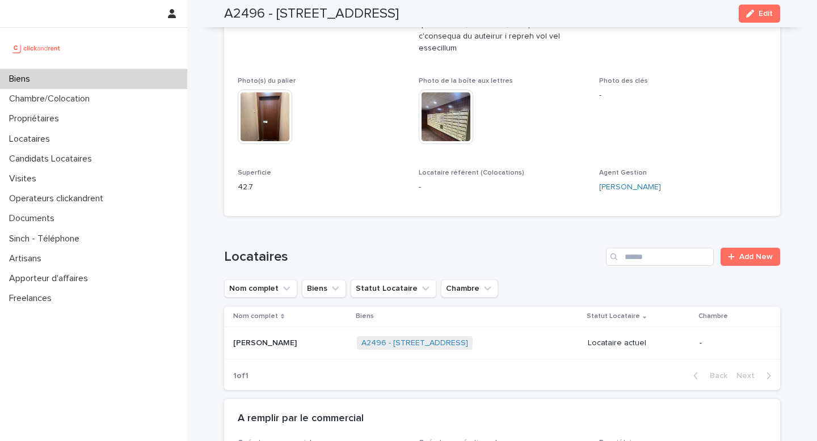
scroll to position [680, 0]
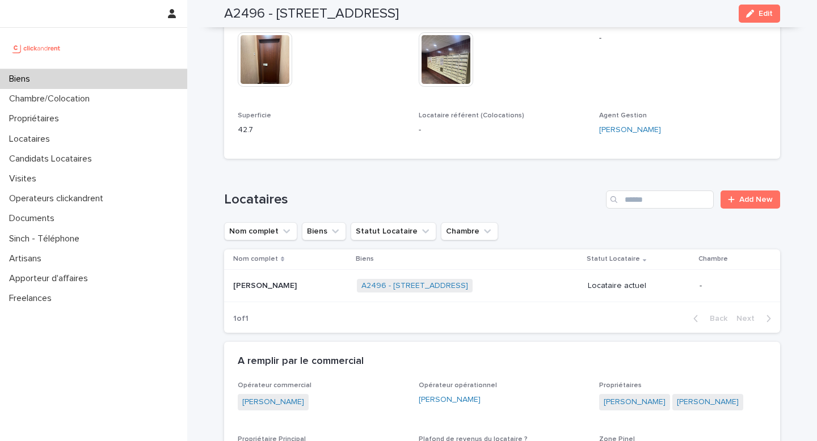
click at [157, 73] on div "Biens" at bounding box center [93, 79] width 187 height 20
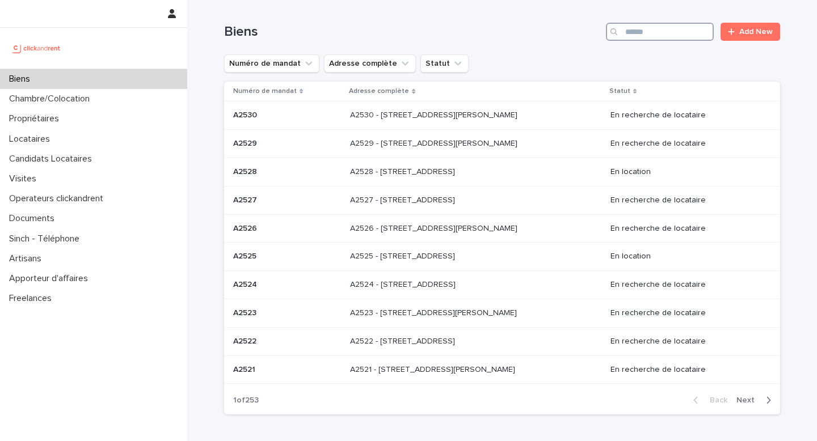
click at [657, 28] on input "Search" at bounding box center [660, 32] width 108 height 18
type input "*****"
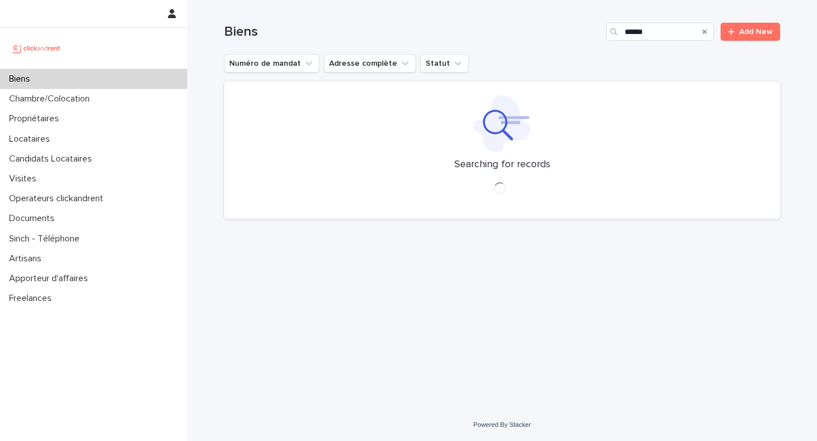
click at [493, 115] on icon at bounding box center [502, 123] width 57 height 57
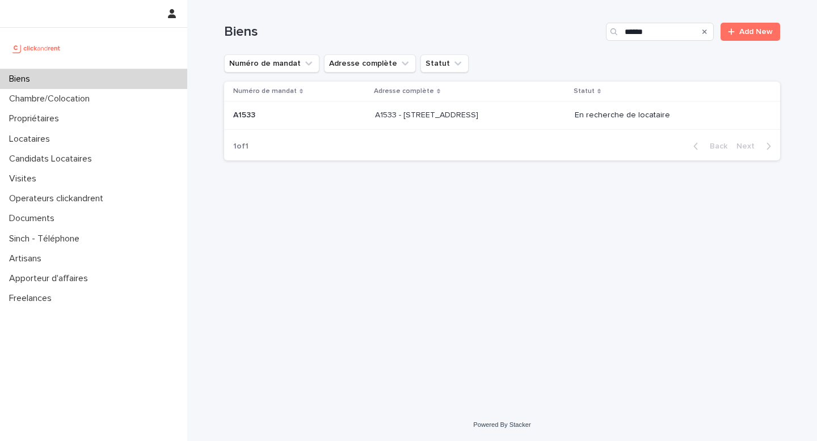
click at [481, 115] on p "A1533 - [STREET_ADDRESS]" at bounding box center [428, 114] width 106 height 12
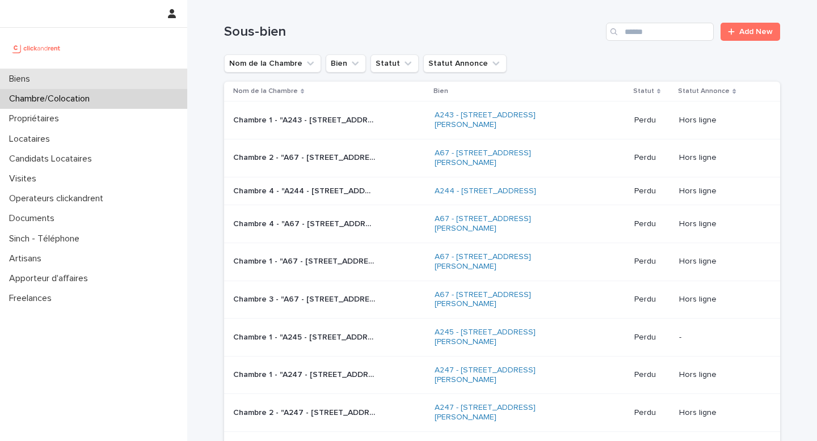
click at [89, 74] on div "Biens" at bounding box center [93, 79] width 187 height 20
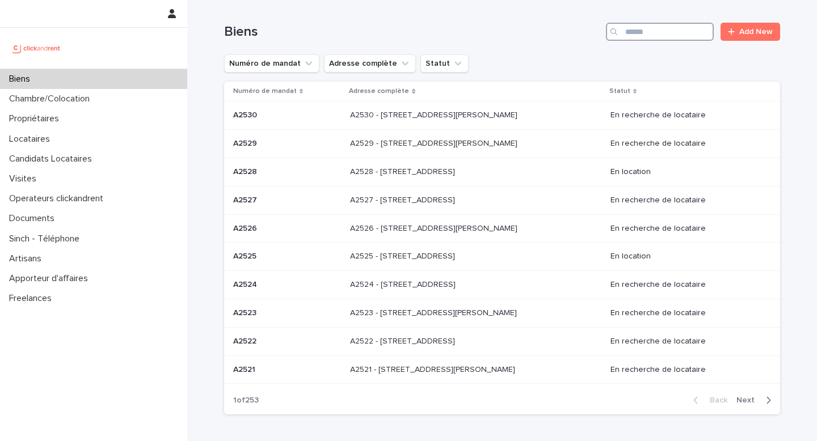
click at [645, 35] on input "Search" at bounding box center [660, 32] width 108 height 18
type input "****"
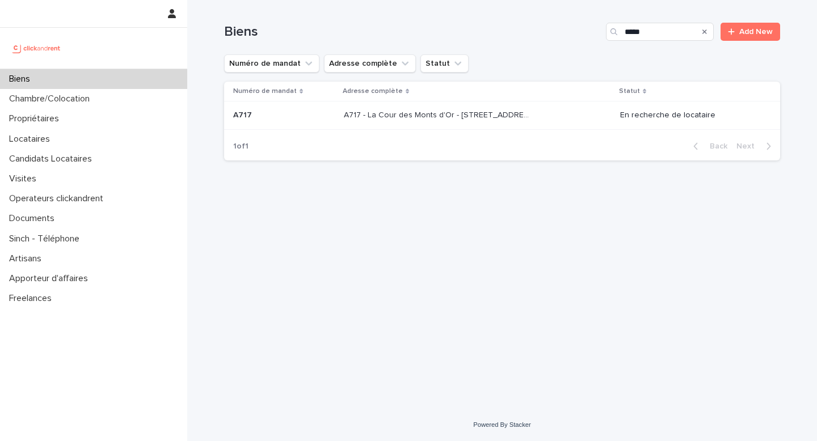
click at [419, 127] on td "A717 - La Cour des Monts d'Or - 613 chemin du Mathias, Limonest 69760 A717 - La…" at bounding box center [477, 116] width 276 height 28
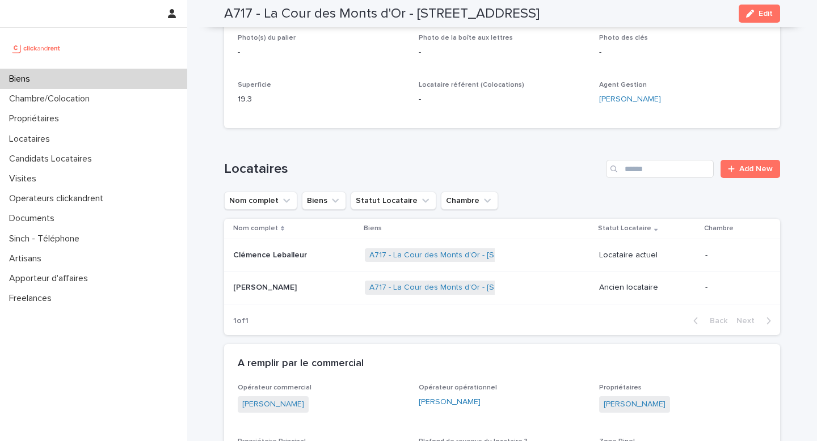
scroll to position [543, 0]
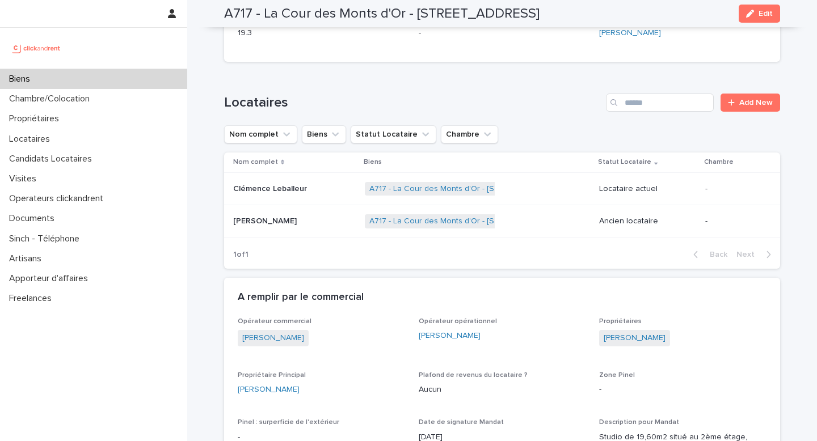
click at [138, 79] on div "Biens" at bounding box center [93, 79] width 187 height 20
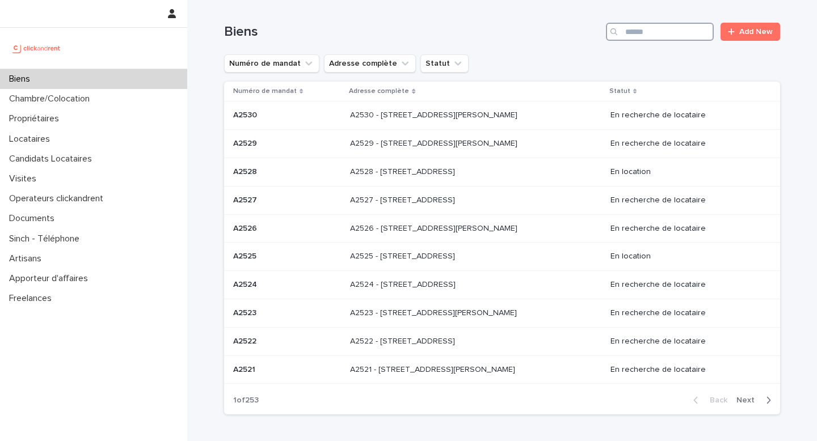
click at [640, 36] on input "Search" at bounding box center [660, 32] width 108 height 18
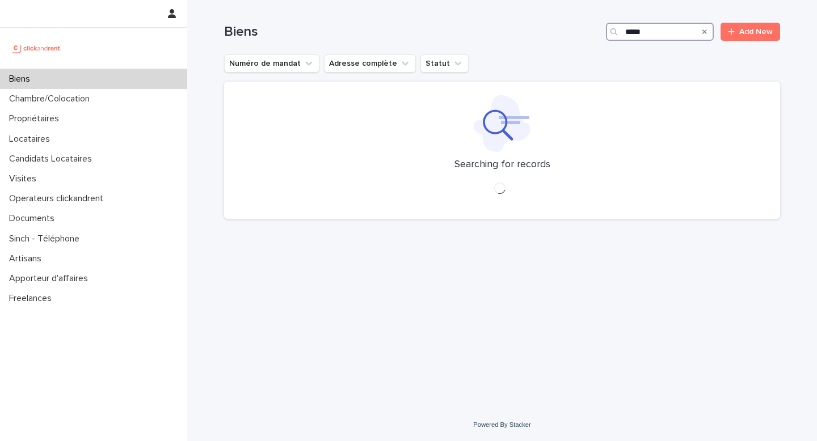
type input "****"
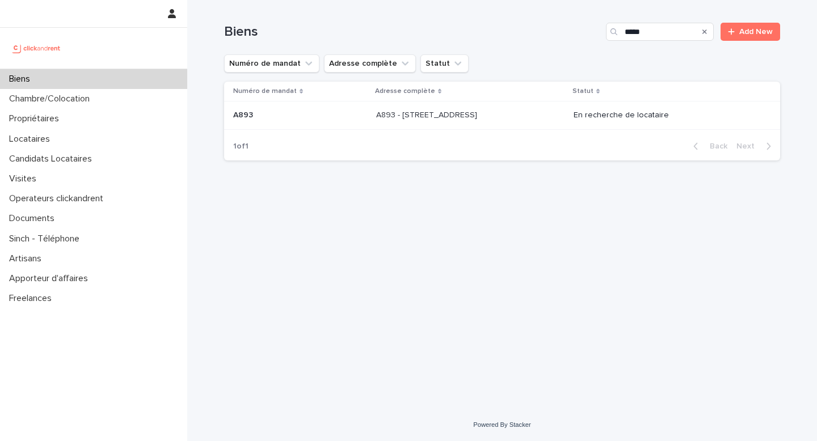
click at [479, 110] on p "A893 - 35 rue Parent de Rosan, Paris 75016" at bounding box center [427, 114] width 103 height 12
